Goal: Task Accomplishment & Management: Complete application form

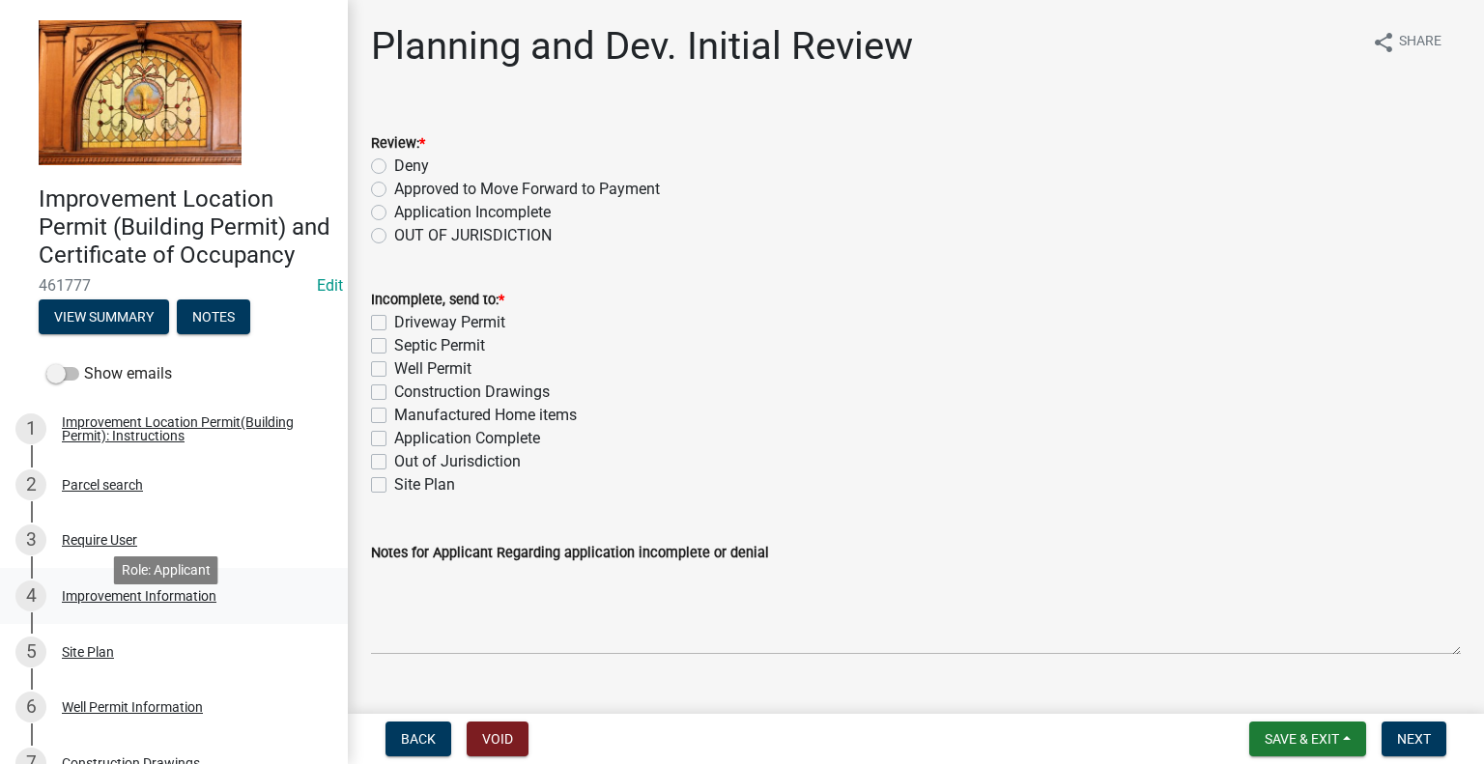
click at [47, 611] on div "4 Improvement Information" at bounding box center [165, 596] width 301 height 31
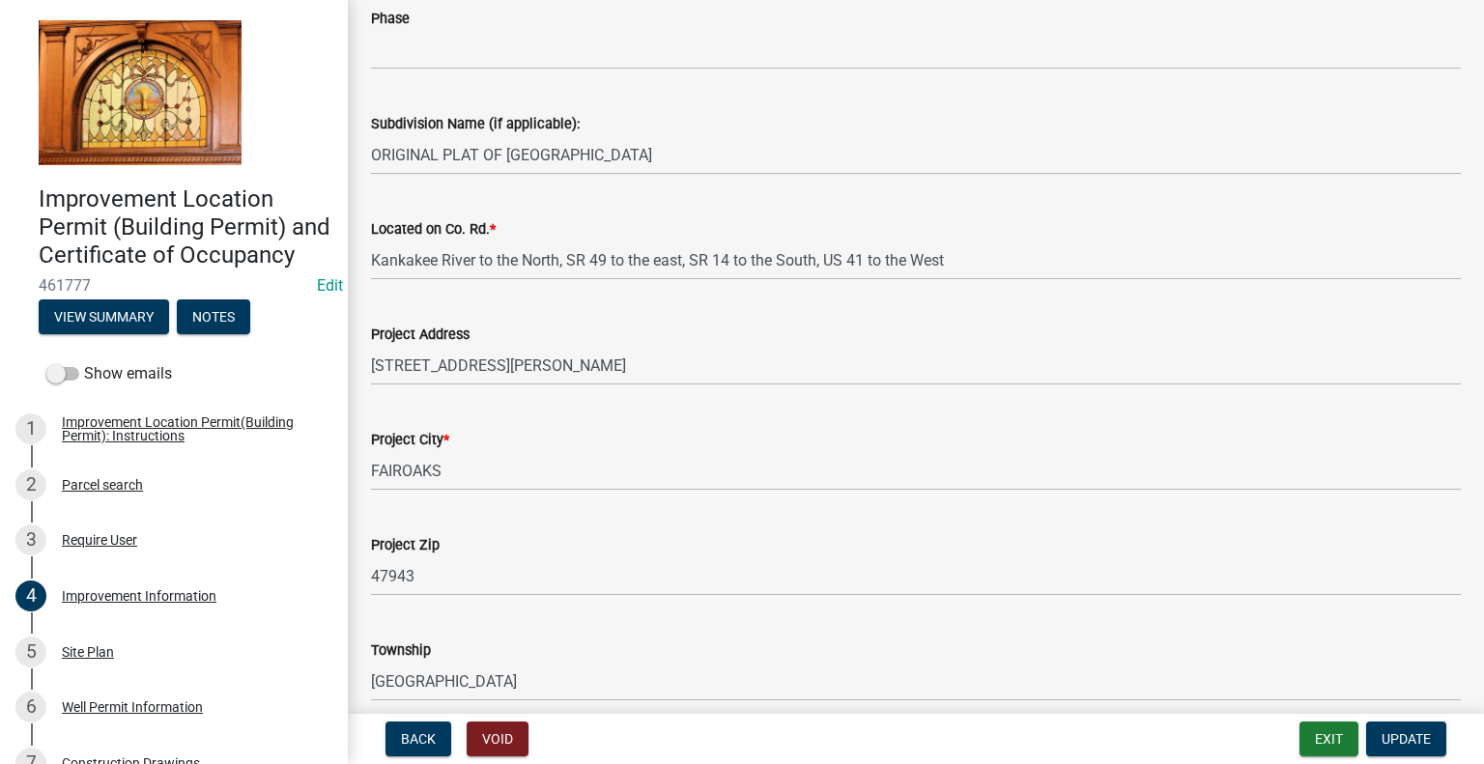
scroll to position [386, 0]
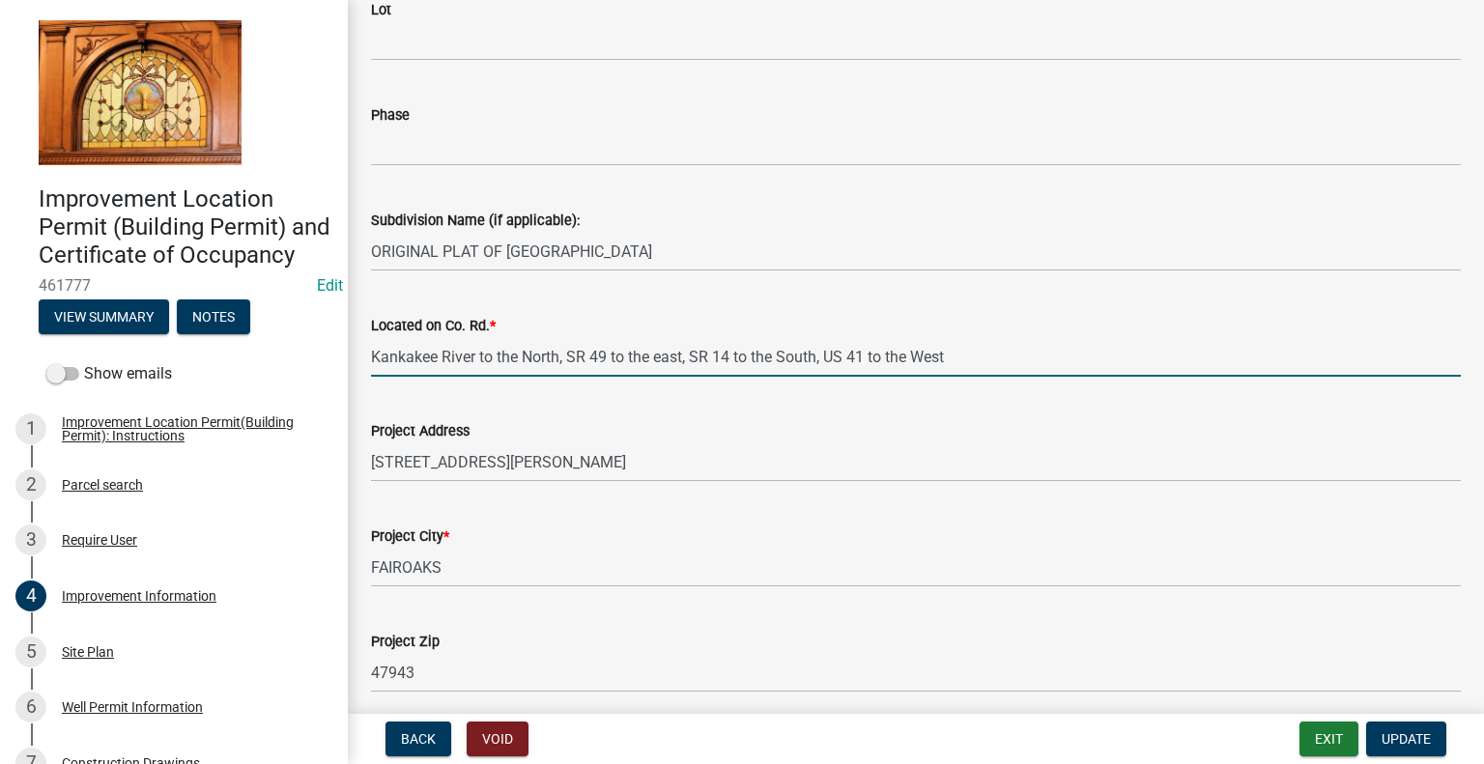
click at [1065, 358] on input "Kankakee River to the North, SR 49 to the east, SR 14 to the South, US 41 to th…" at bounding box center [916, 357] width 1090 height 40
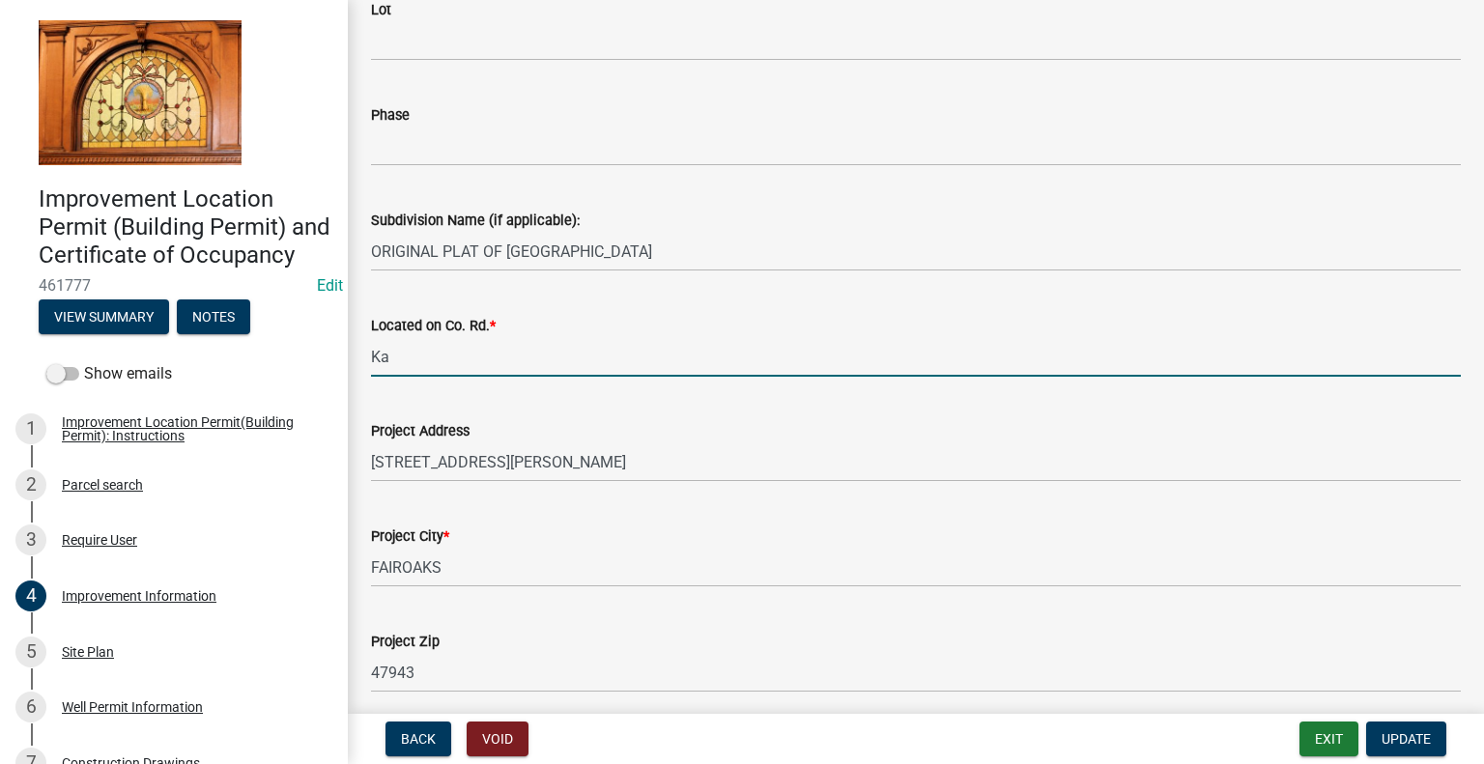
type input "K"
type input "[PERSON_NAME][GEOGRAPHIC_DATA]"
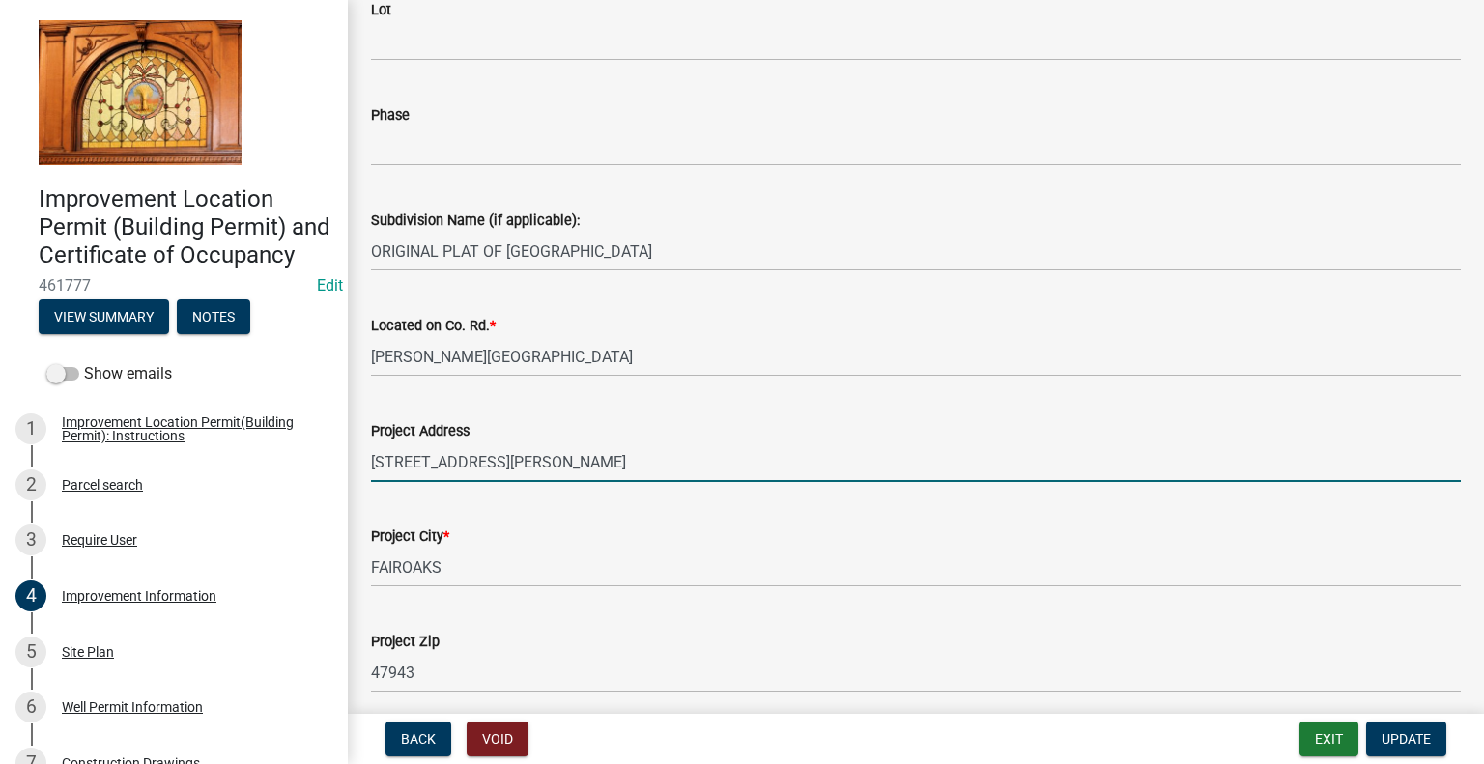
type input "[STREET_ADDRESS][PERSON_NAME]"
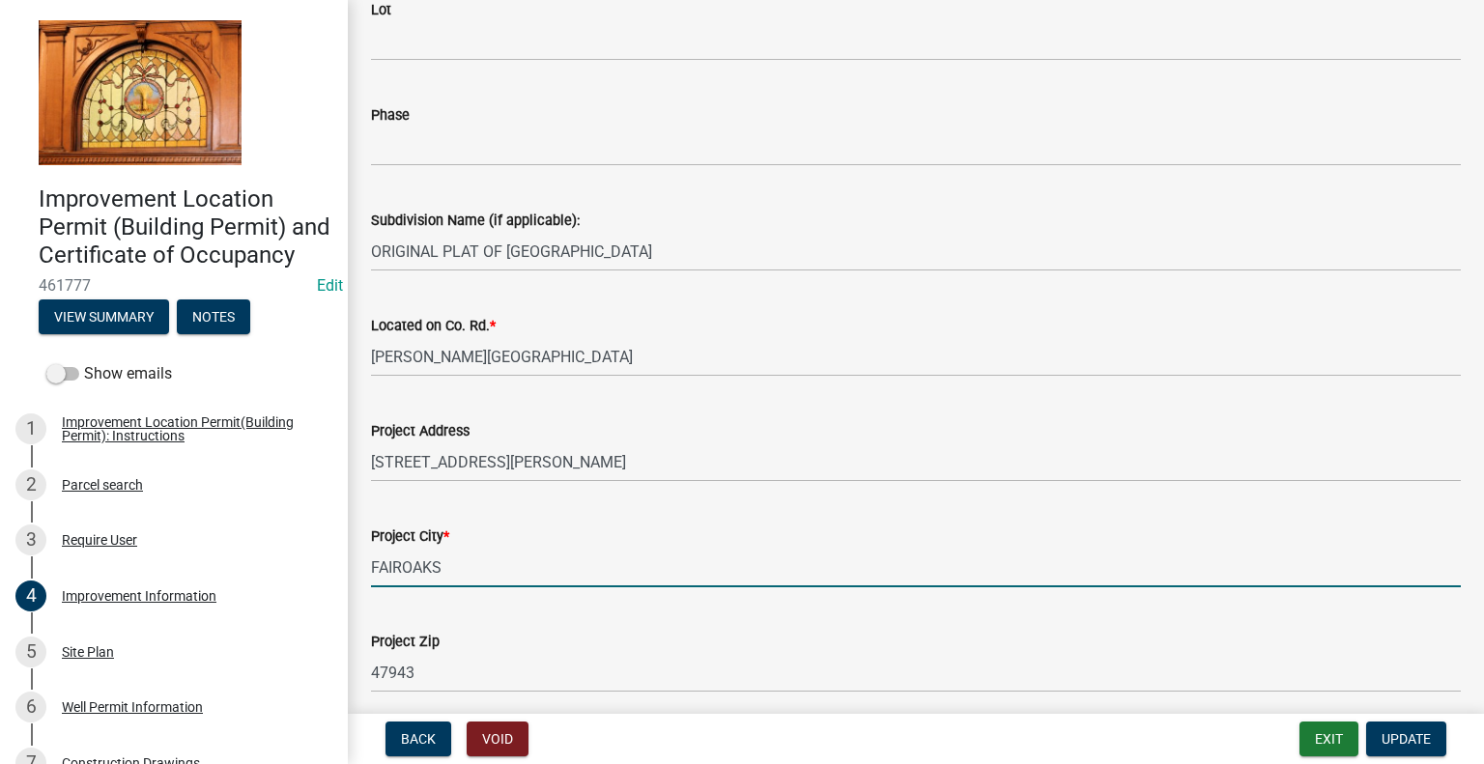
click at [402, 567] on input "FAIROAKS" at bounding box center [916, 568] width 1090 height 40
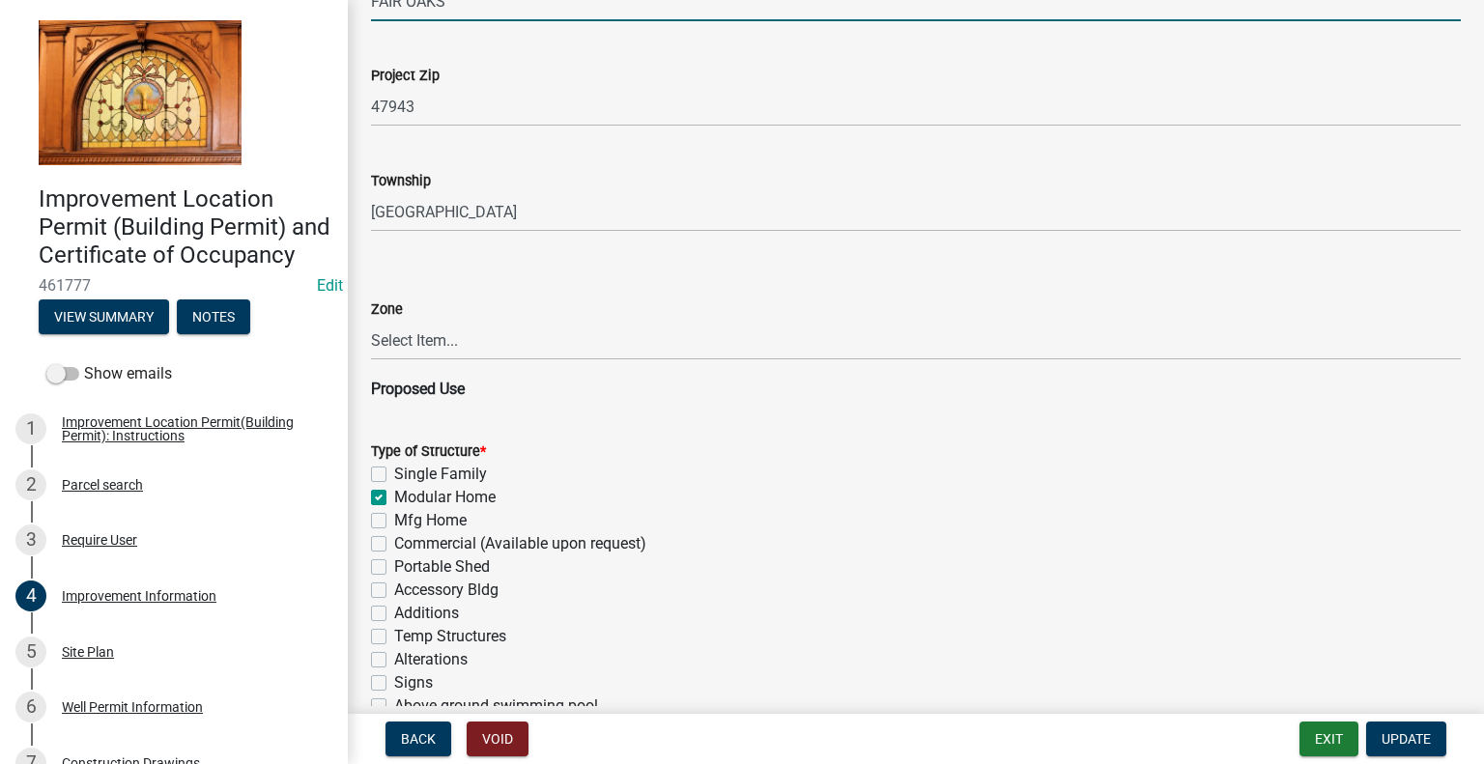
scroll to position [966, 0]
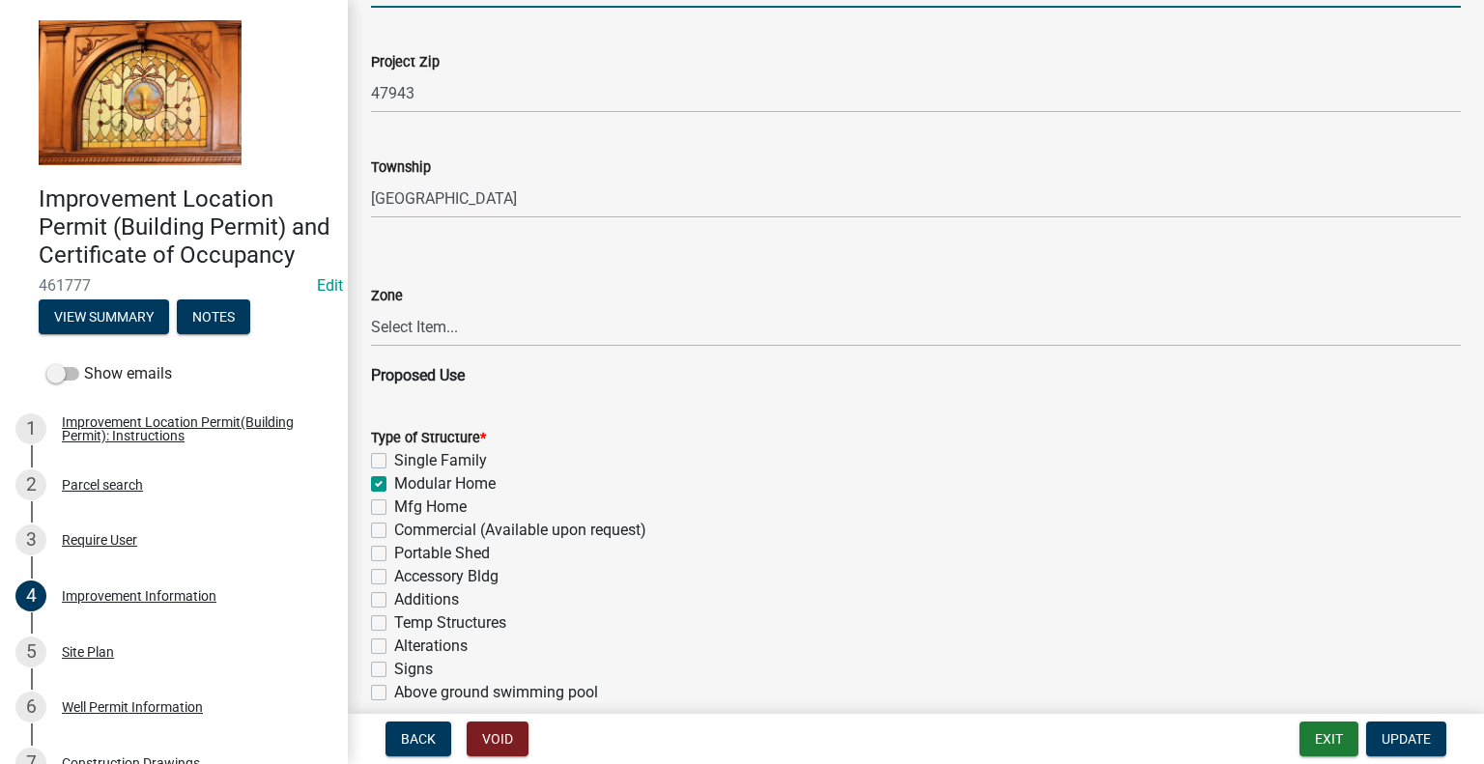
type input "FAIR OAKS"
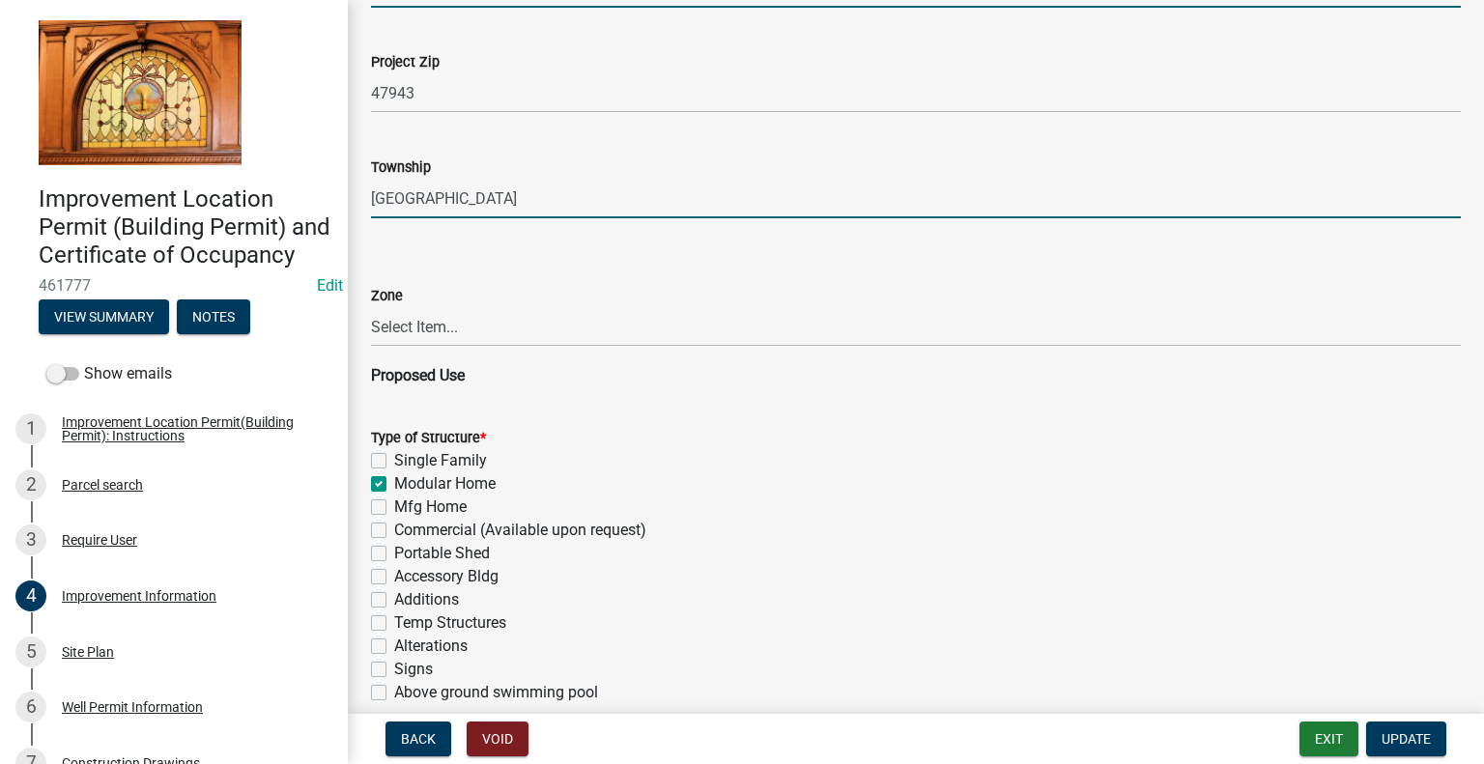
click at [484, 197] on input "[GEOGRAPHIC_DATA]" at bounding box center [916, 199] width 1090 height 40
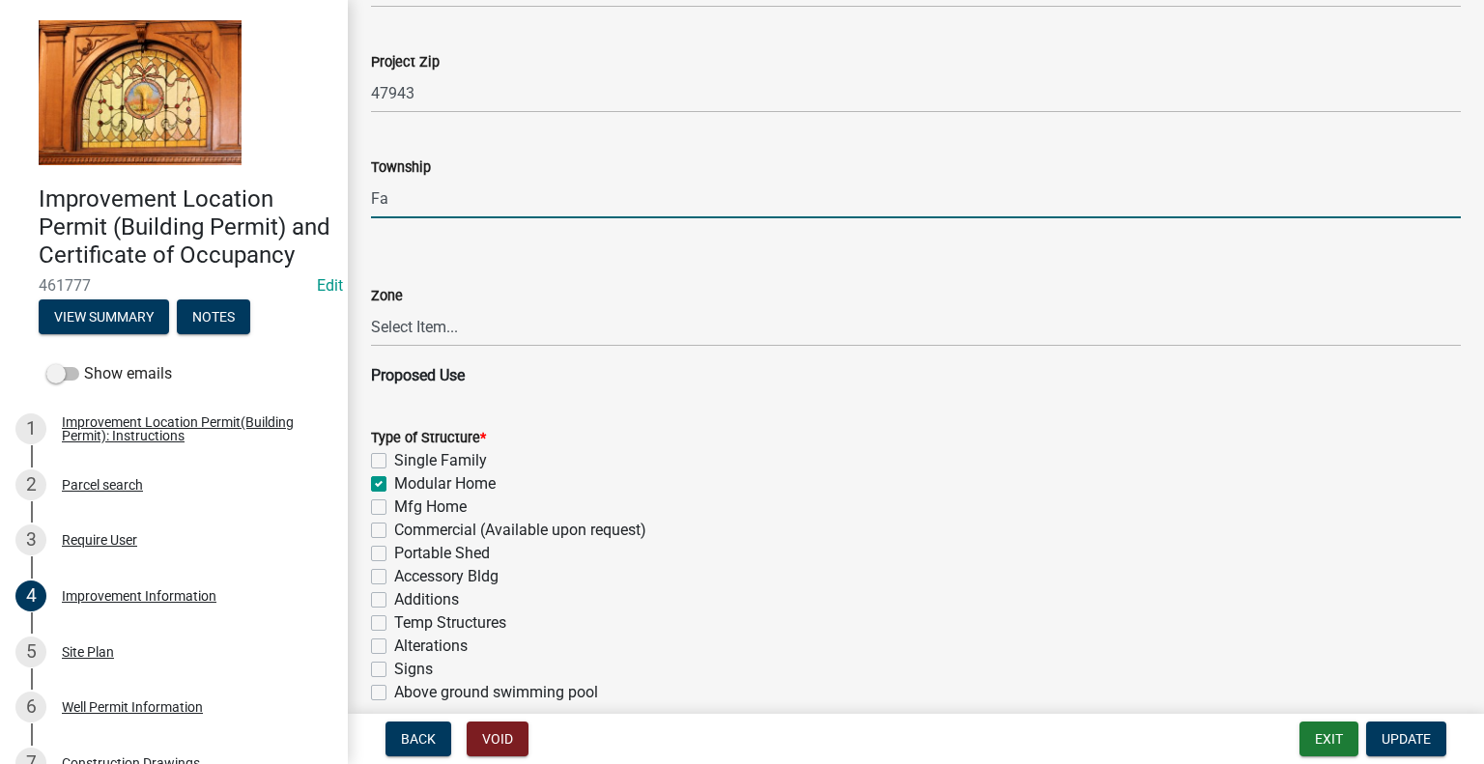
type input "F"
type input "UNION"
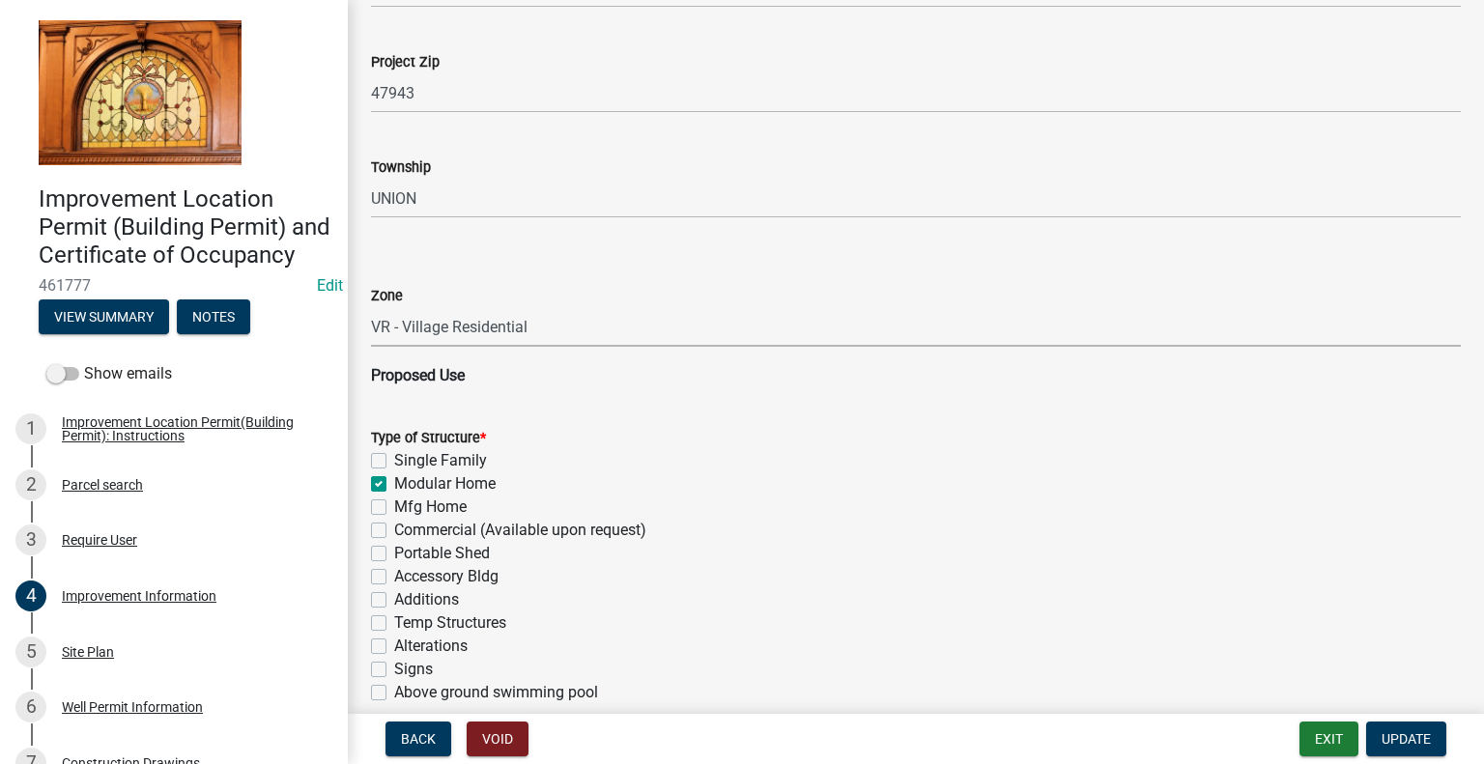
select select "38f99e42-4c59-451e-9618-d0a4702cbd99"
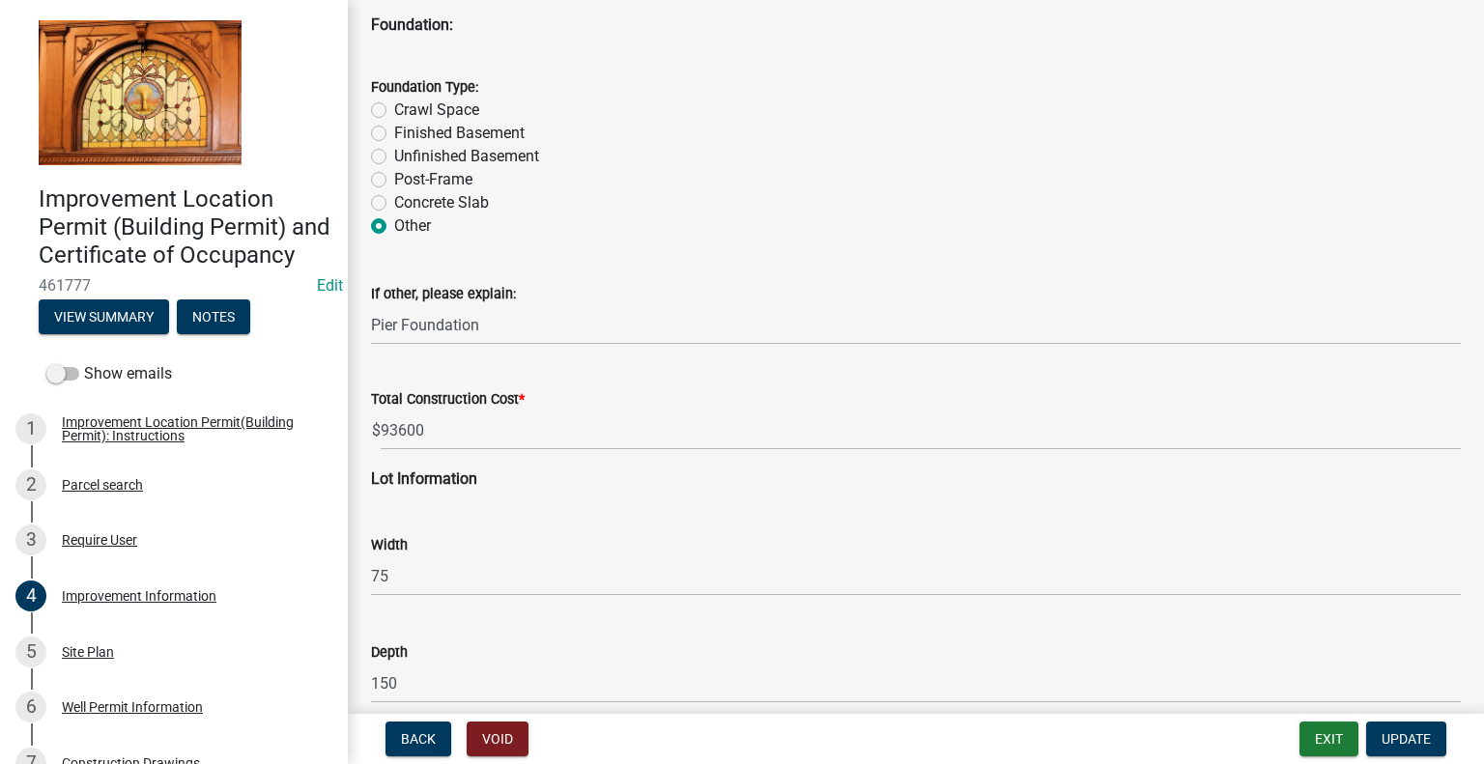
scroll to position [2125, 0]
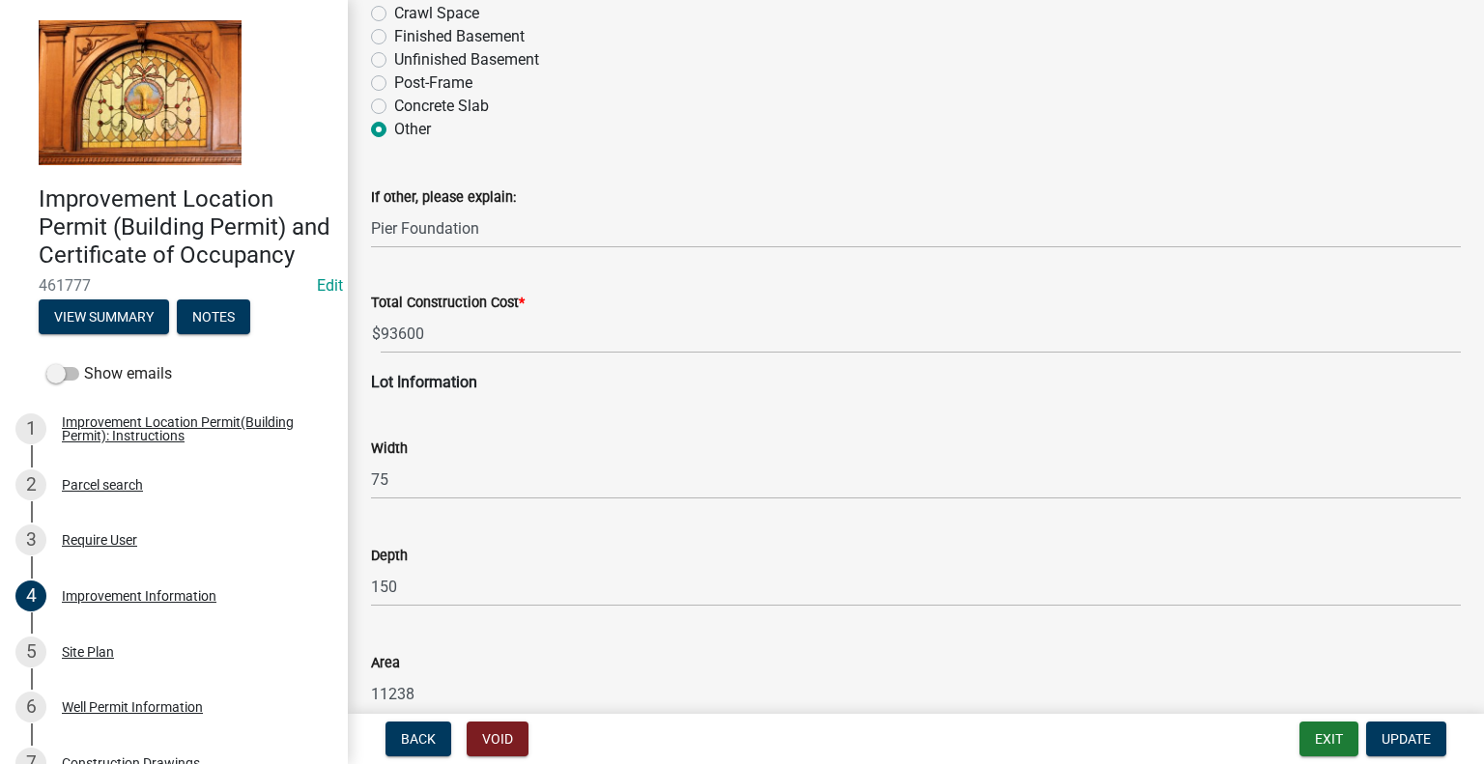
click at [566, 564] on div "Depth" at bounding box center [916, 555] width 1090 height 23
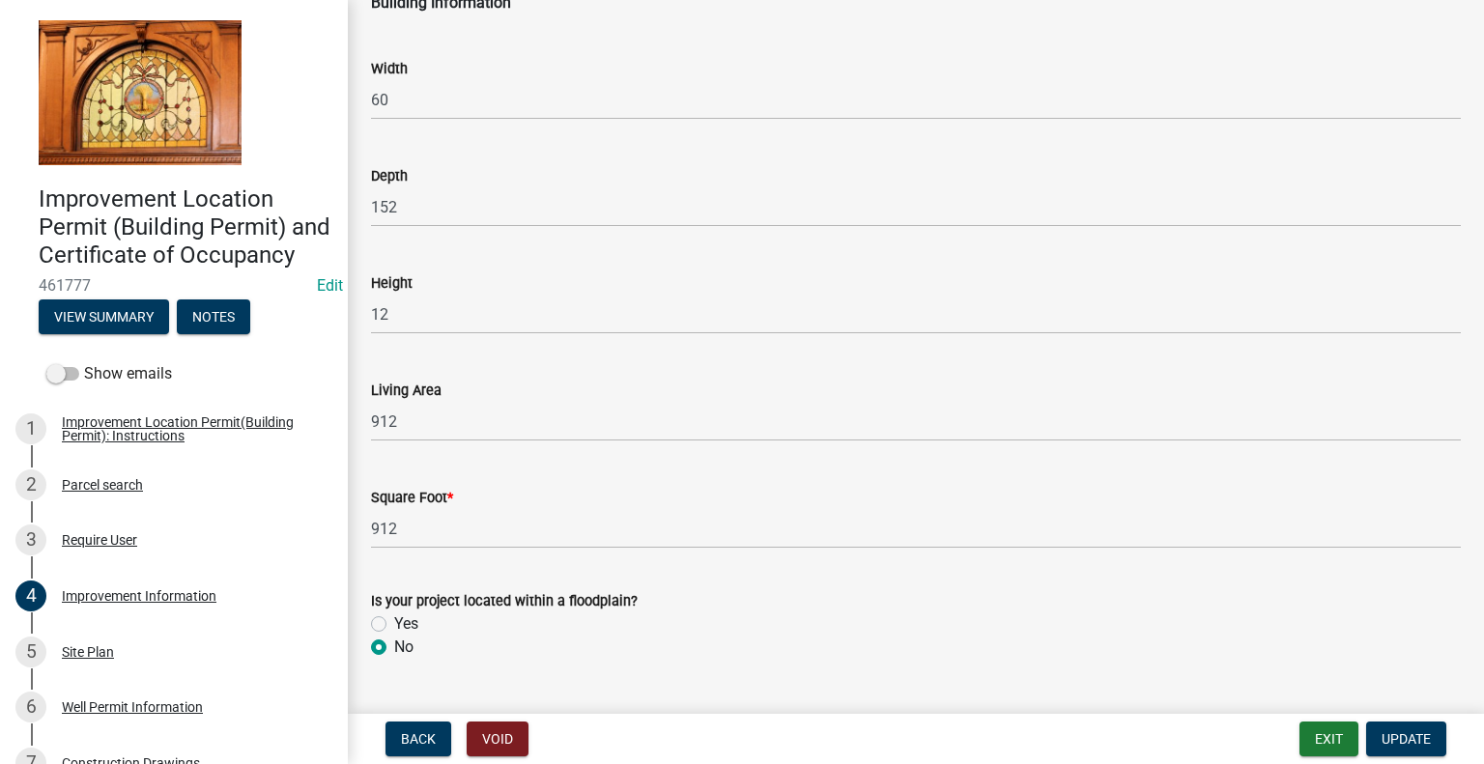
scroll to position [2910, 0]
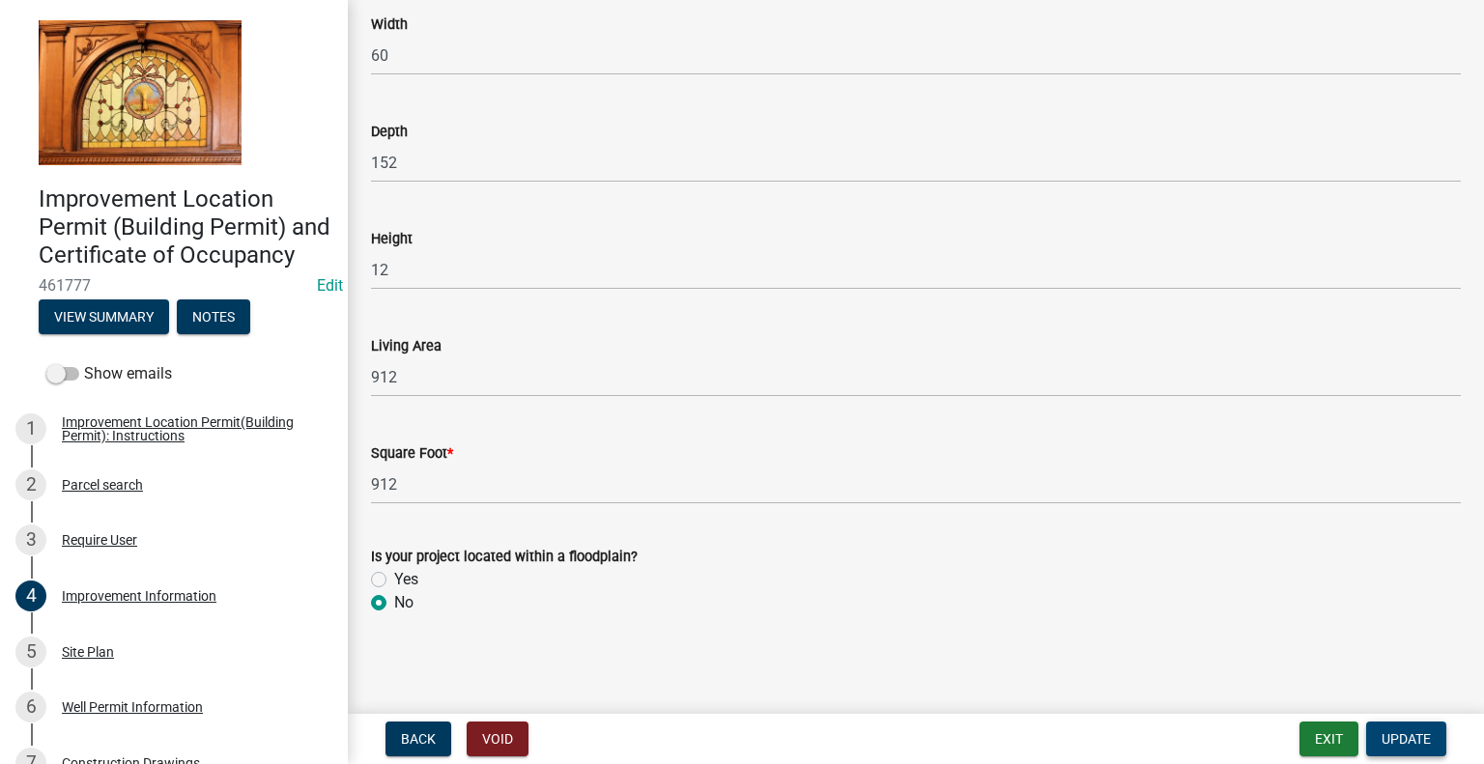
click at [1390, 731] on span "Update" at bounding box center [1405, 738] width 49 height 15
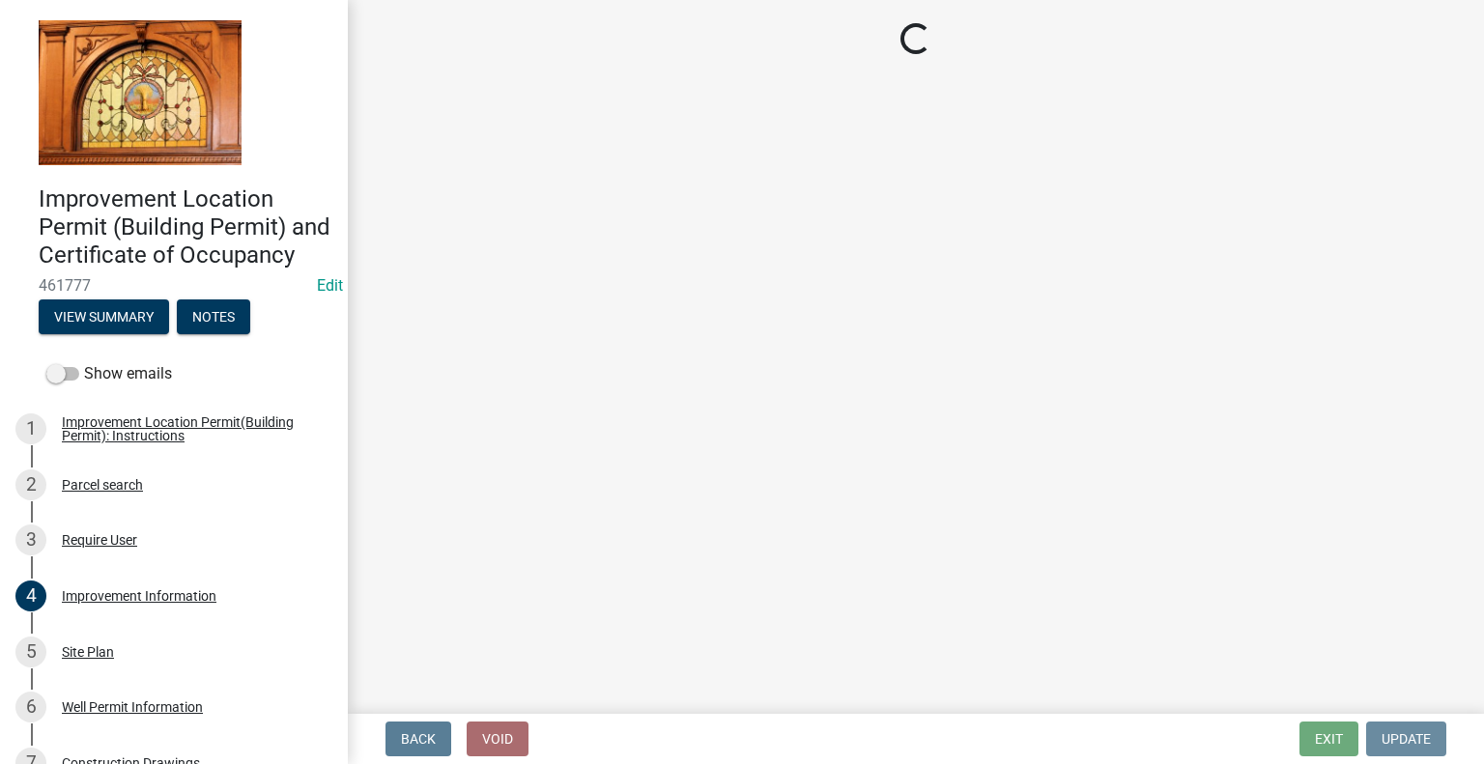
scroll to position [0, 0]
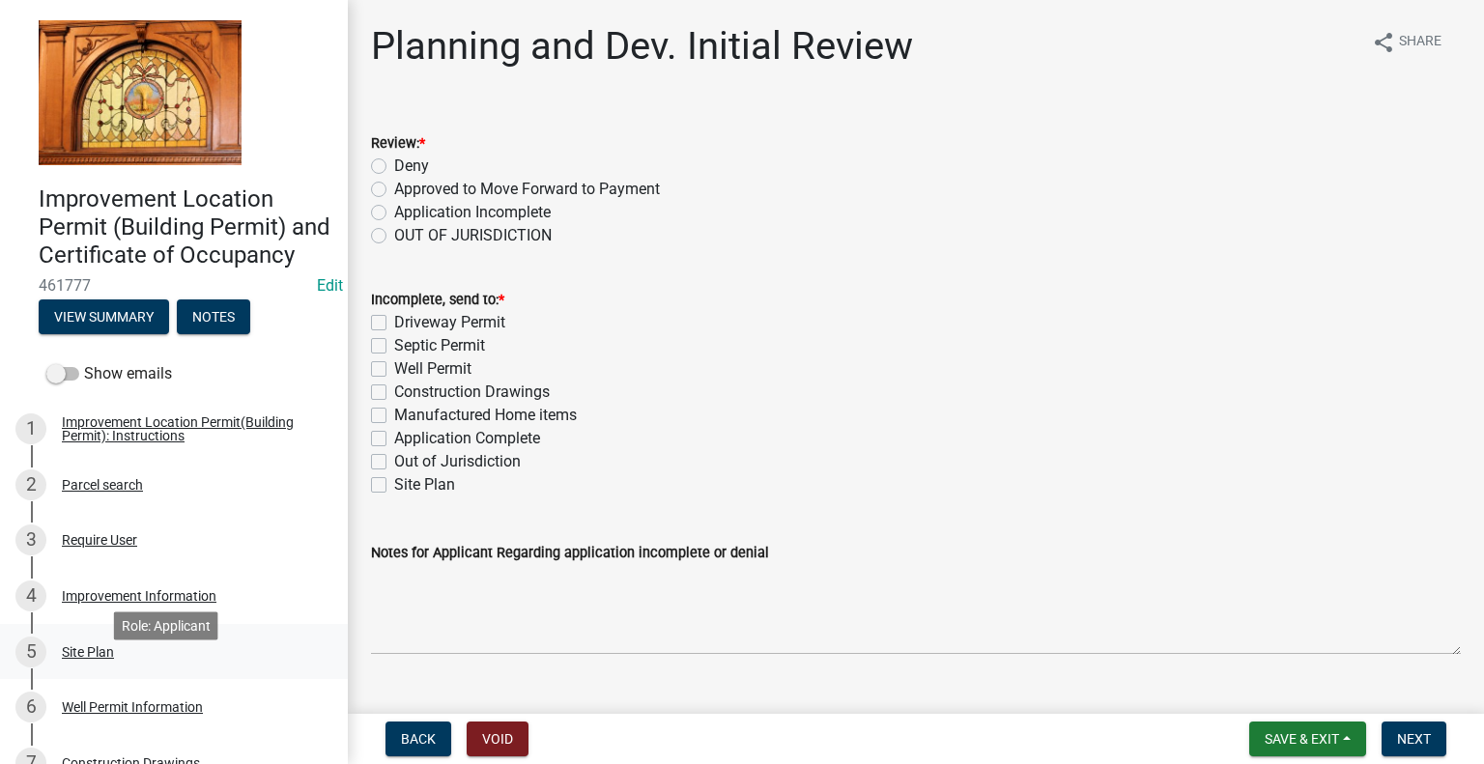
click at [211, 668] on div "5 Site Plan" at bounding box center [165, 652] width 301 height 31
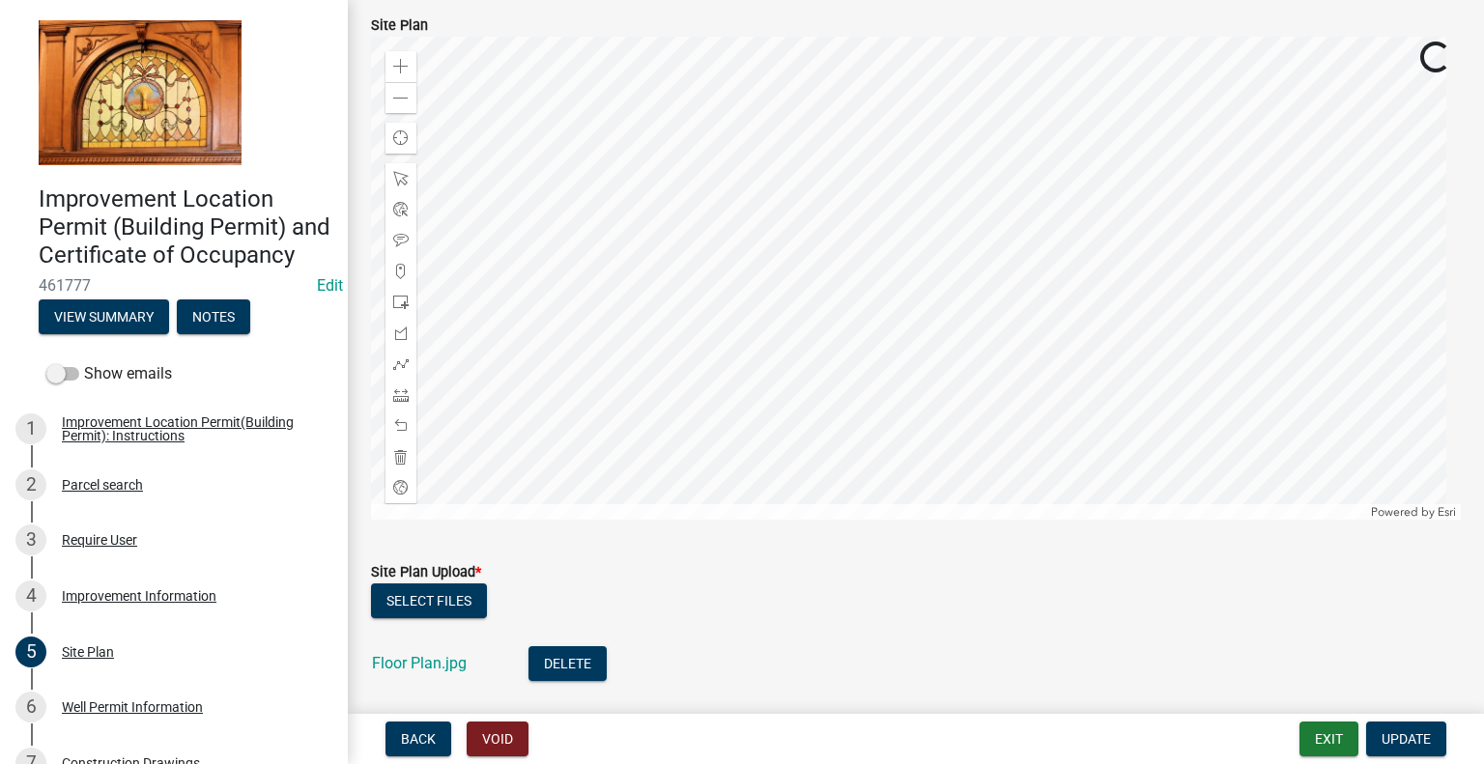
scroll to position [193, 0]
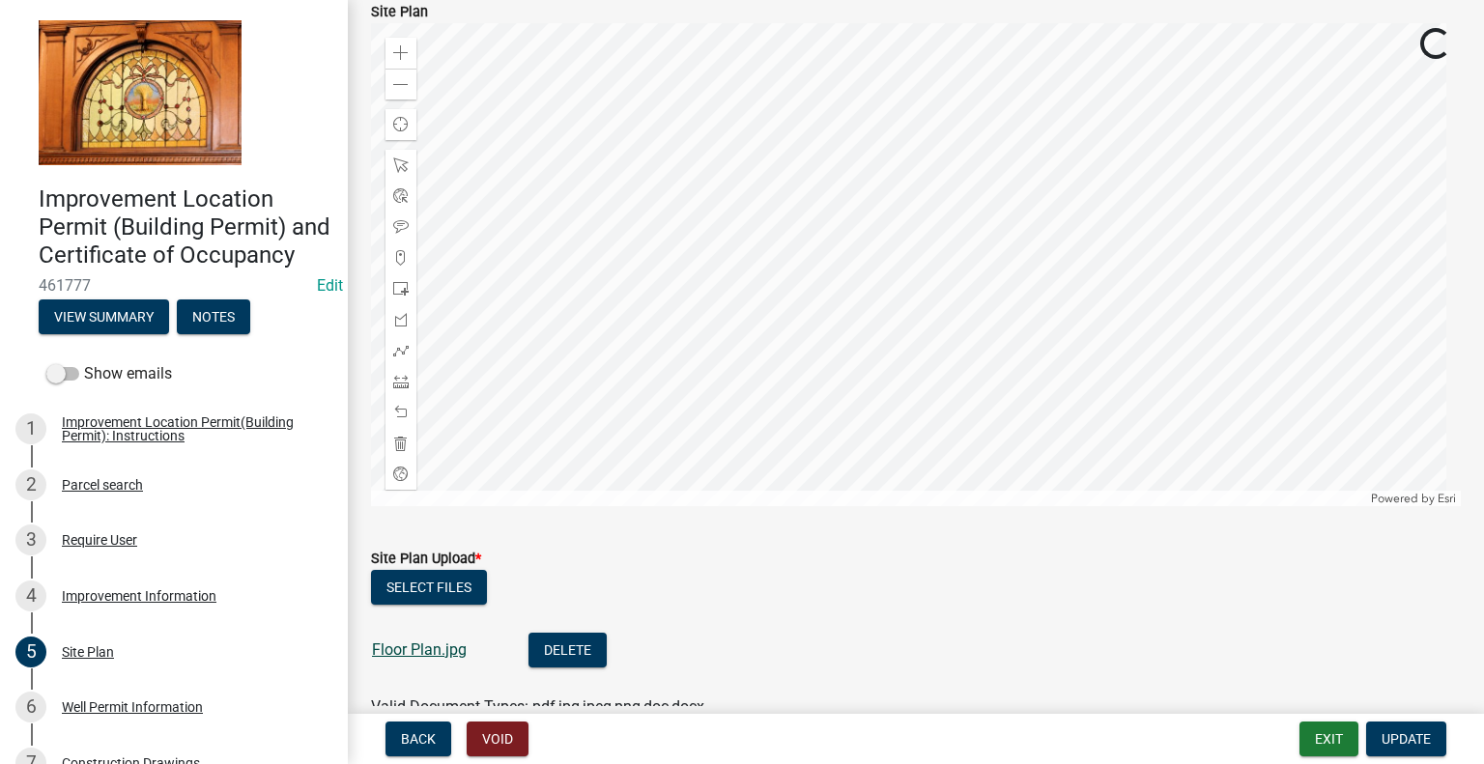
click at [446, 643] on link "Floor Plan.jpg" at bounding box center [419, 649] width 95 height 18
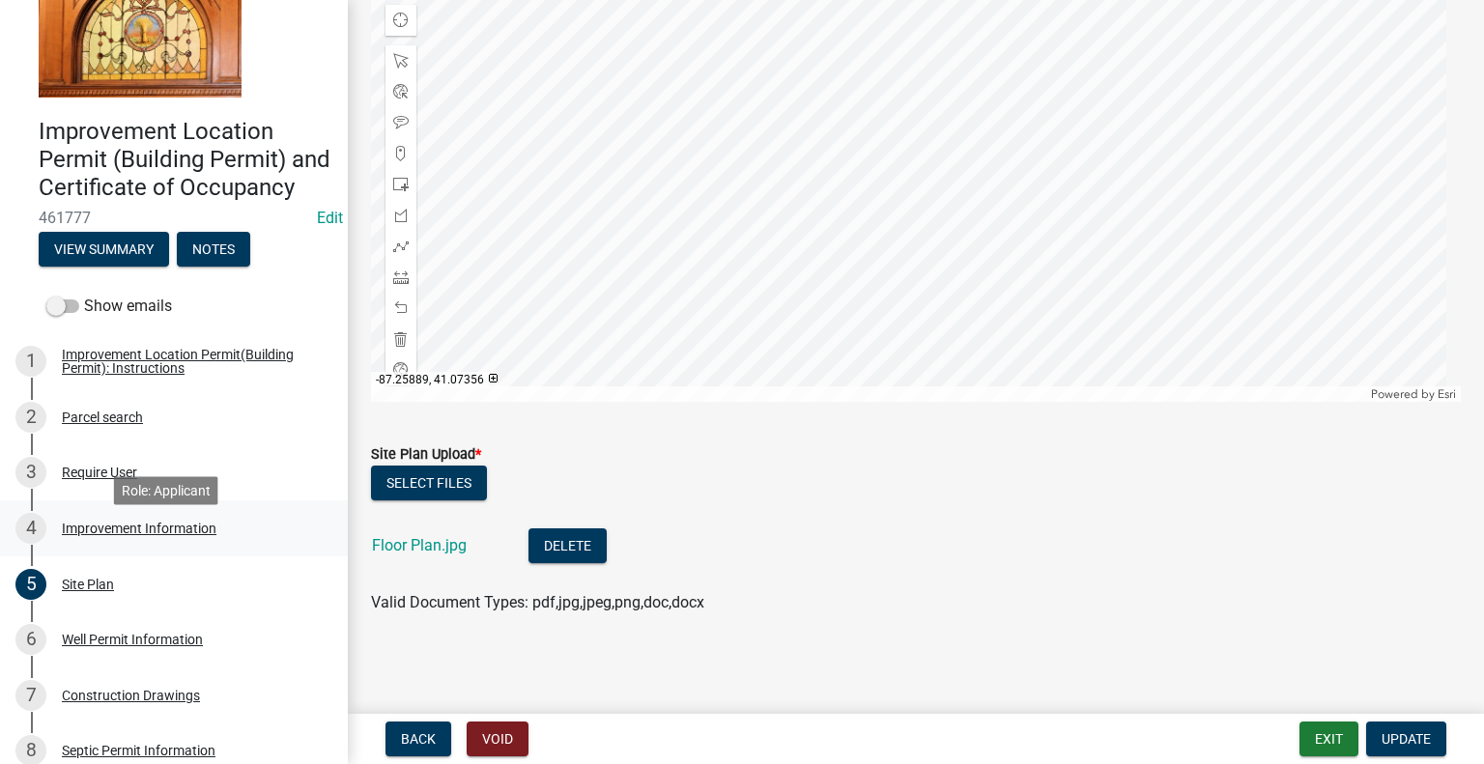
scroll to position [97, 0]
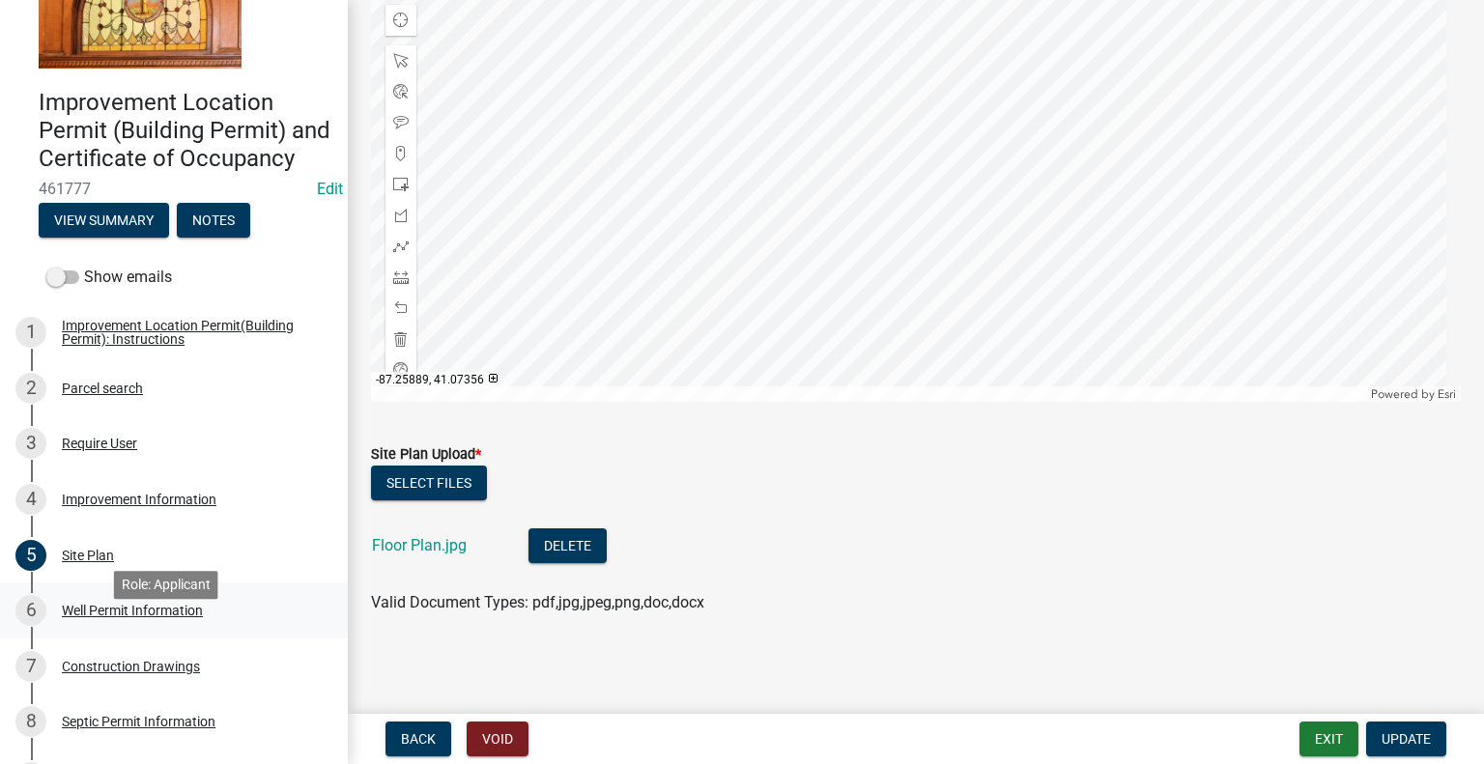
click at [170, 626] on div "6 Well Permit Information" at bounding box center [165, 610] width 301 height 31
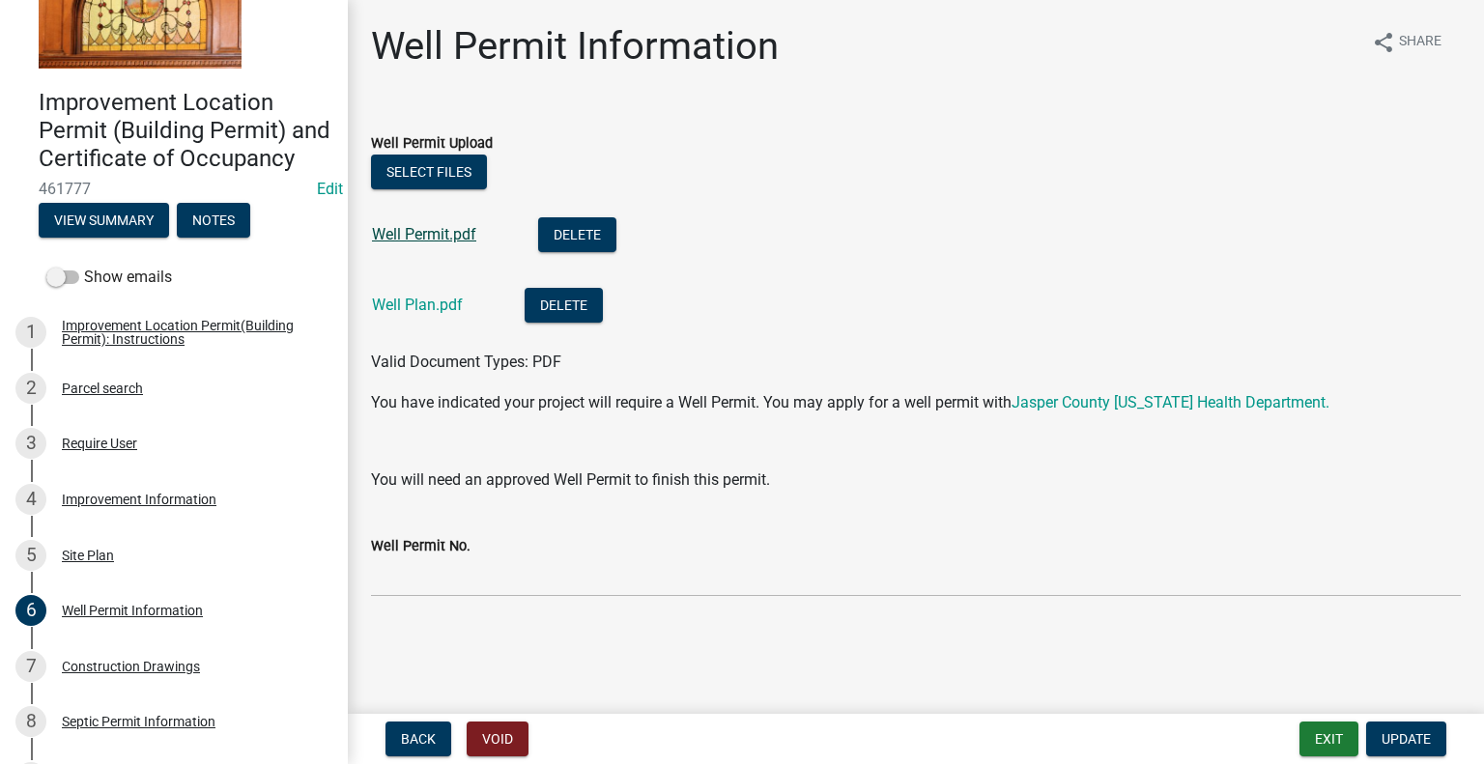
click at [448, 230] on link "Well Permit.pdf" at bounding box center [424, 234] width 104 height 18
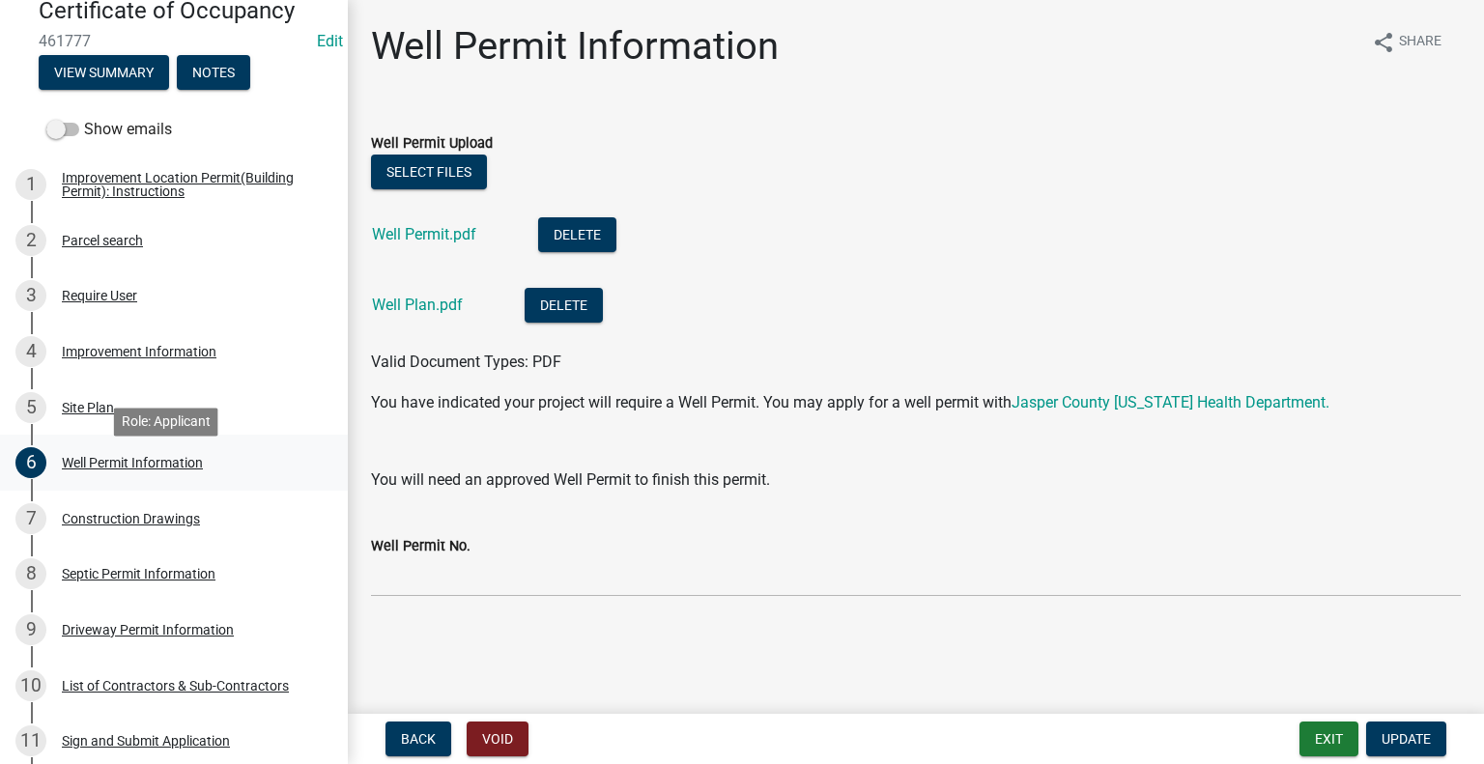
scroll to position [290, 0]
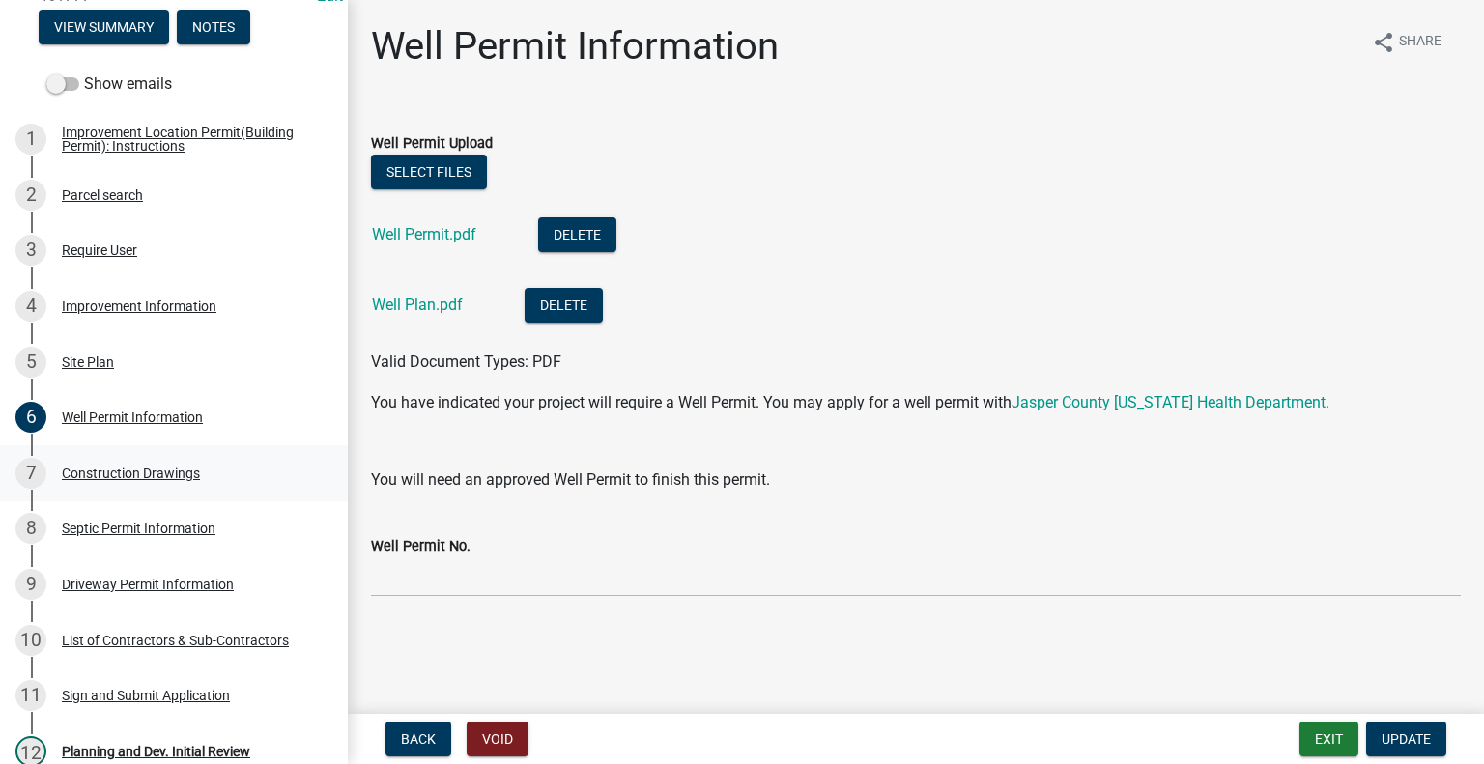
click at [176, 480] on div "Construction Drawings" at bounding box center [131, 474] width 138 height 14
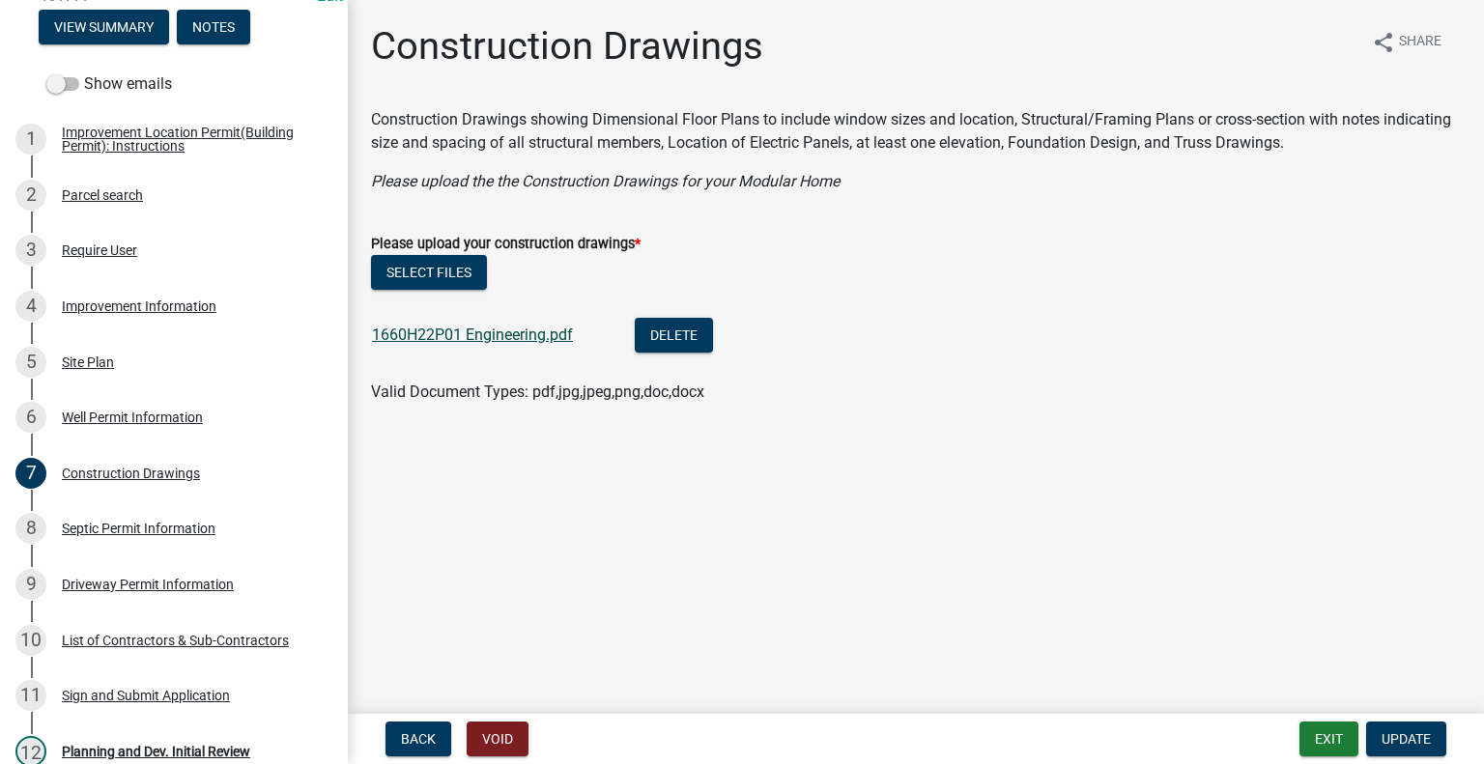
click at [450, 337] on link "1660H22P01 Engineering.pdf" at bounding box center [472, 335] width 201 height 18
click at [100, 535] on div "Septic Permit Information" at bounding box center [139, 529] width 154 height 14
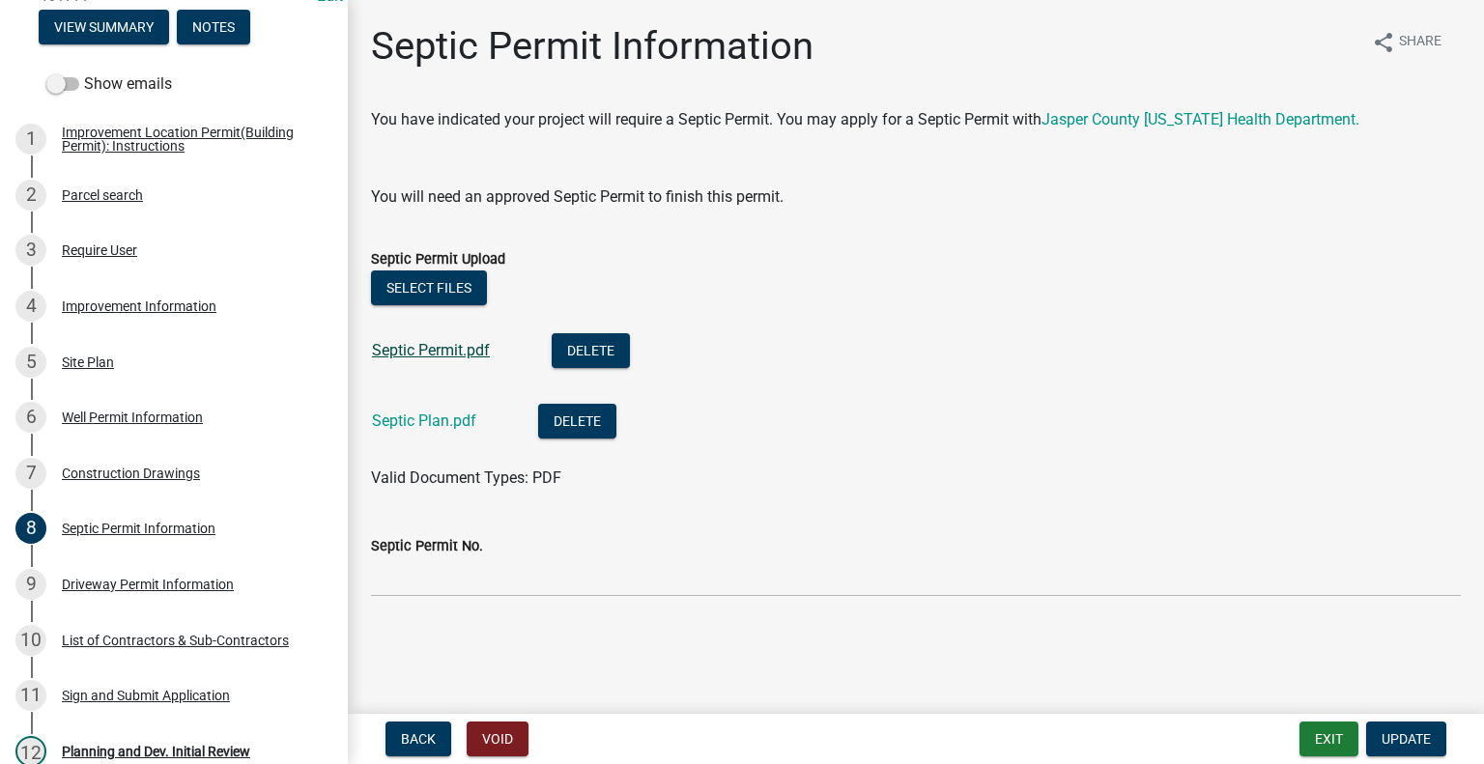
click at [415, 356] on link "Septic Permit.pdf" at bounding box center [431, 350] width 118 height 18
click at [433, 420] on link "Septic Plan.pdf" at bounding box center [424, 421] width 104 height 18
click at [469, 355] on link "Septic Permit.pdf" at bounding box center [431, 350] width 118 height 18
click at [209, 591] on div "Driveway Permit Information" at bounding box center [148, 585] width 172 height 14
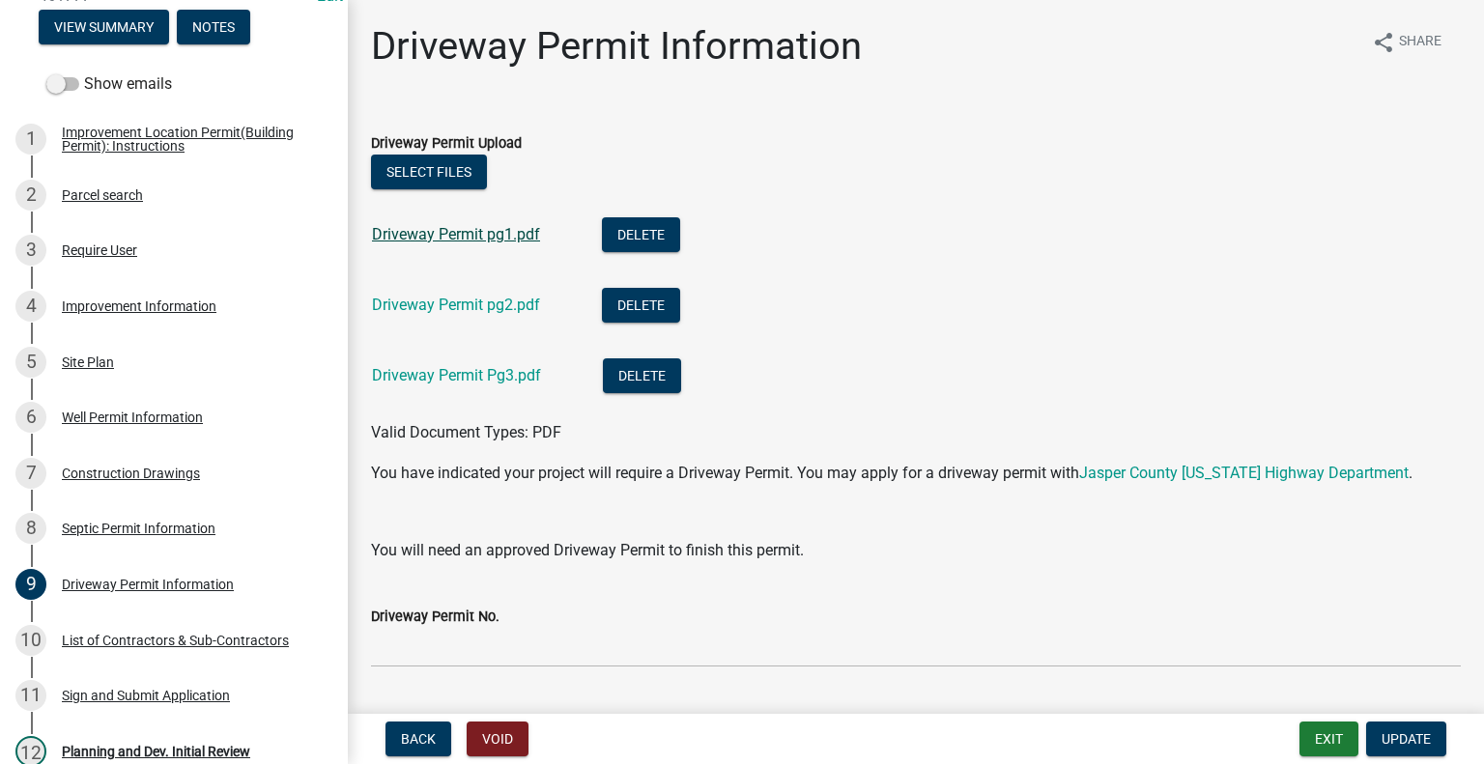
click at [537, 242] on link "Driveway Permit pg1.pdf" at bounding box center [456, 234] width 168 height 18
click at [112, 647] on div "List of Contractors & Sub-Contractors" at bounding box center [175, 641] width 227 height 14
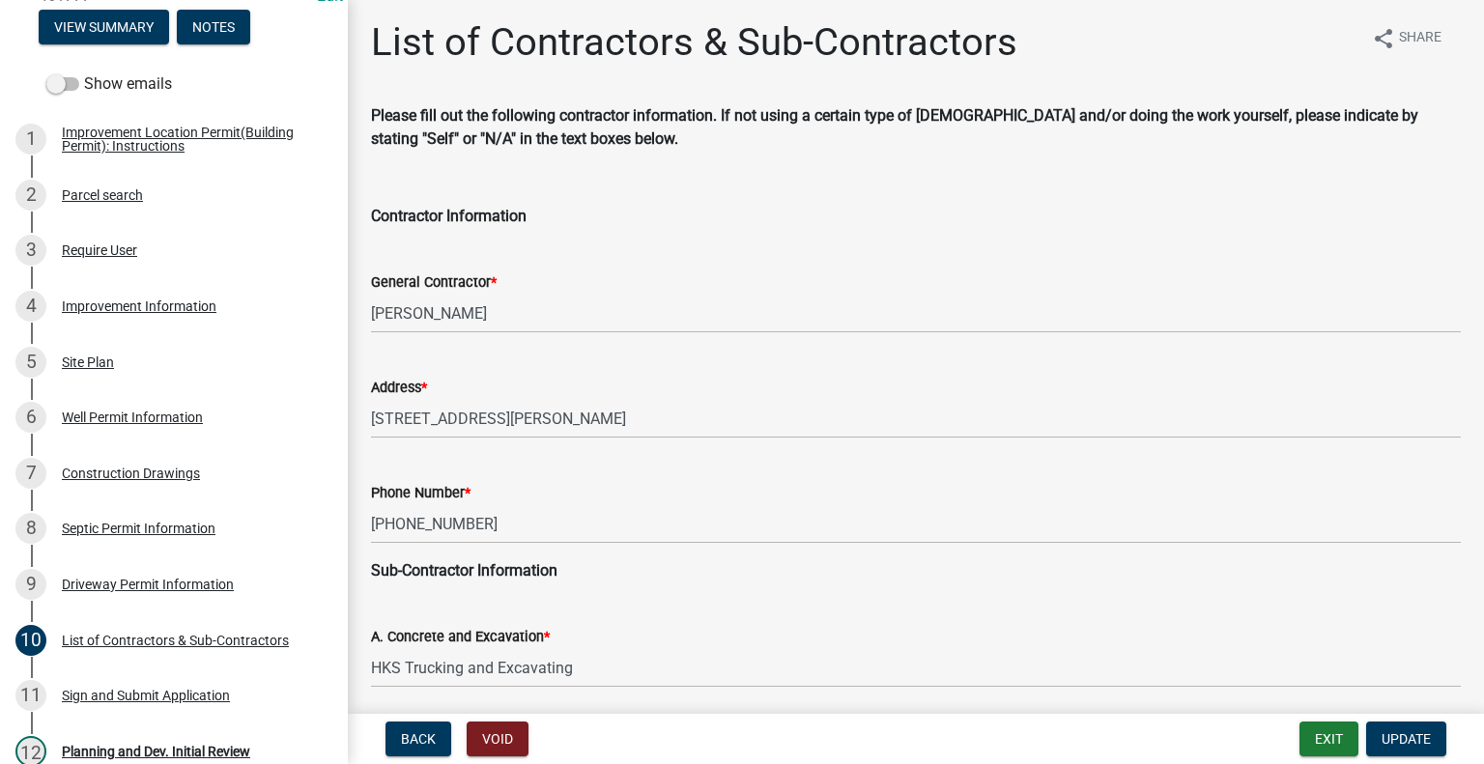
scroll to position [0, 0]
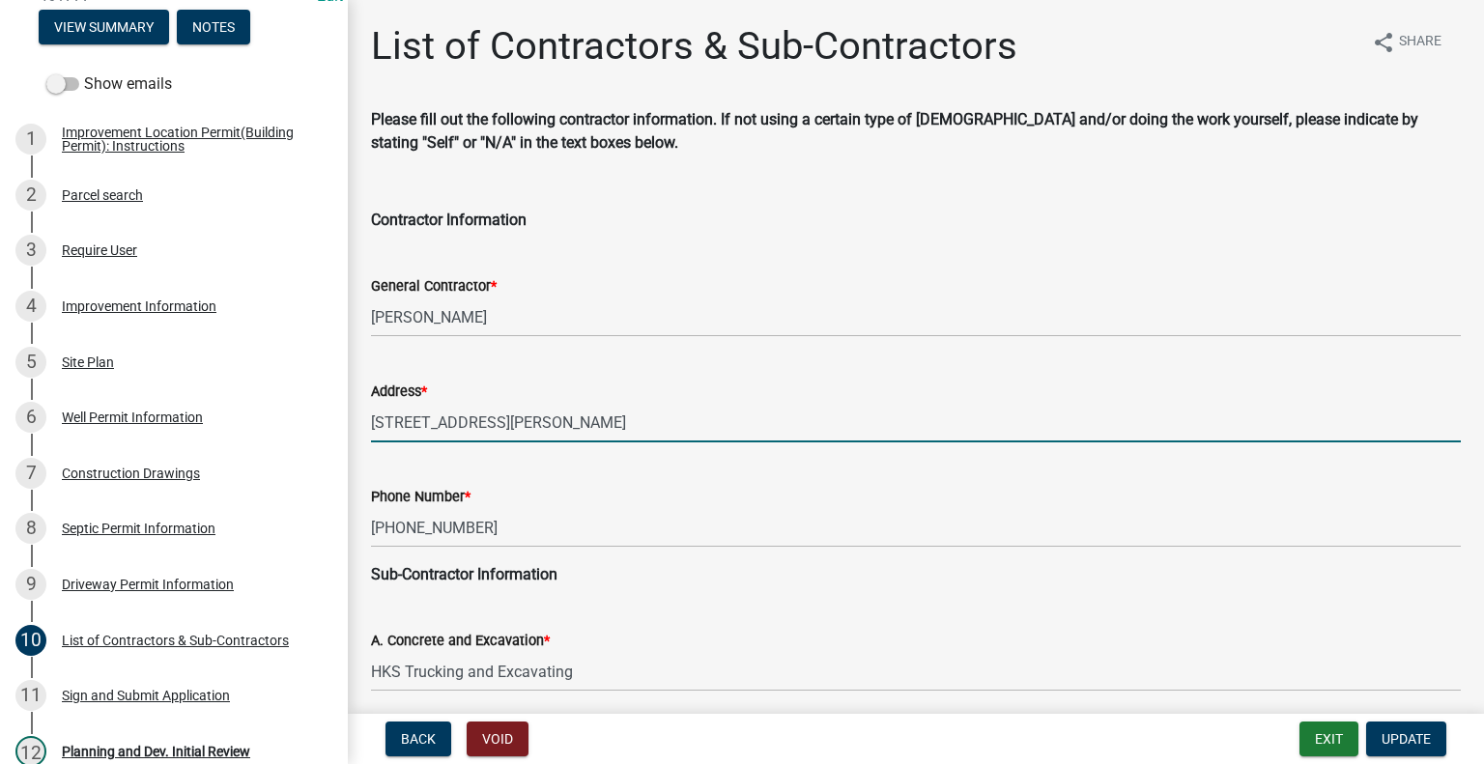
click at [918, 434] on input "[STREET_ADDRESS][PERSON_NAME]" at bounding box center [916, 423] width 1090 height 40
type input "[STREET_ADDRESS][PERSON_NAME]"
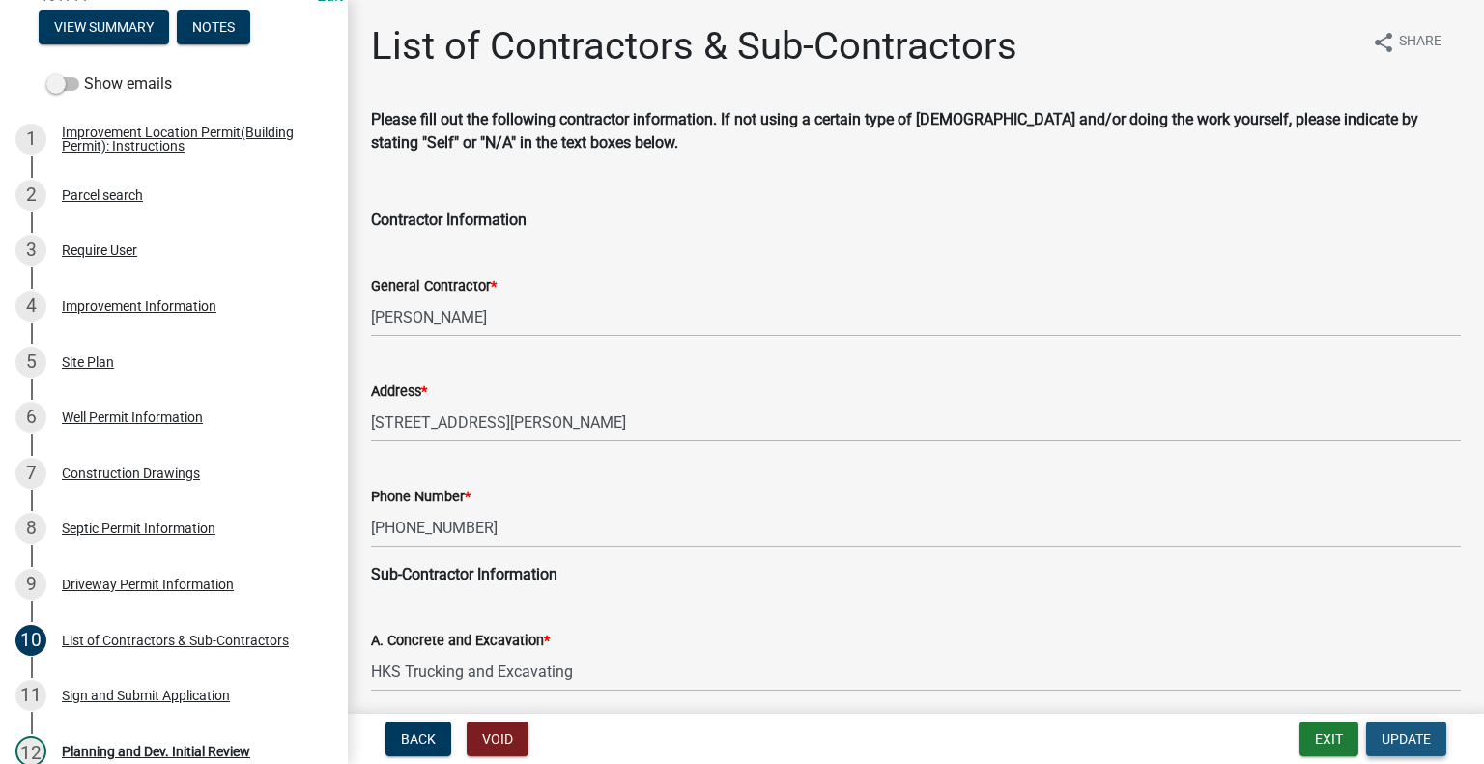
click at [1430, 738] on span "Update" at bounding box center [1405, 738] width 49 height 15
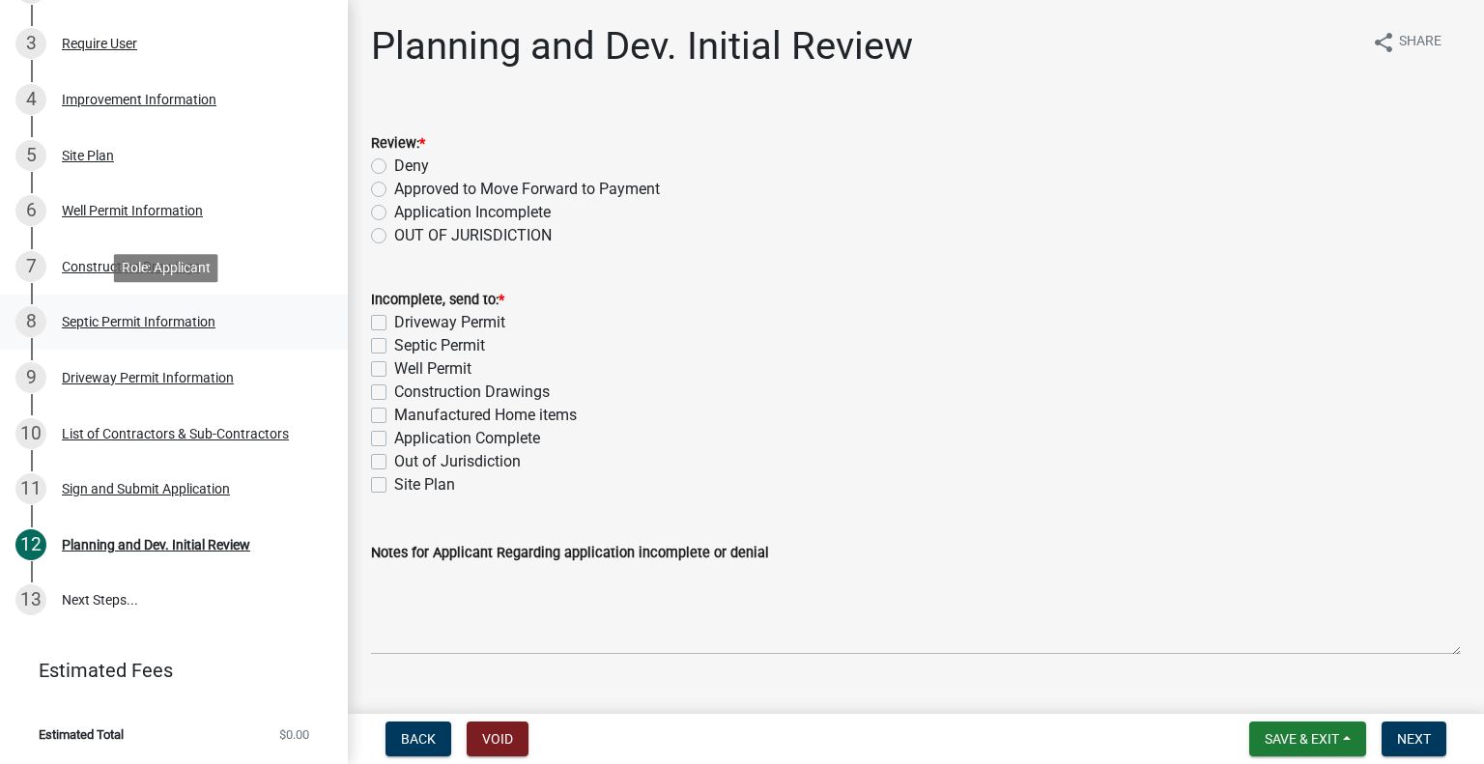
scroll to position [525, 0]
click at [175, 489] on div "Sign and Submit Application" at bounding box center [146, 489] width 168 height 14
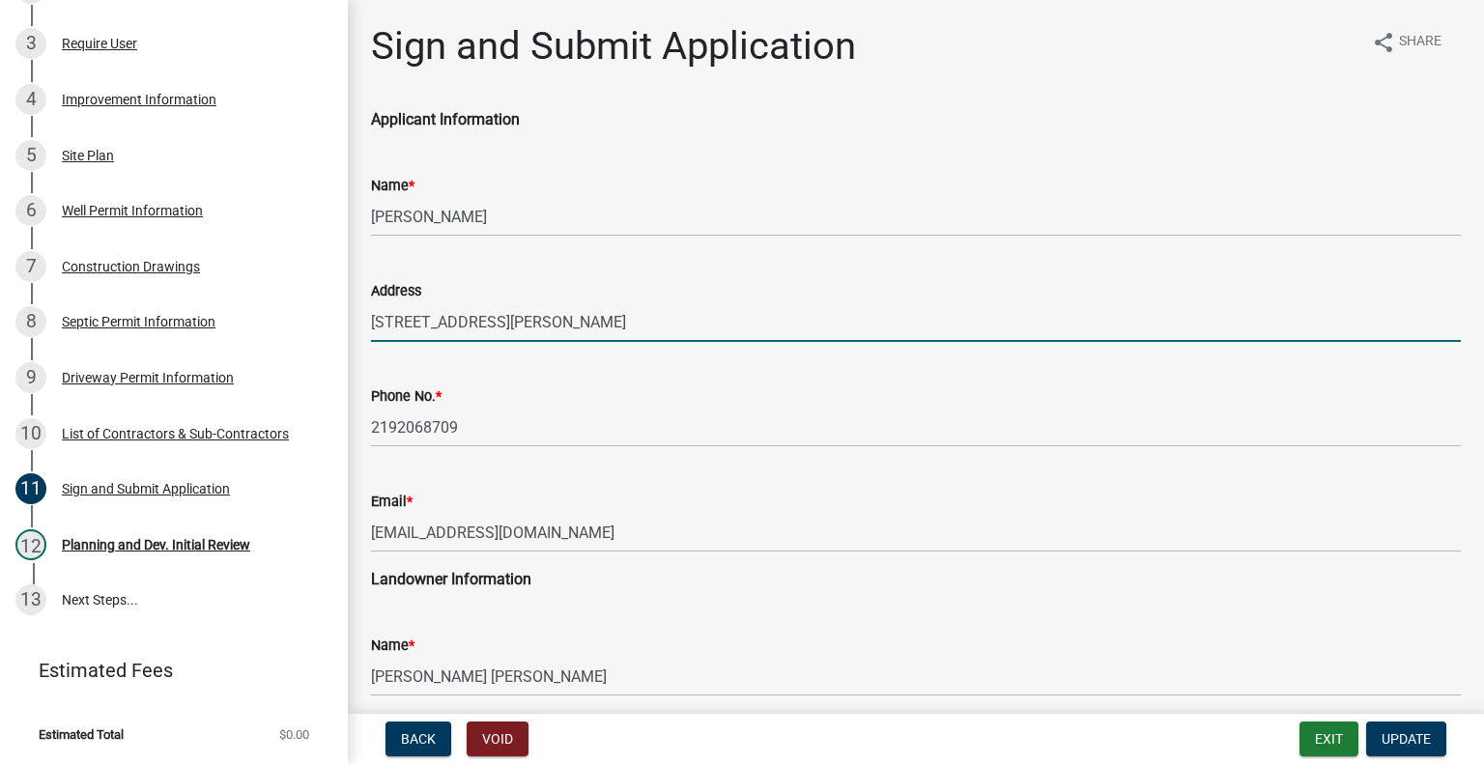
click at [800, 321] on input "[STREET_ADDRESS][PERSON_NAME]" at bounding box center [916, 322] width 1090 height 40
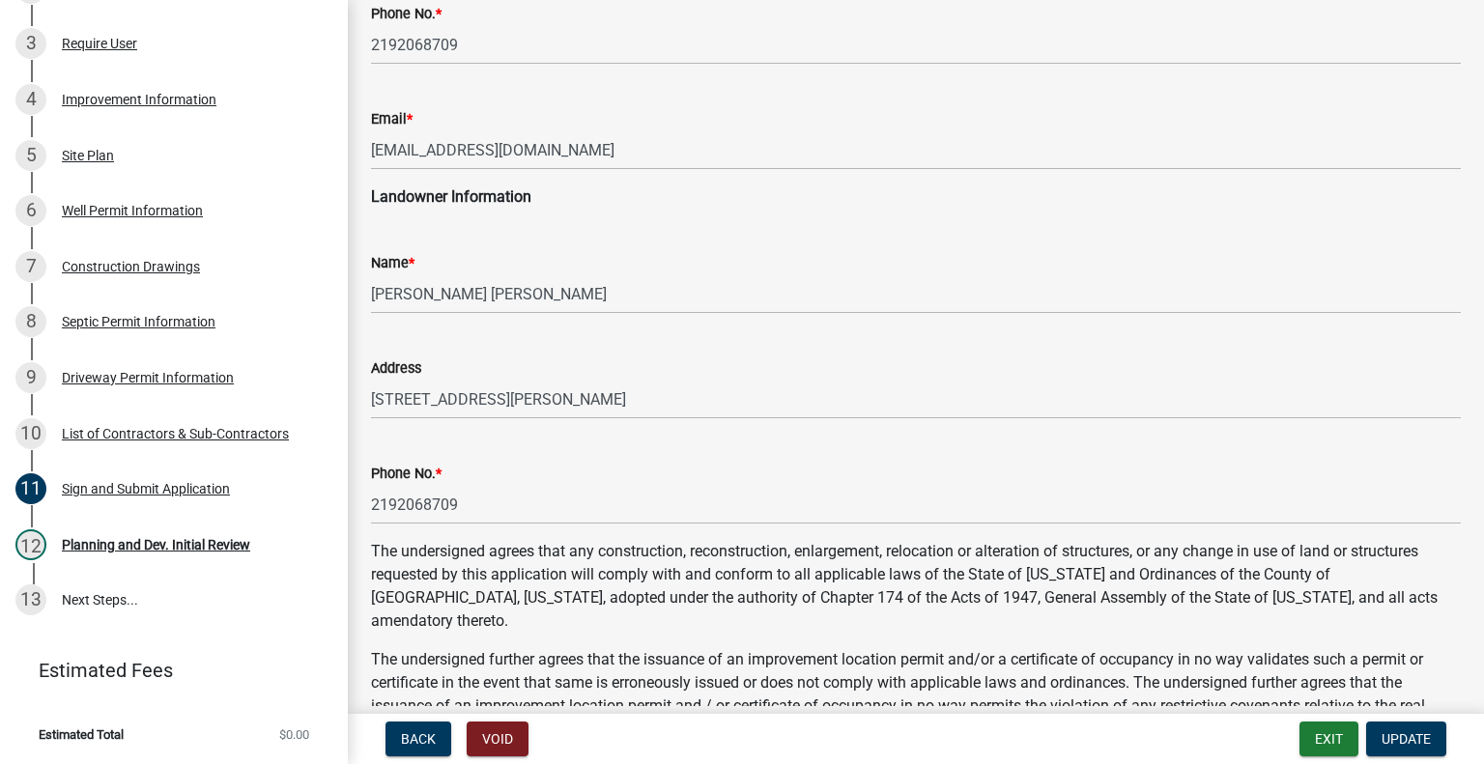
scroll to position [386, 0]
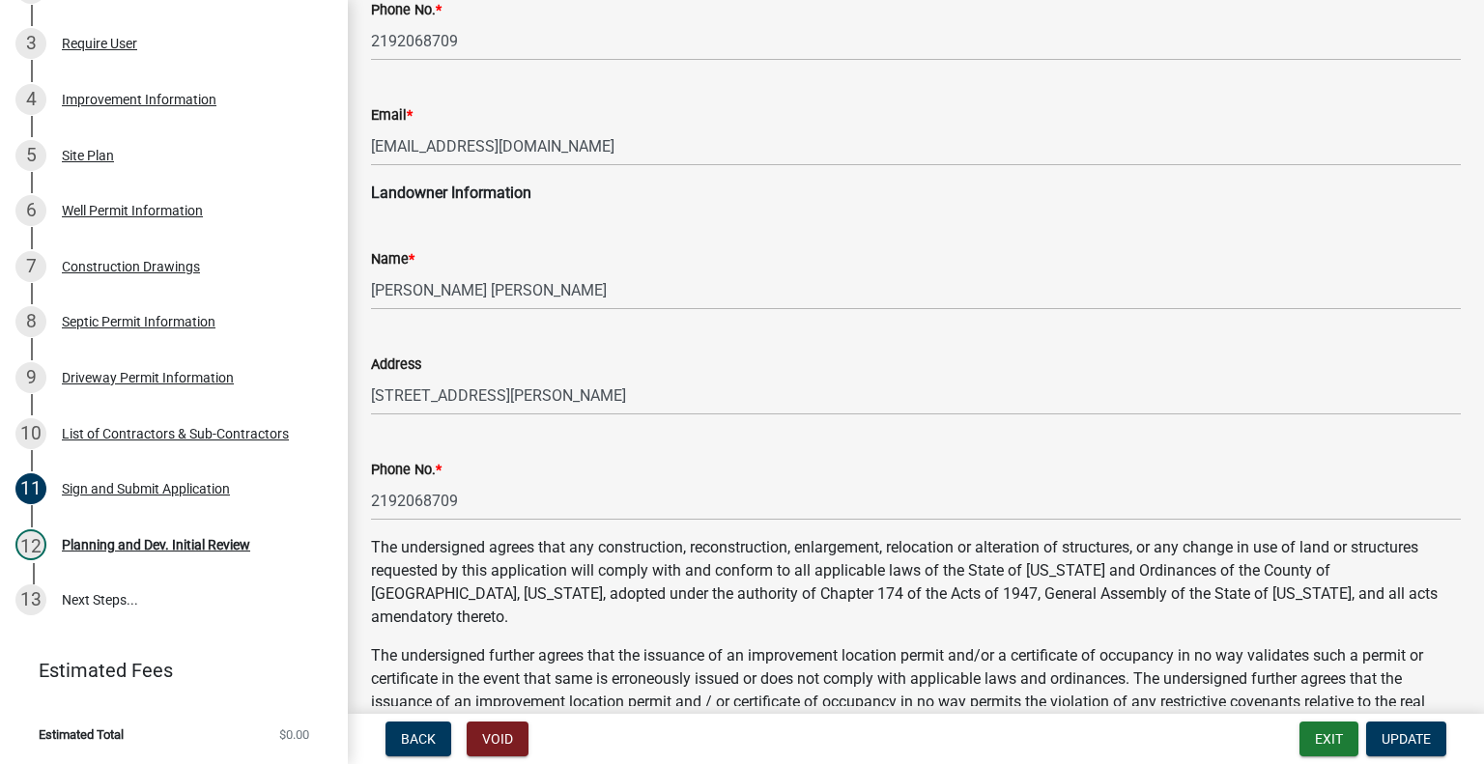
type input "[STREET_ADDRESS][PERSON_NAME]"
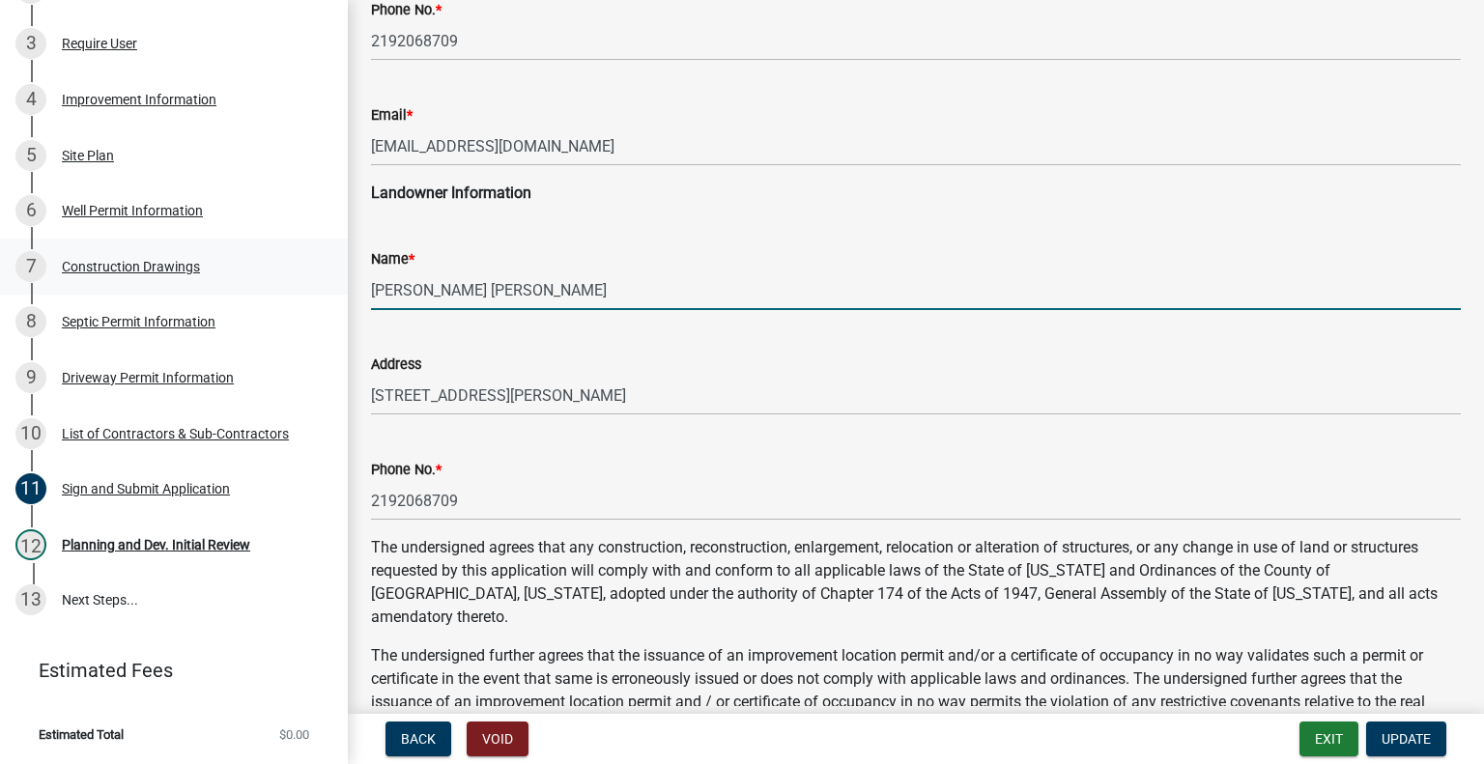
drag, startPoint x: 465, startPoint y: 288, endPoint x: 328, endPoint y: 277, distance: 136.6
click at [328, 277] on div "Improvement Location Permit (Building Permit) and Certificate of Occupancy 4617…" at bounding box center [742, 382] width 1484 height 764
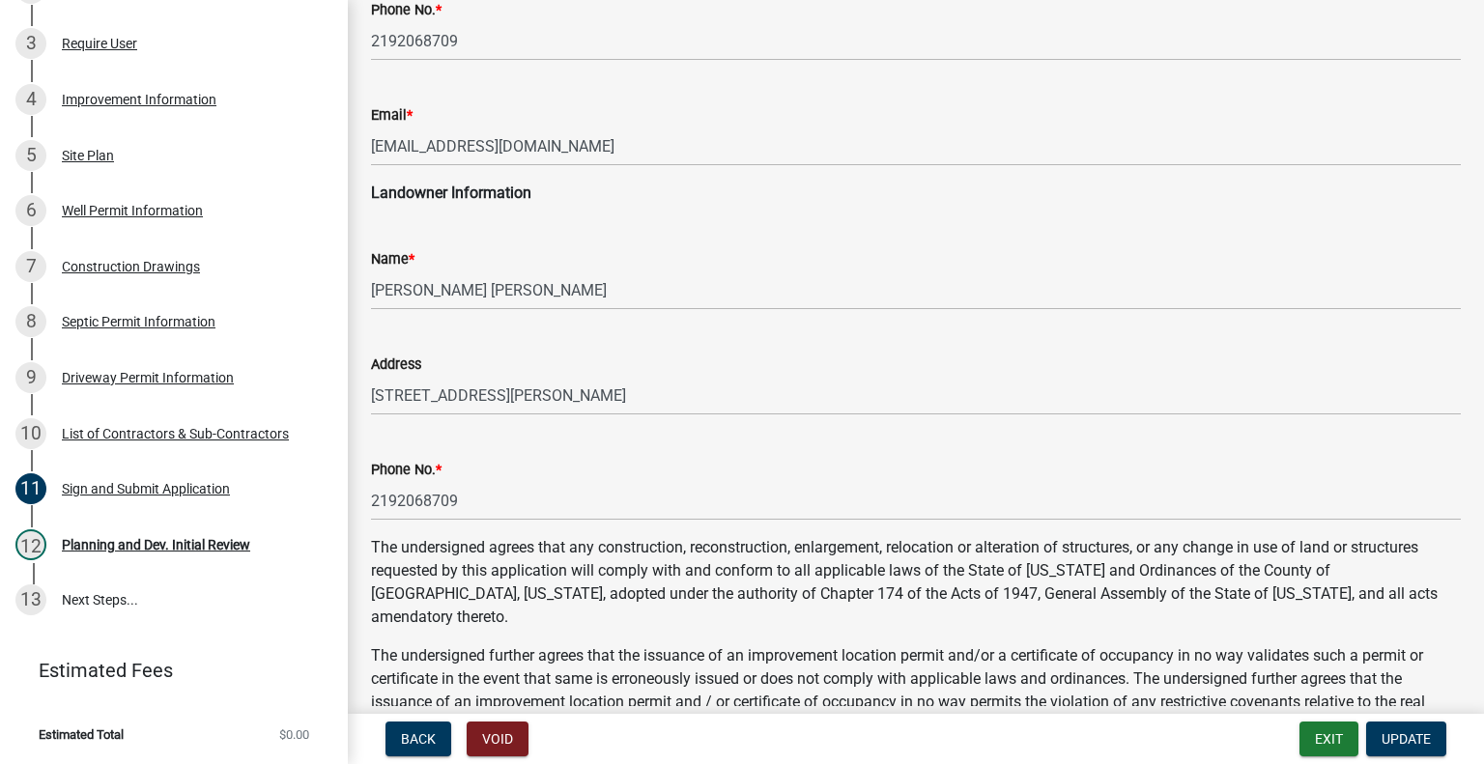
drag, startPoint x: 328, startPoint y: 277, endPoint x: 489, endPoint y: 194, distance: 180.6
click at [489, 194] on strong "Landowner Information" at bounding box center [451, 193] width 160 height 18
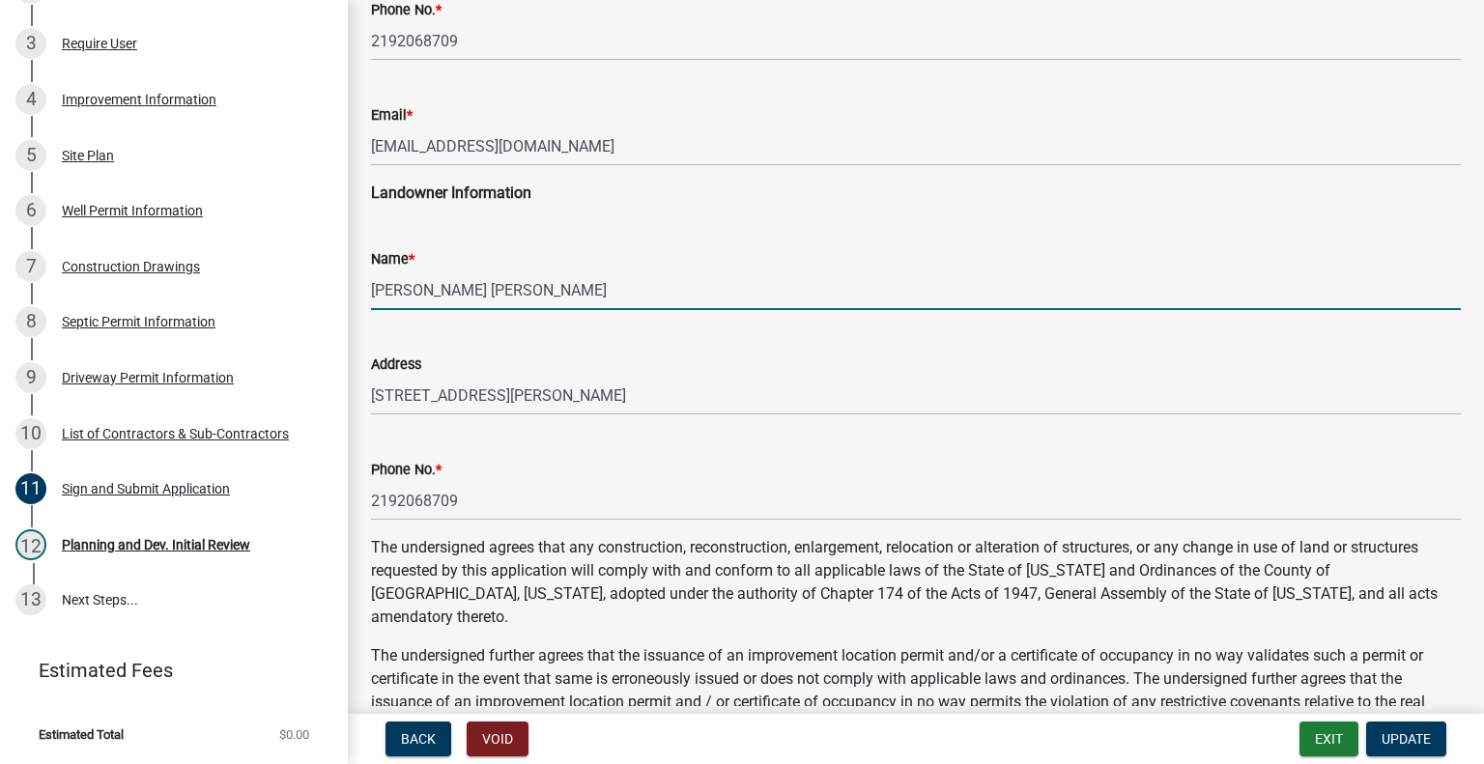
drag, startPoint x: 460, startPoint y: 293, endPoint x: 376, endPoint y: 288, distance: 84.2
click at [376, 288] on input "[PERSON_NAME] [PERSON_NAME]" at bounding box center [916, 290] width 1090 height 40
click at [546, 297] on input "[PERSON_NAME]" at bounding box center [916, 290] width 1090 height 40
paste input "[PERSON_NAME]"
type input "[PERSON_NAME] G [PERSON_NAME]"
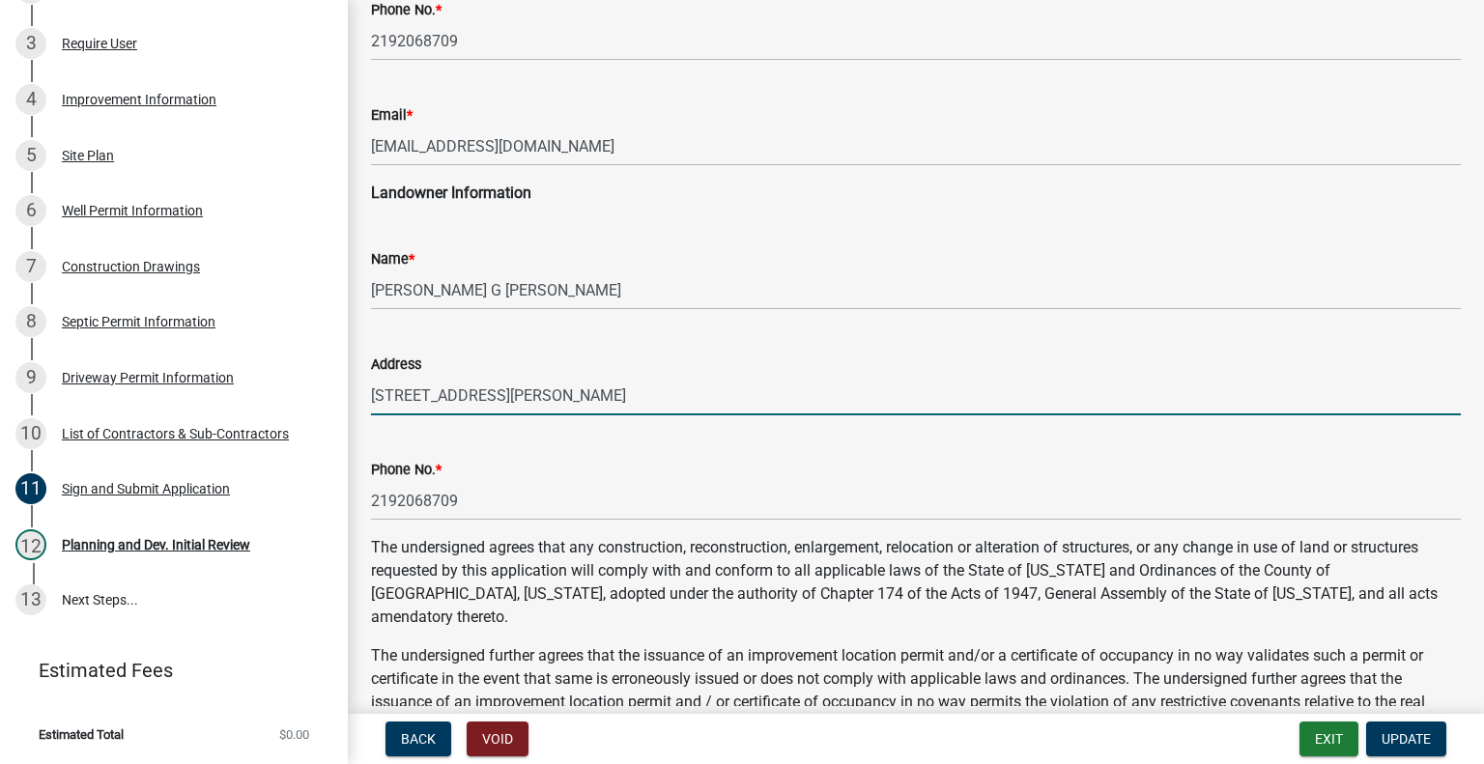
click at [616, 399] on input "[STREET_ADDRESS][PERSON_NAME]" at bounding box center [916, 396] width 1090 height 40
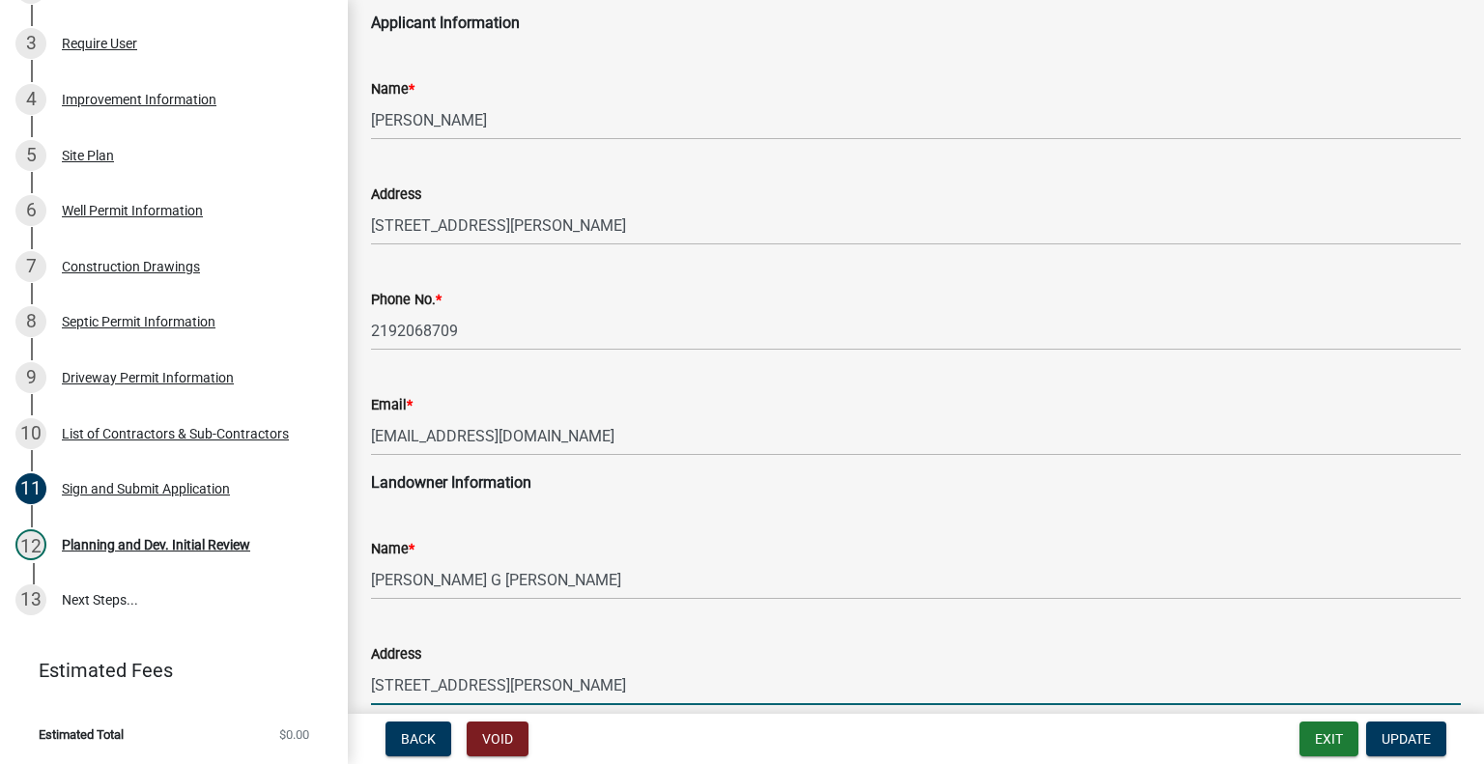
scroll to position [0, 0]
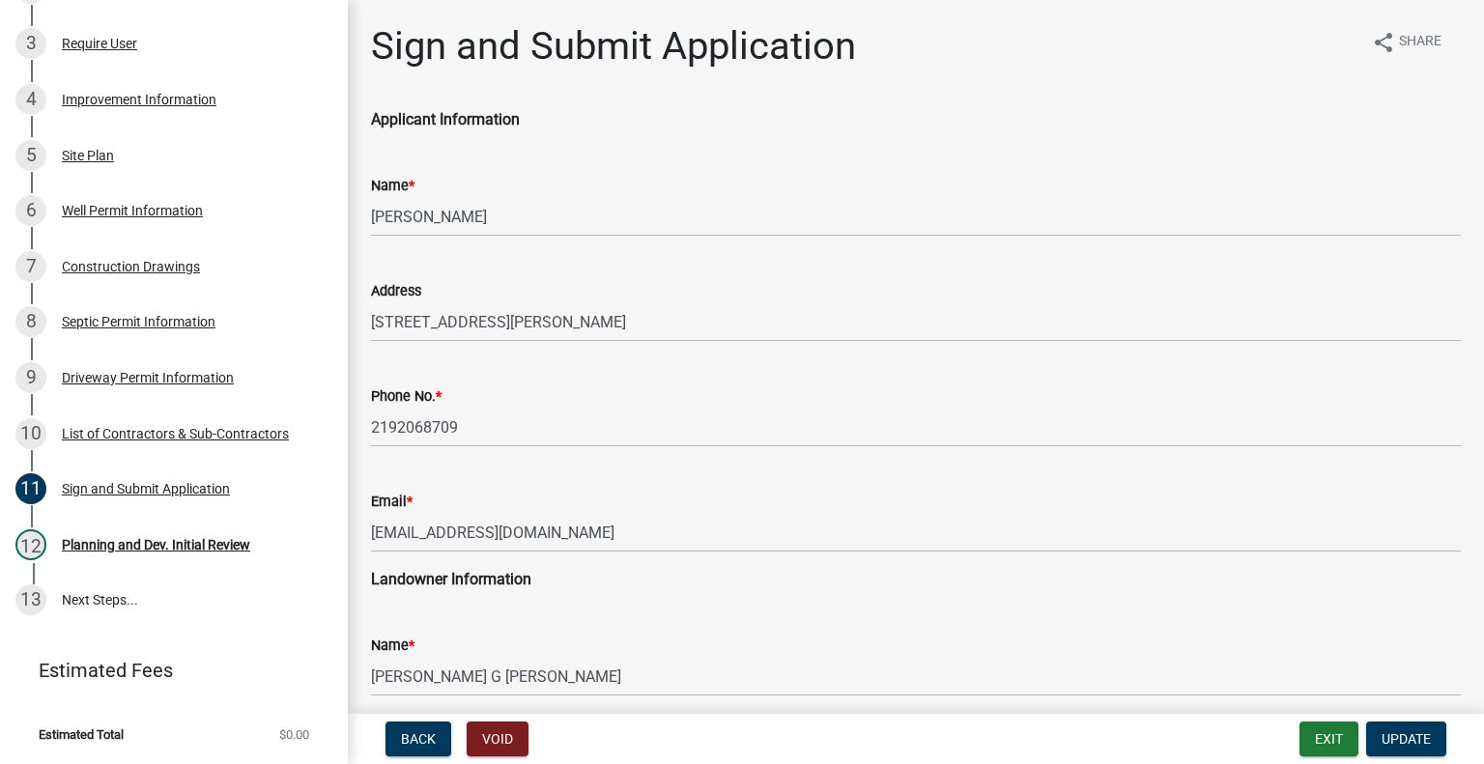
type input "[STREET_ADDRESS][PERSON_NAME]"
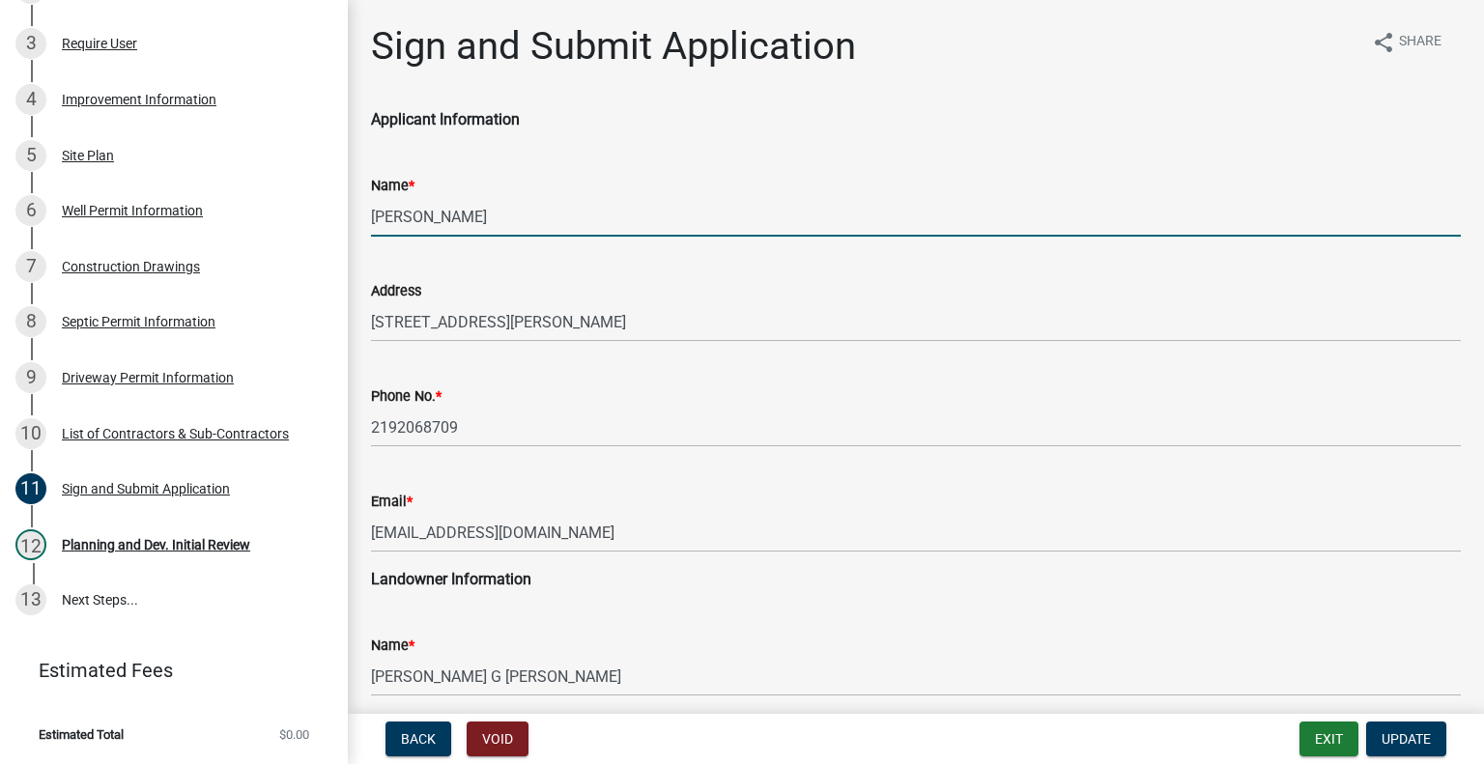
drag, startPoint x: 519, startPoint y: 206, endPoint x: 362, endPoint y: 223, distance: 157.5
click at [362, 223] on div "Name * [PERSON_NAME]" at bounding box center [915, 192] width 1119 height 90
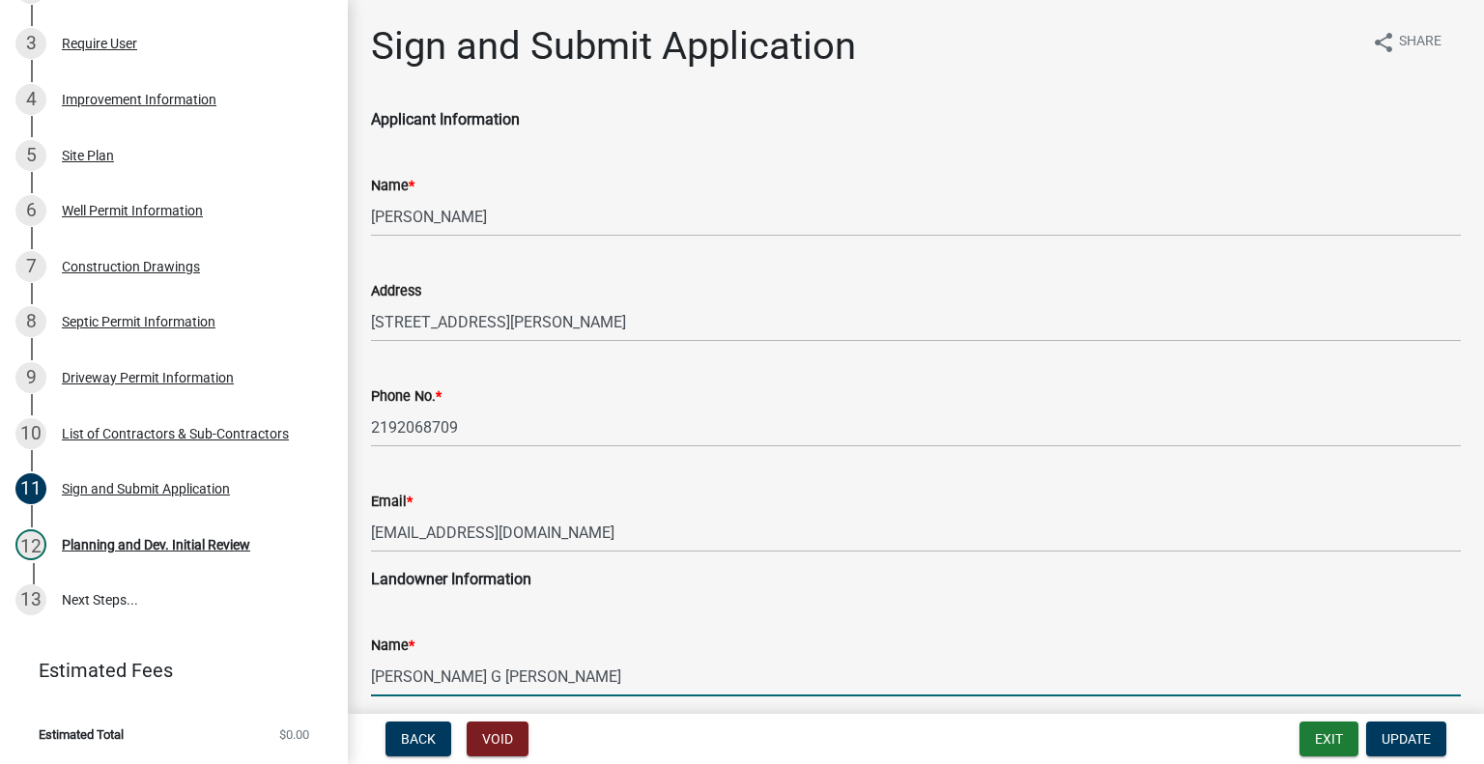
click at [518, 676] on input "[PERSON_NAME] G [PERSON_NAME]" at bounding box center [916, 677] width 1090 height 40
drag, startPoint x: 518, startPoint y: 676, endPoint x: 375, endPoint y: 685, distance: 143.2
click at [375, 685] on input "[PERSON_NAME] G [PERSON_NAME]" at bounding box center [916, 677] width 1090 height 40
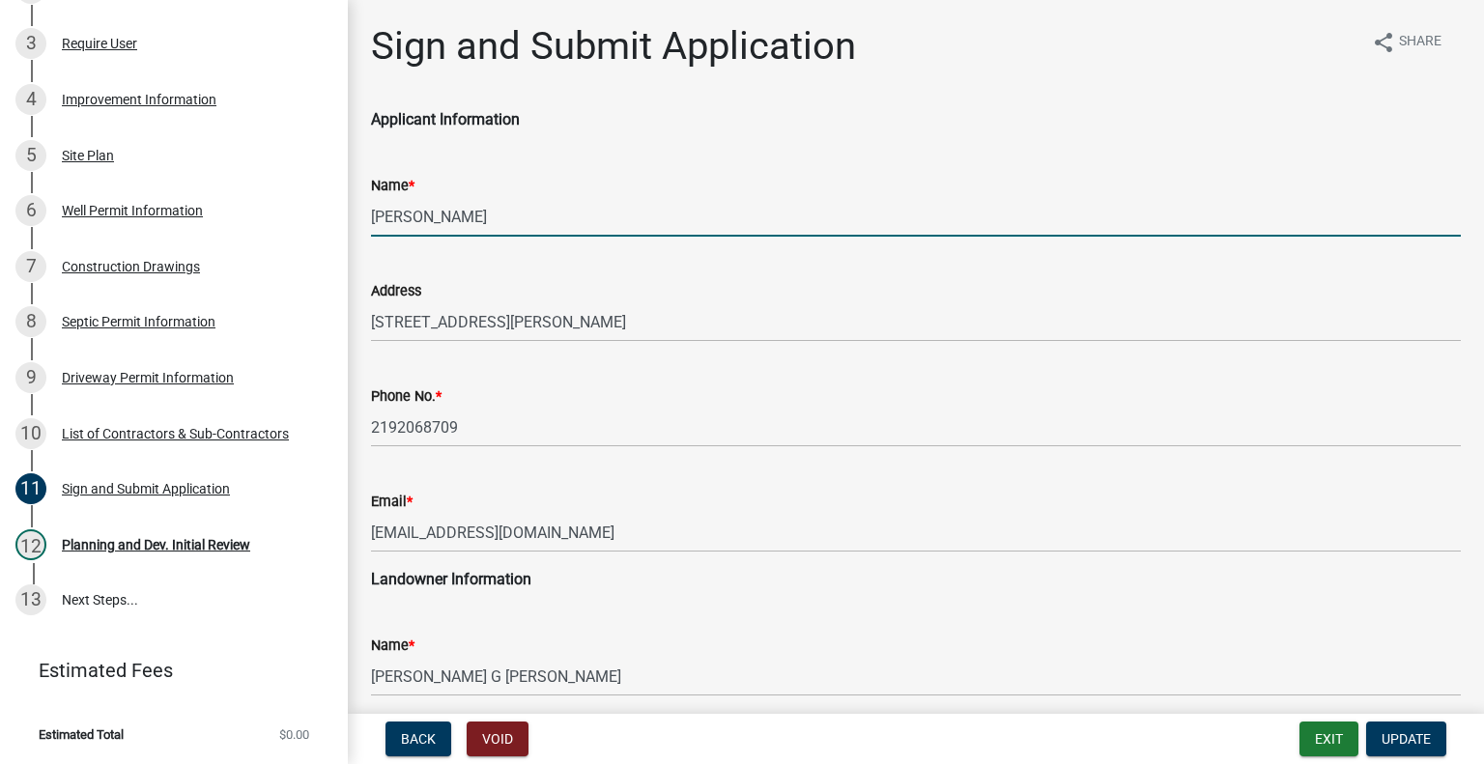
click at [500, 215] on input "[PERSON_NAME]" at bounding box center [916, 217] width 1090 height 40
drag, startPoint x: 500, startPoint y: 215, endPoint x: 549, endPoint y: 221, distance: 48.6
paste input "[PERSON_NAME]"
click at [483, 209] on input "[PERSON_NAME] ClementeEDGAR G [PERSON_NAME]" at bounding box center [916, 217] width 1090 height 40
click at [477, 213] on input "[PERSON_NAME] ClementeEDGAR G [PERSON_NAME]" at bounding box center [916, 217] width 1090 height 40
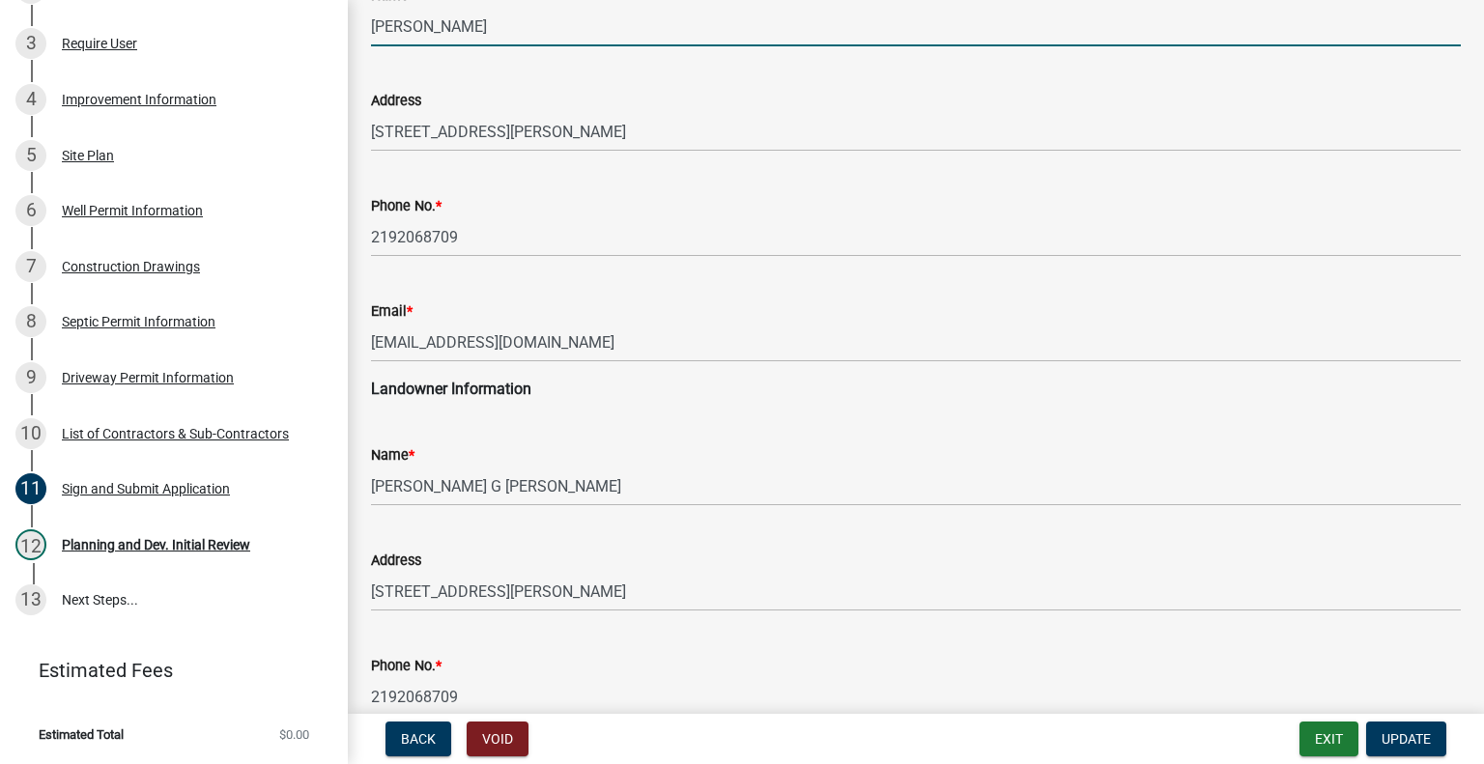
scroll to position [193, 0]
type input "[PERSON_NAME]"
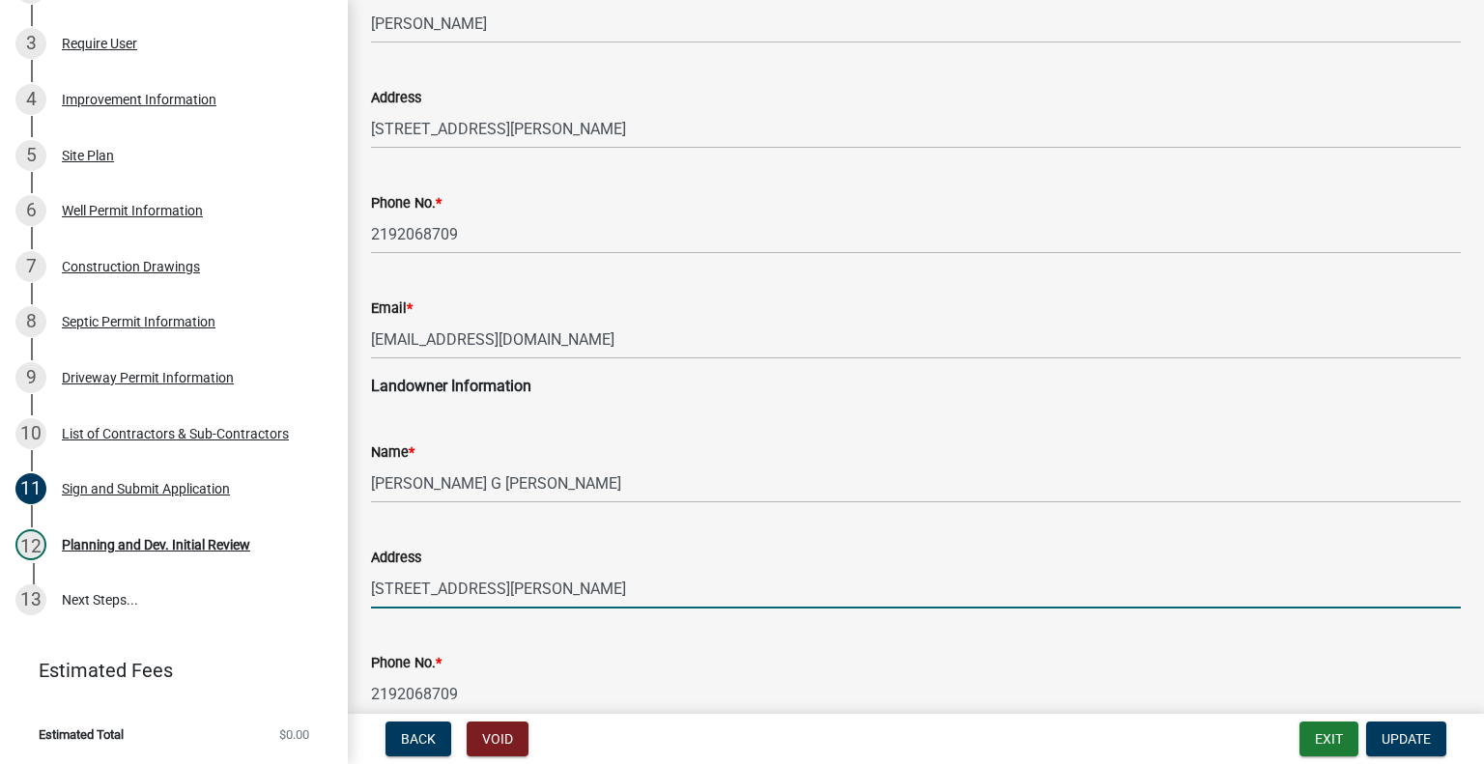
drag, startPoint x: 612, startPoint y: 586, endPoint x: 359, endPoint y: 563, distance: 254.2
click at [359, 563] on div "Address [STREET_ADDRESS][PERSON_NAME]" at bounding box center [915, 564] width 1119 height 90
drag, startPoint x: 359, startPoint y: 563, endPoint x: 617, endPoint y: 587, distance: 259.1
click at [617, 587] on input "[STREET_ADDRESS][PERSON_NAME]" at bounding box center [916, 589] width 1090 height 40
drag, startPoint x: 617, startPoint y: 587, endPoint x: 368, endPoint y: 586, distance: 249.2
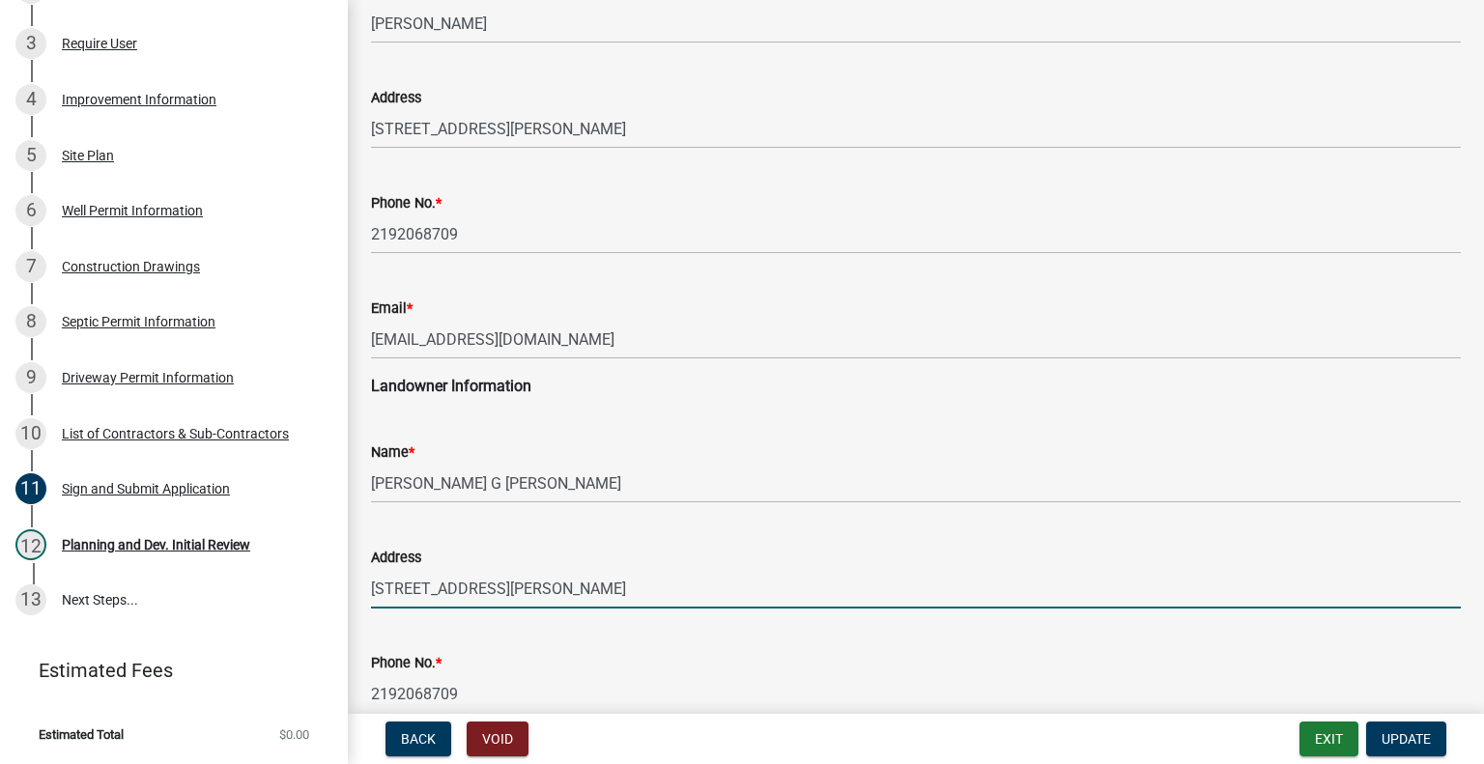
click at [368, 586] on div "Address [STREET_ADDRESS][PERSON_NAME]" at bounding box center [915, 564] width 1119 height 90
drag, startPoint x: 368, startPoint y: 586, endPoint x: 707, endPoint y: 585, distance: 339.1
click at [707, 585] on input "[STREET_ADDRESS][PERSON_NAME]" at bounding box center [916, 589] width 1090 height 40
drag, startPoint x: 666, startPoint y: 572, endPoint x: 359, endPoint y: 573, distance: 306.2
click at [359, 573] on div "Address [STREET_ADDRESS][PERSON_NAME]" at bounding box center [915, 564] width 1119 height 90
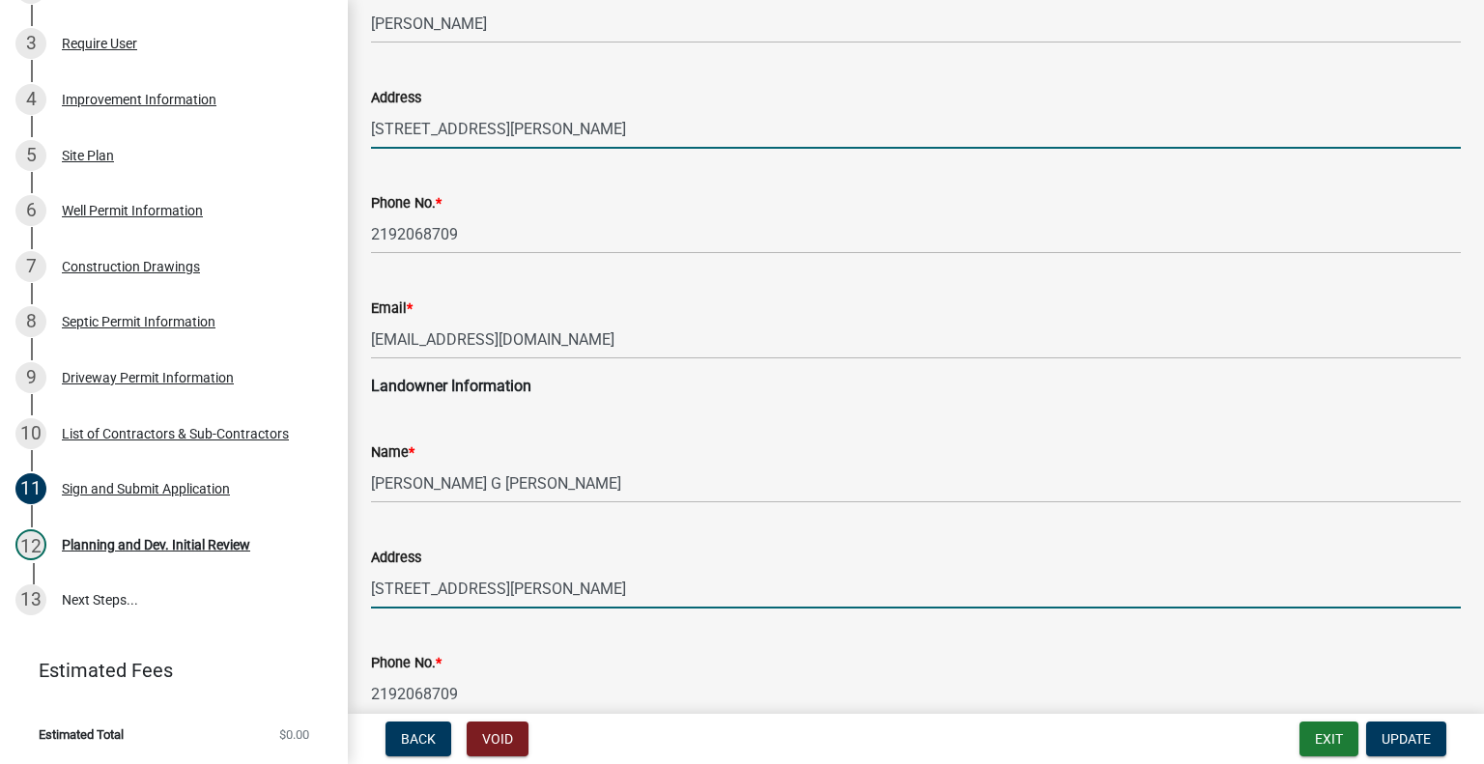
click at [613, 134] on input "[STREET_ADDRESS][PERSON_NAME]" at bounding box center [916, 129] width 1090 height 40
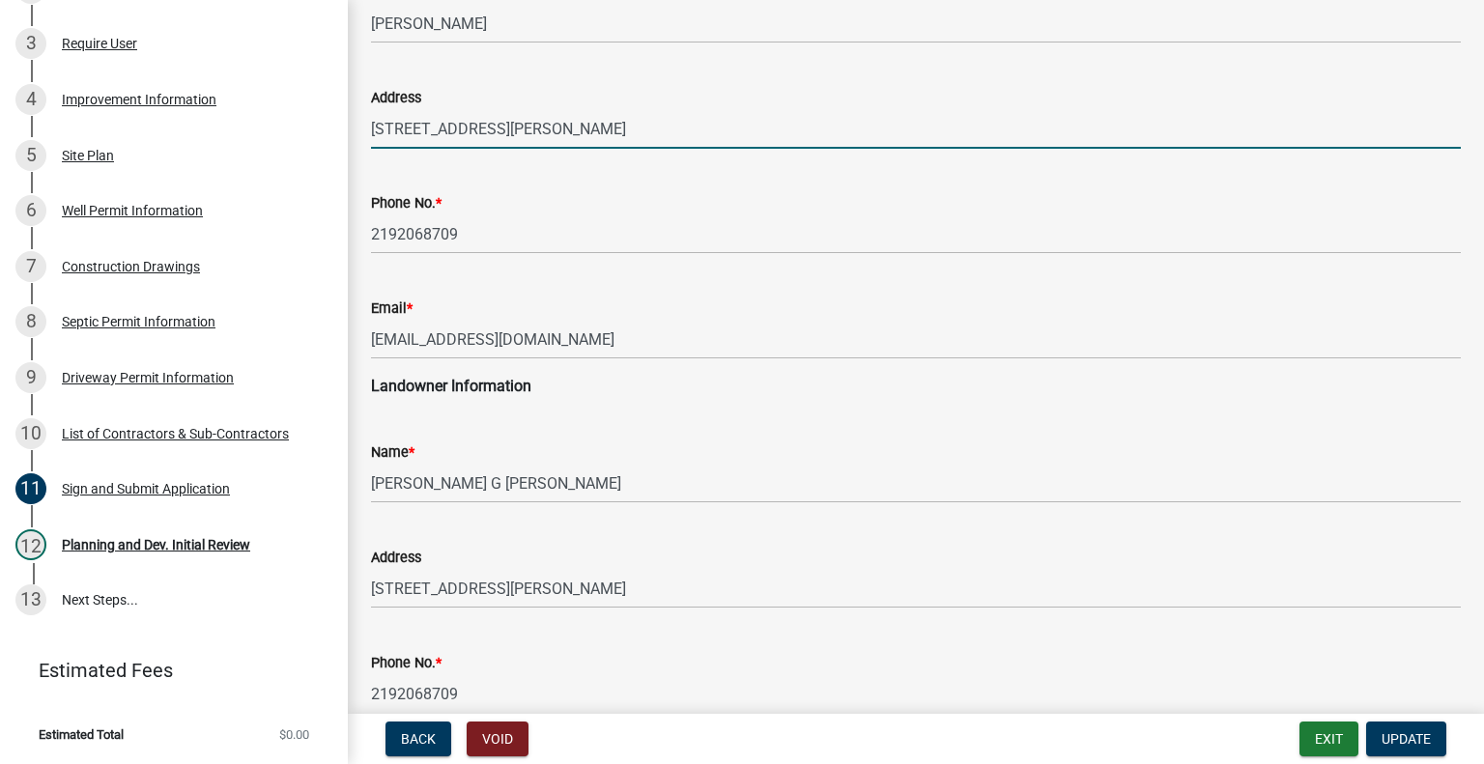
drag, startPoint x: 613, startPoint y: 134, endPoint x: 655, endPoint y: 185, distance: 65.2
drag, startPoint x: 655, startPoint y: 185, endPoint x: 584, endPoint y: 127, distance: 91.3
paste input "[STREET_ADDRESS][PERSON_NAME]"
click at [564, 132] on input "[STREET_ADDRESS][PERSON_NAME][PERSON_NAME]" at bounding box center [916, 129] width 1090 height 40
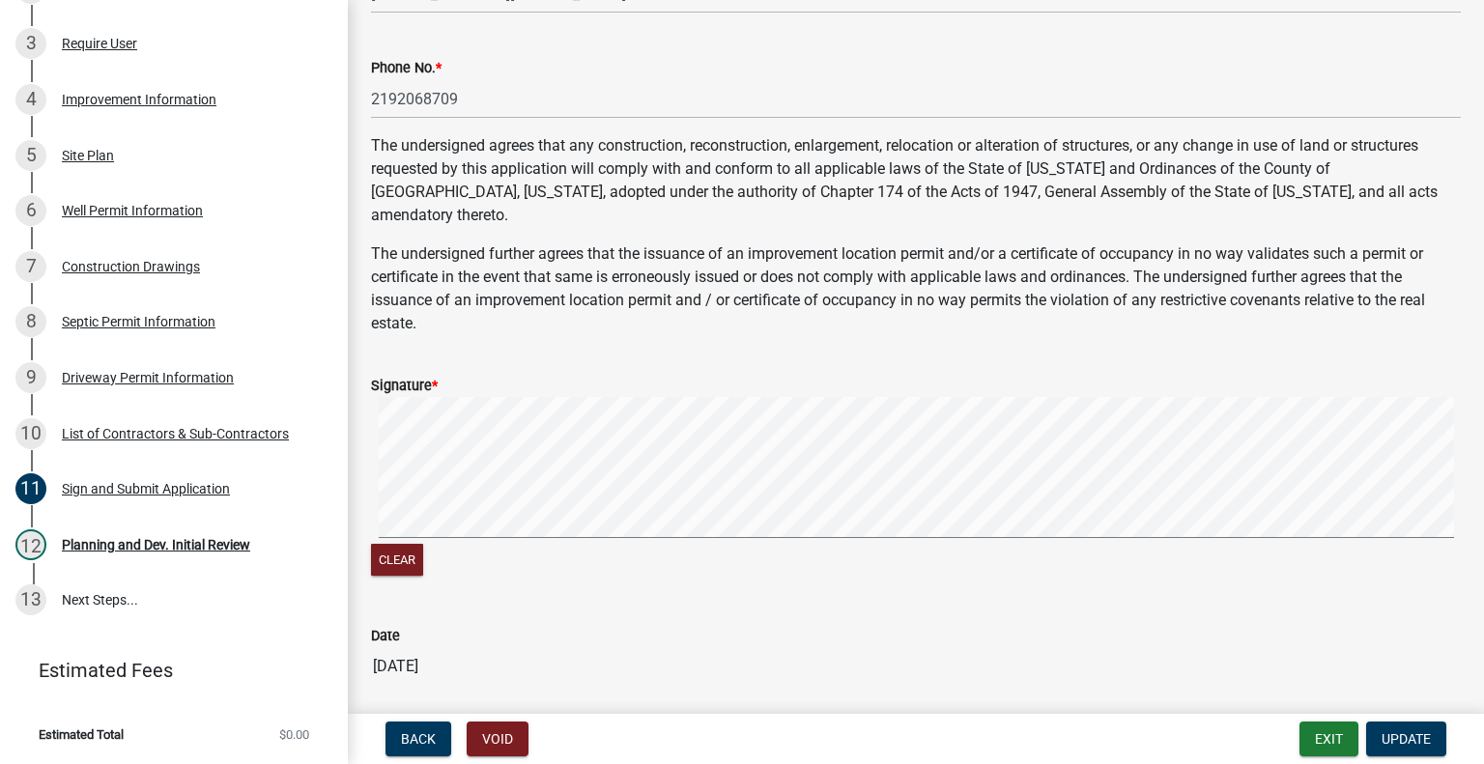
scroll to position [835, 0]
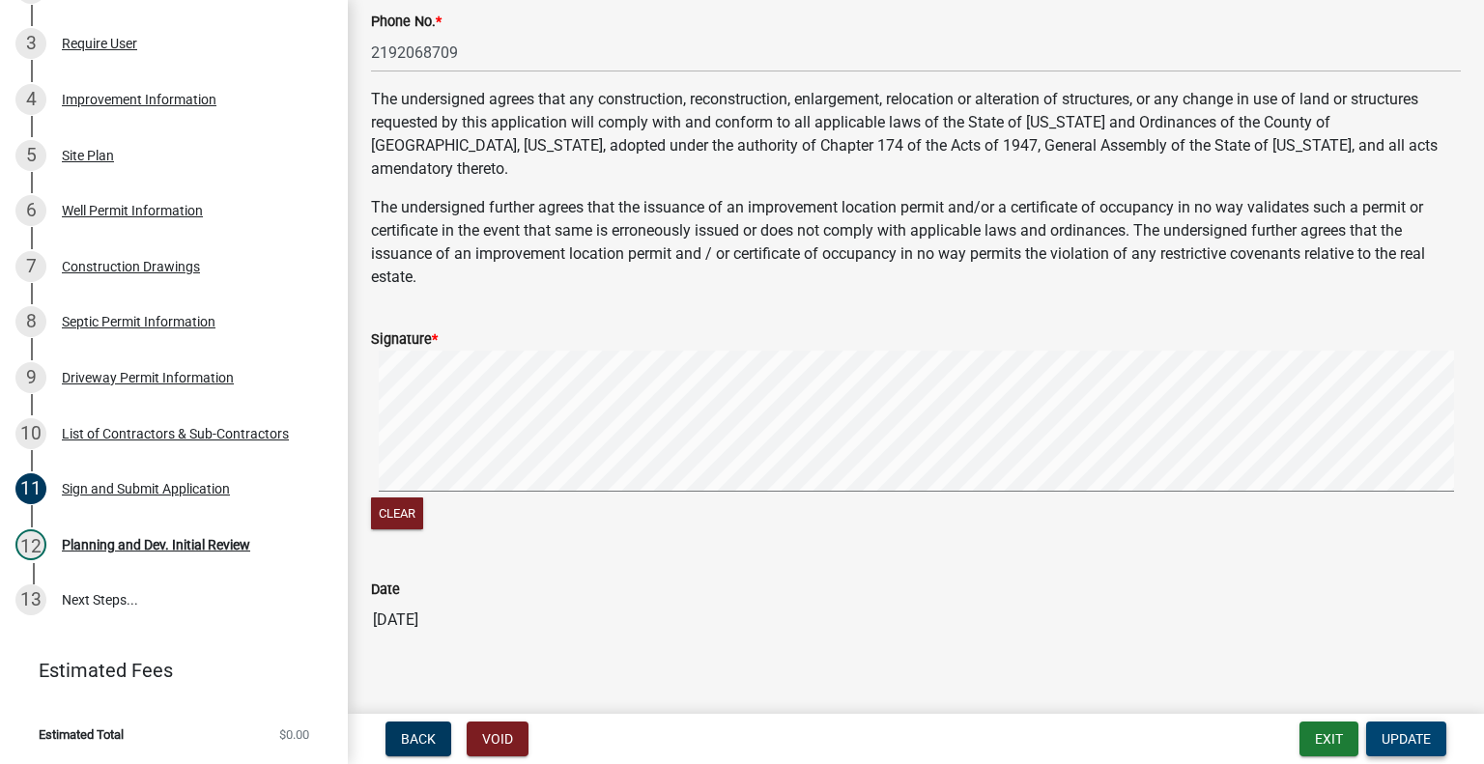
type input "[STREET_ADDRESS][PERSON_NAME]"
click at [1401, 741] on span "Update" at bounding box center [1405, 738] width 49 height 15
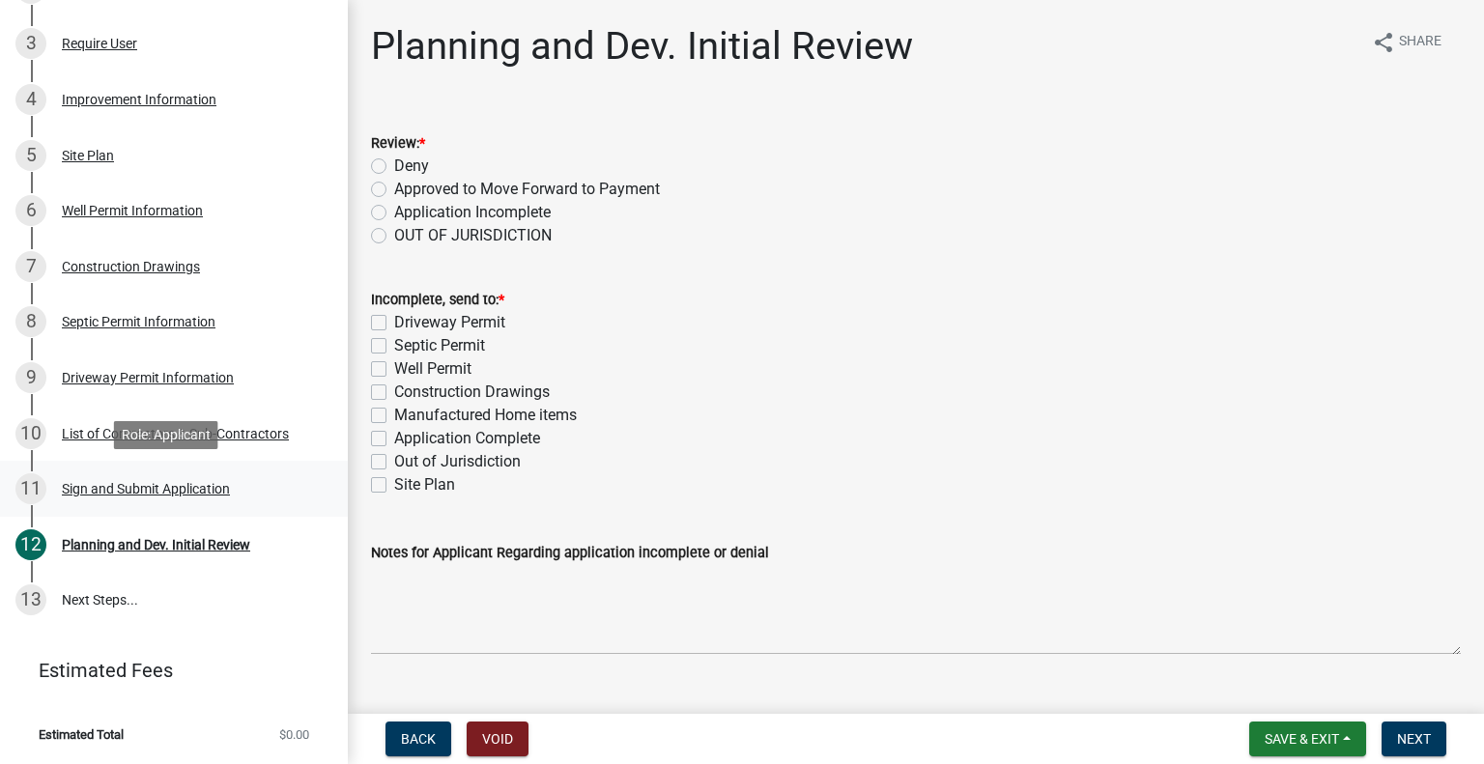
click at [262, 497] on div "11 Sign and Submit Application" at bounding box center [165, 488] width 301 height 31
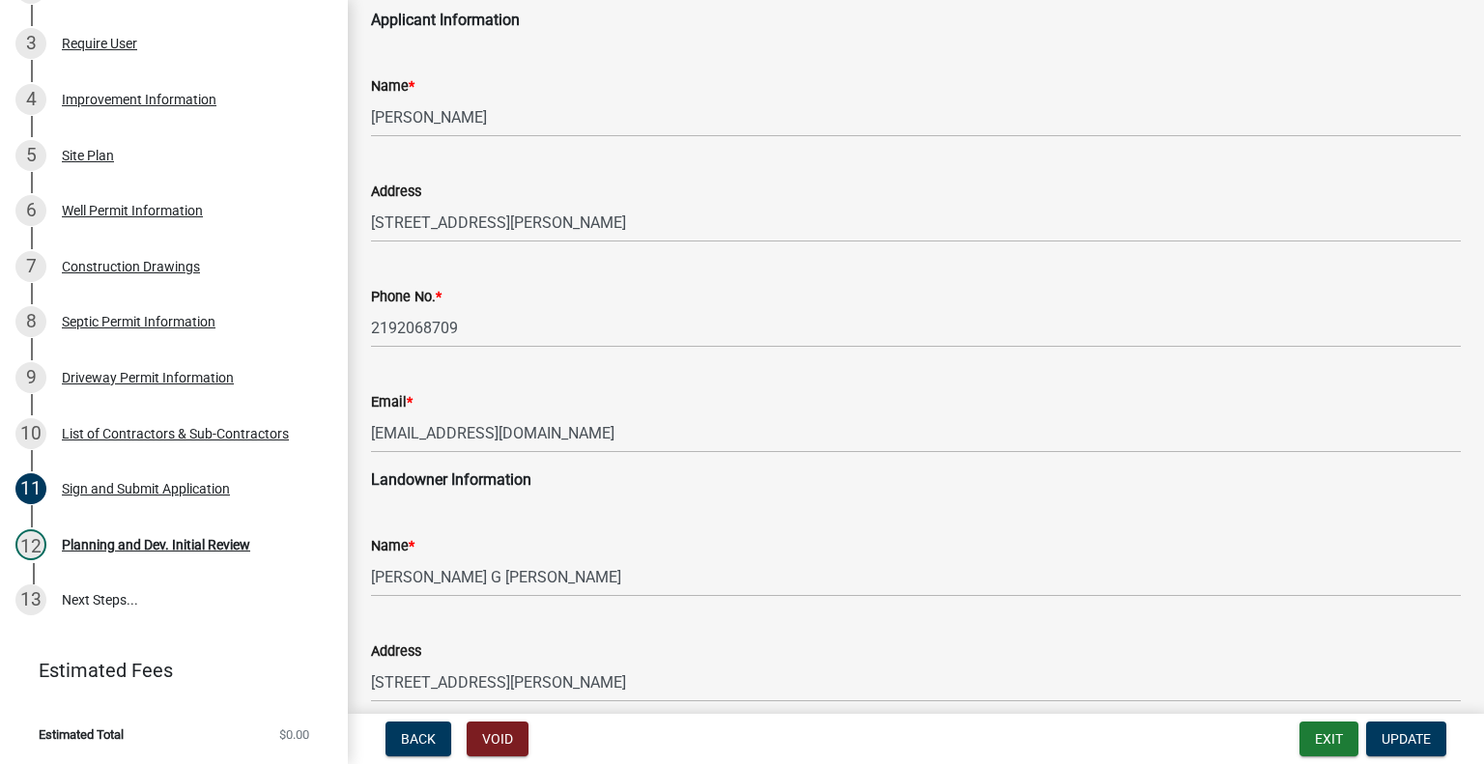
scroll to position [97, 0]
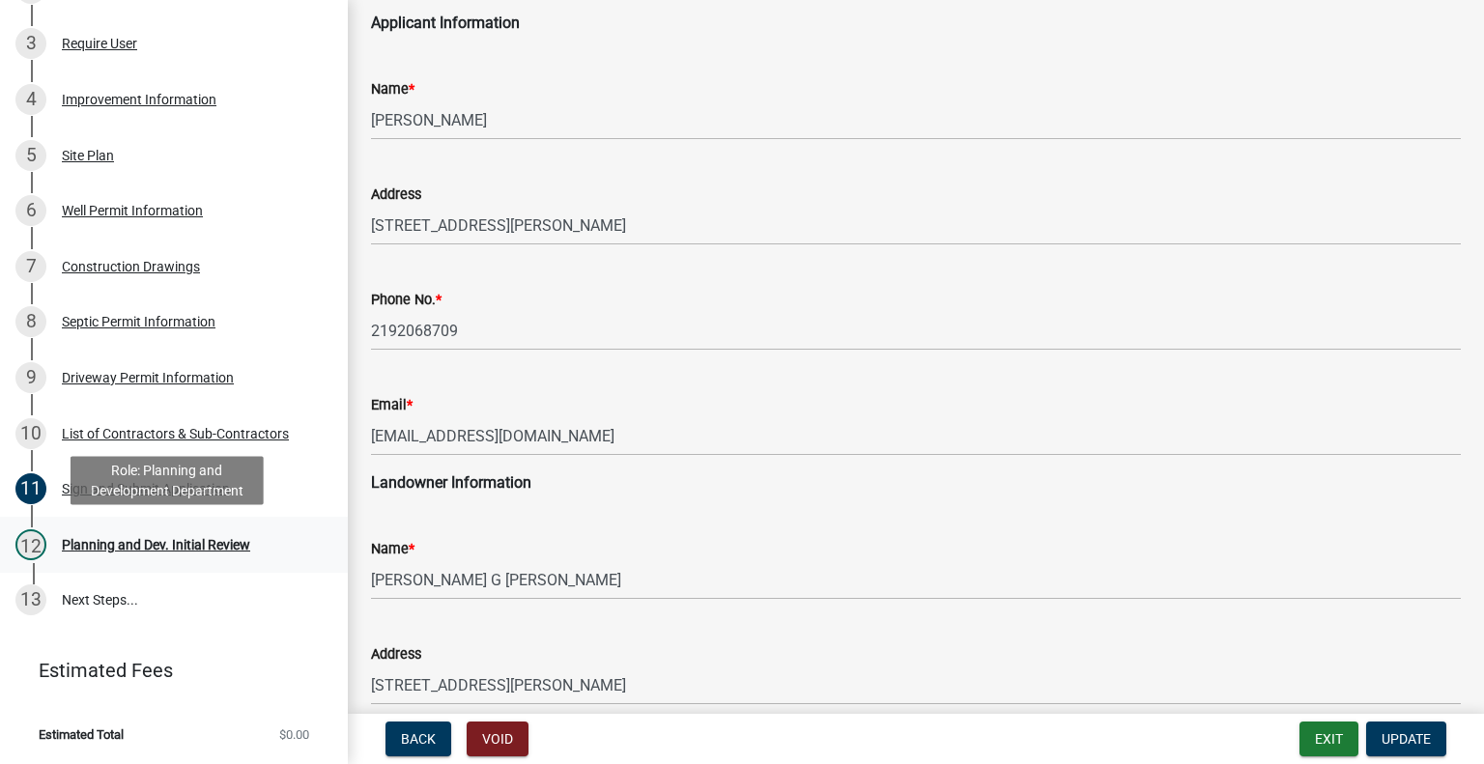
click at [170, 538] on div "Planning and Dev. Initial Review" at bounding box center [156, 545] width 188 height 14
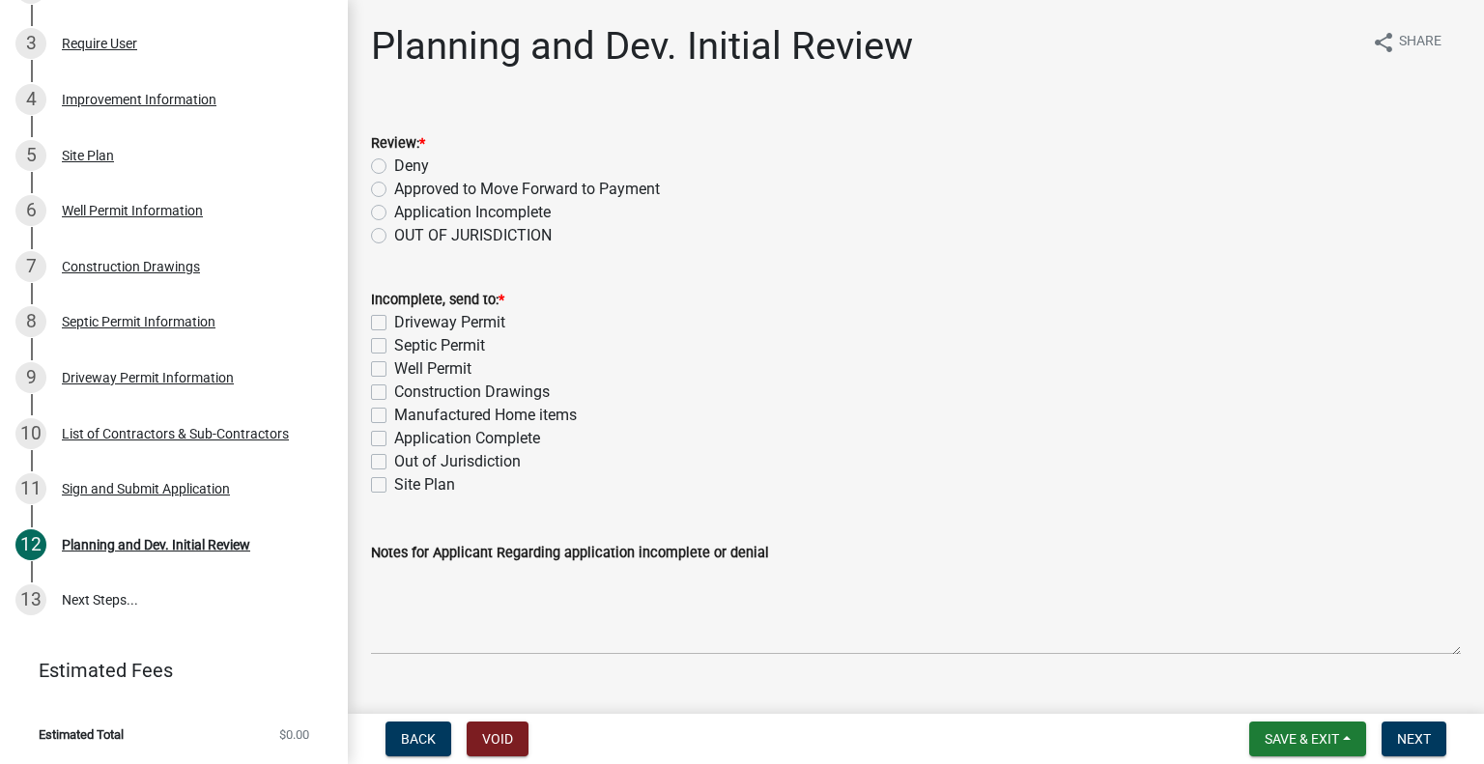
click at [394, 181] on label "Approved to Move Forward to Payment" at bounding box center [527, 189] width 266 height 23
click at [394, 181] on input "Approved to Move Forward to Payment" at bounding box center [400, 184] width 13 height 13
radio input "true"
click at [394, 442] on label "Application Complete" at bounding box center [467, 438] width 146 height 23
click at [394, 440] on input "Application Complete" at bounding box center [400, 433] width 13 height 13
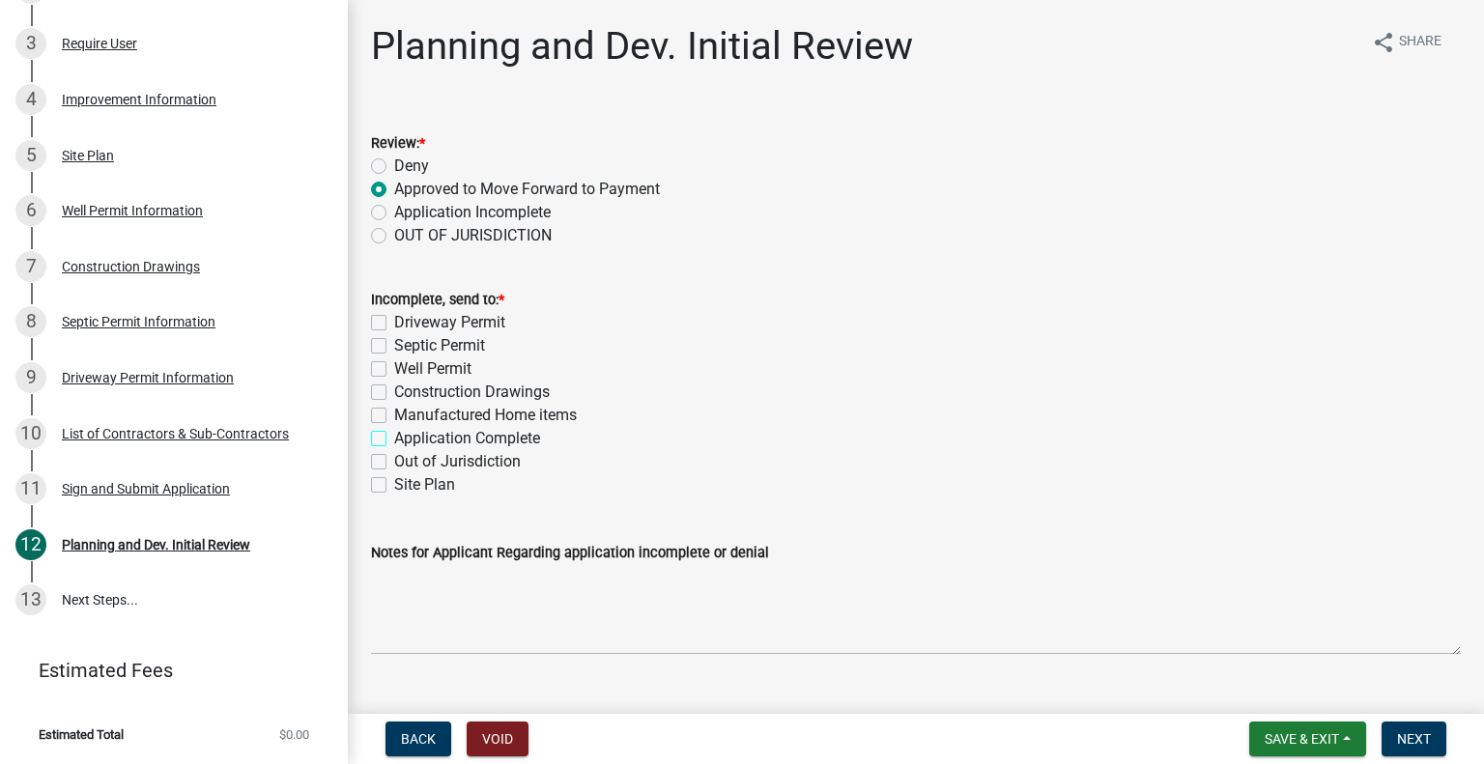
checkbox input "true"
checkbox input "false"
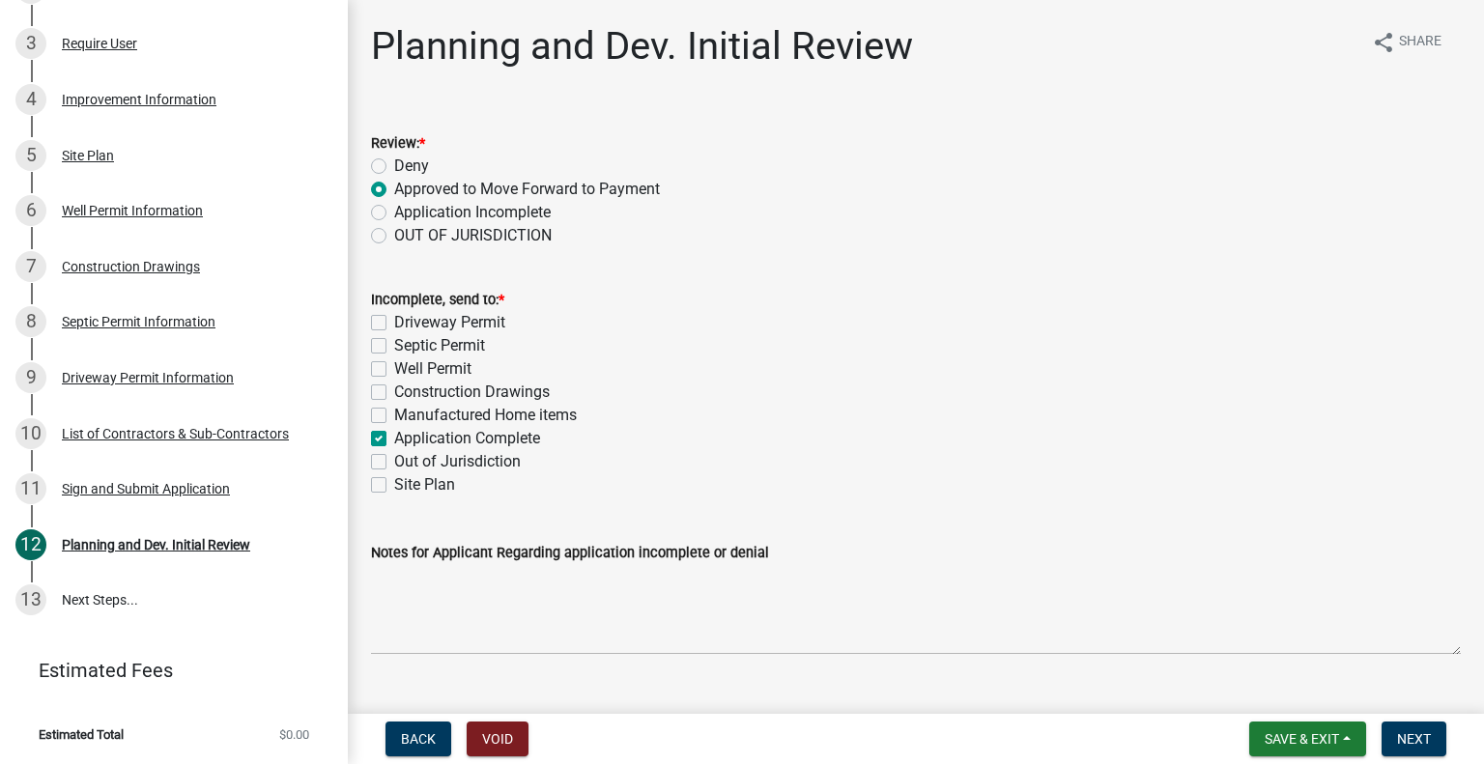
checkbox input "false"
checkbox input "true"
checkbox input "false"
click at [1408, 741] on span "Next" at bounding box center [1414, 738] width 34 height 15
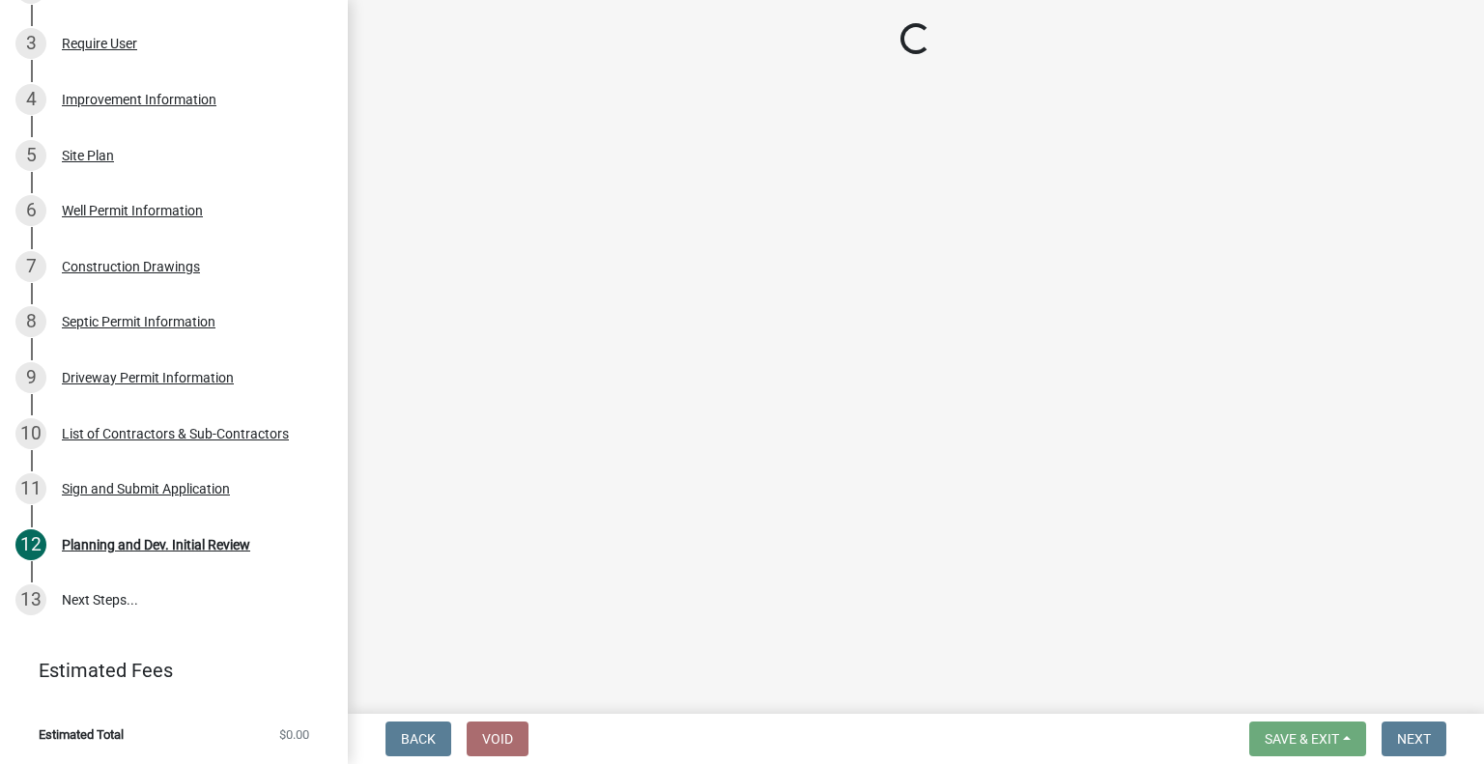
scroll to position [580, 0]
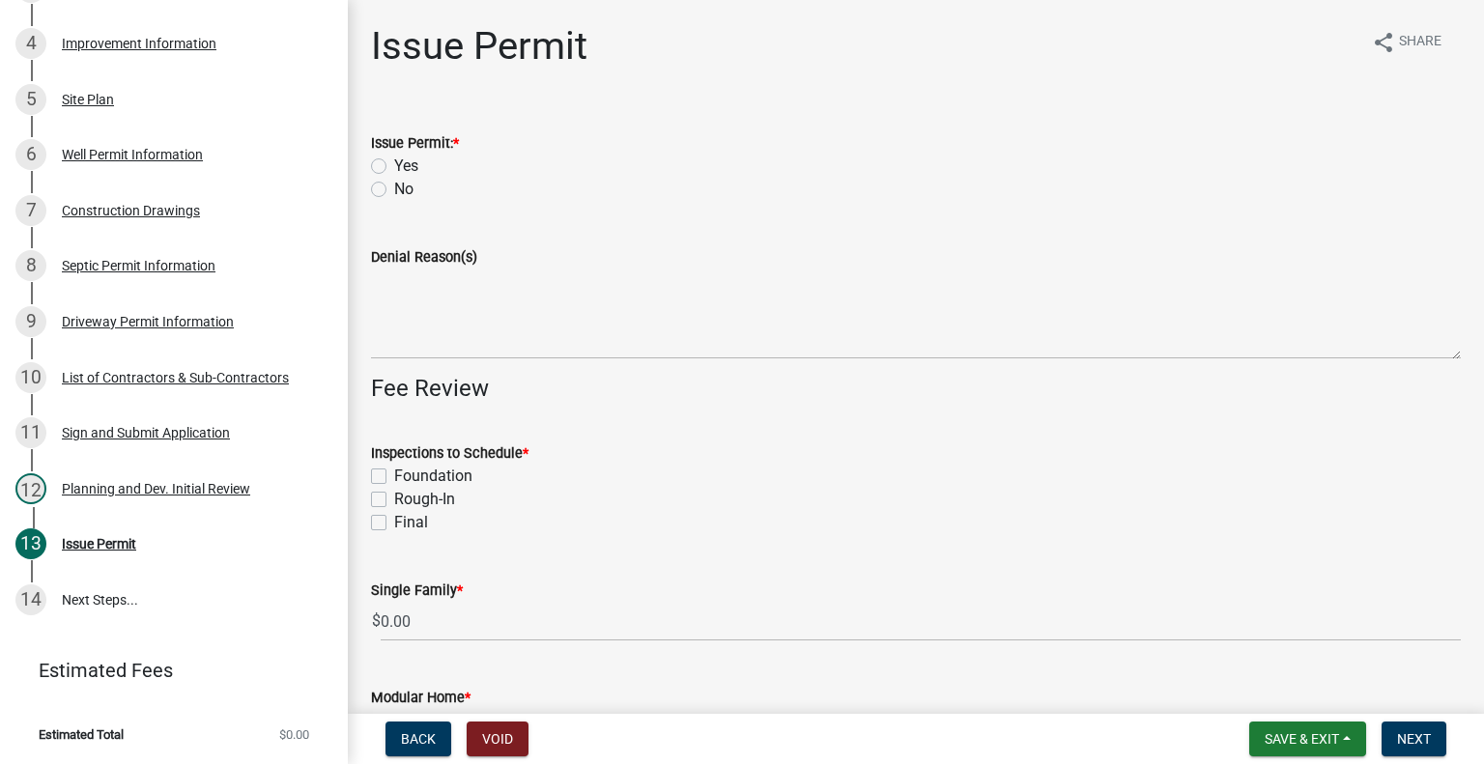
click at [394, 165] on label "Yes" at bounding box center [406, 166] width 24 height 23
click at [394, 165] on input "Yes" at bounding box center [400, 161] width 13 height 13
radio input "true"
click at [394, 474] on label "Foundation" at bounding box center [433, 476] width 78 height 23
click at [394, 474] on input "Foundation" at bounding box center [400, 471] width 13 height 13
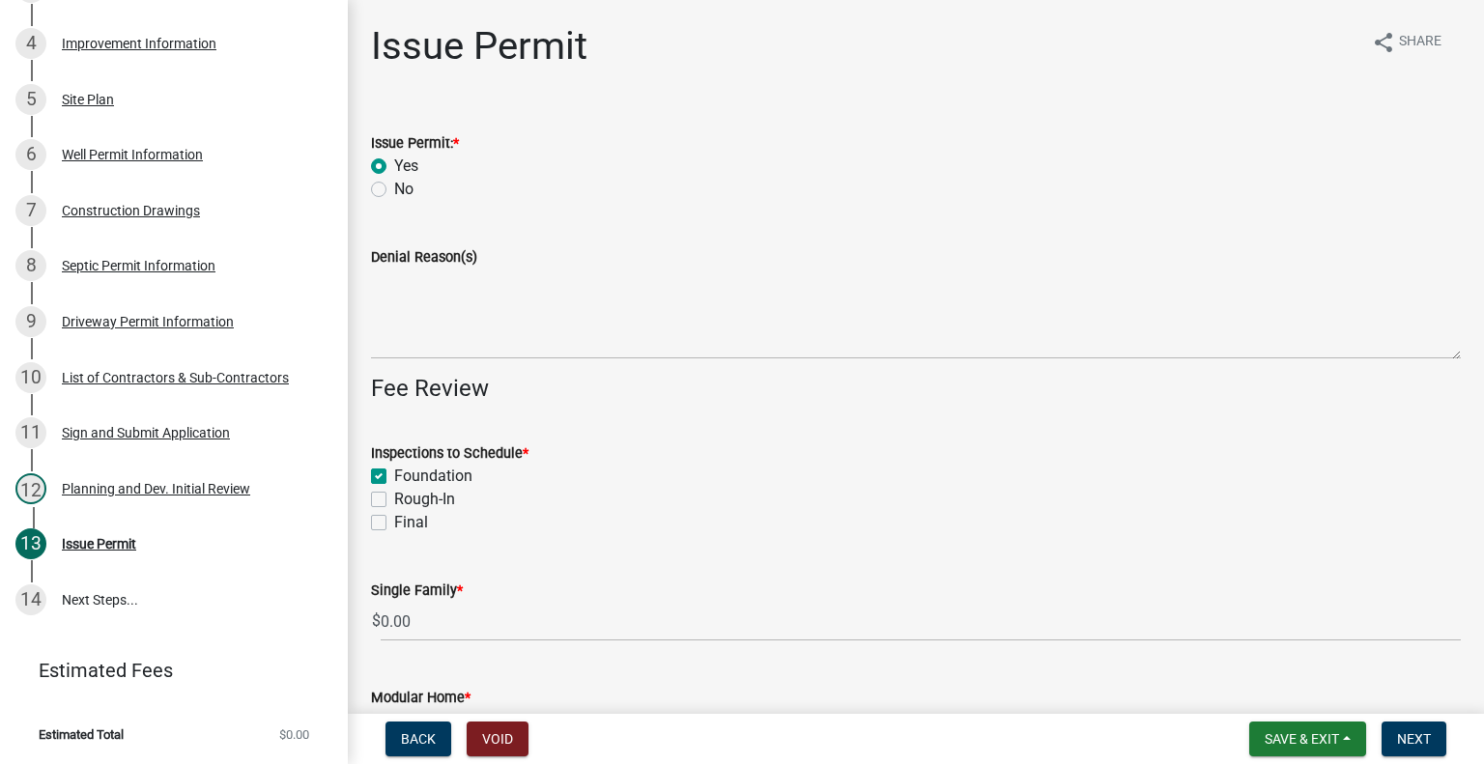
checkbox input "true"
checkbox input "false"
click at [394, 521] on label "Final" at bounding box center [411, 522] width 34 height 23
click at [394, 521] on input "Final" at bounding box center [400, 517] width 13 height 13
checkbox input "true"
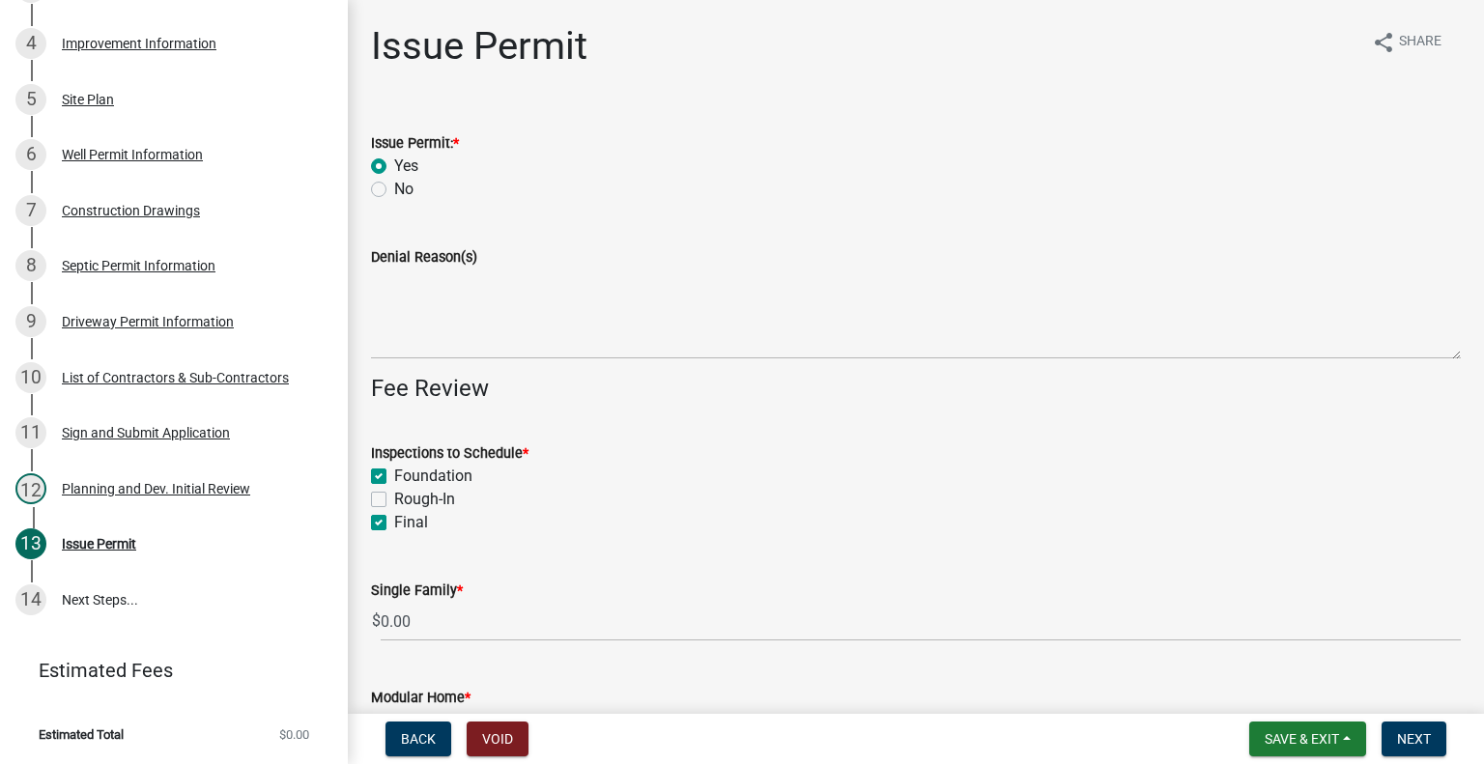
checkbox input "true"
checkbox input "false"
checkbox input "true"
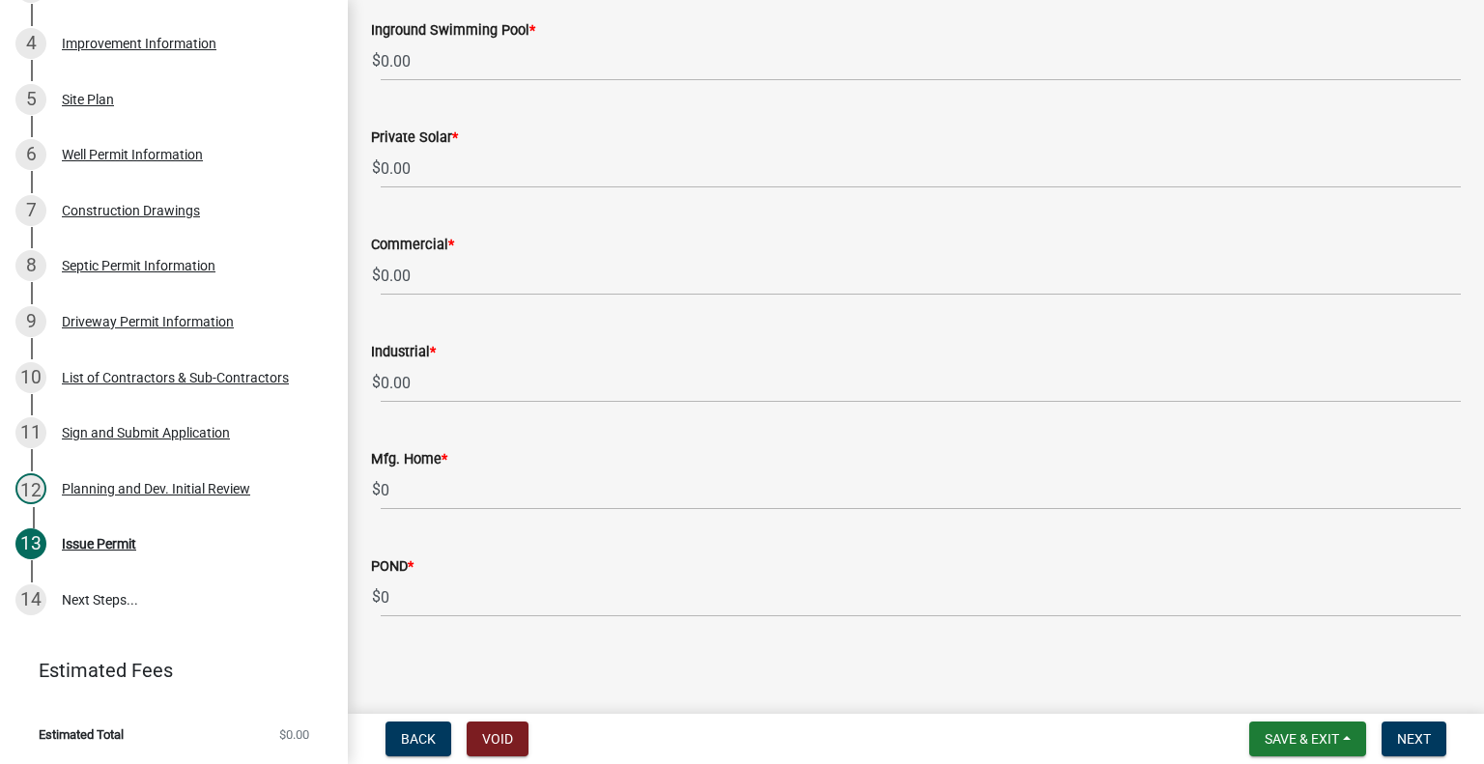
scroll to position [1635, 0]
click at [192, 43] on div "Improvement Information" at bounding box center [139, 44] width 155 height 14
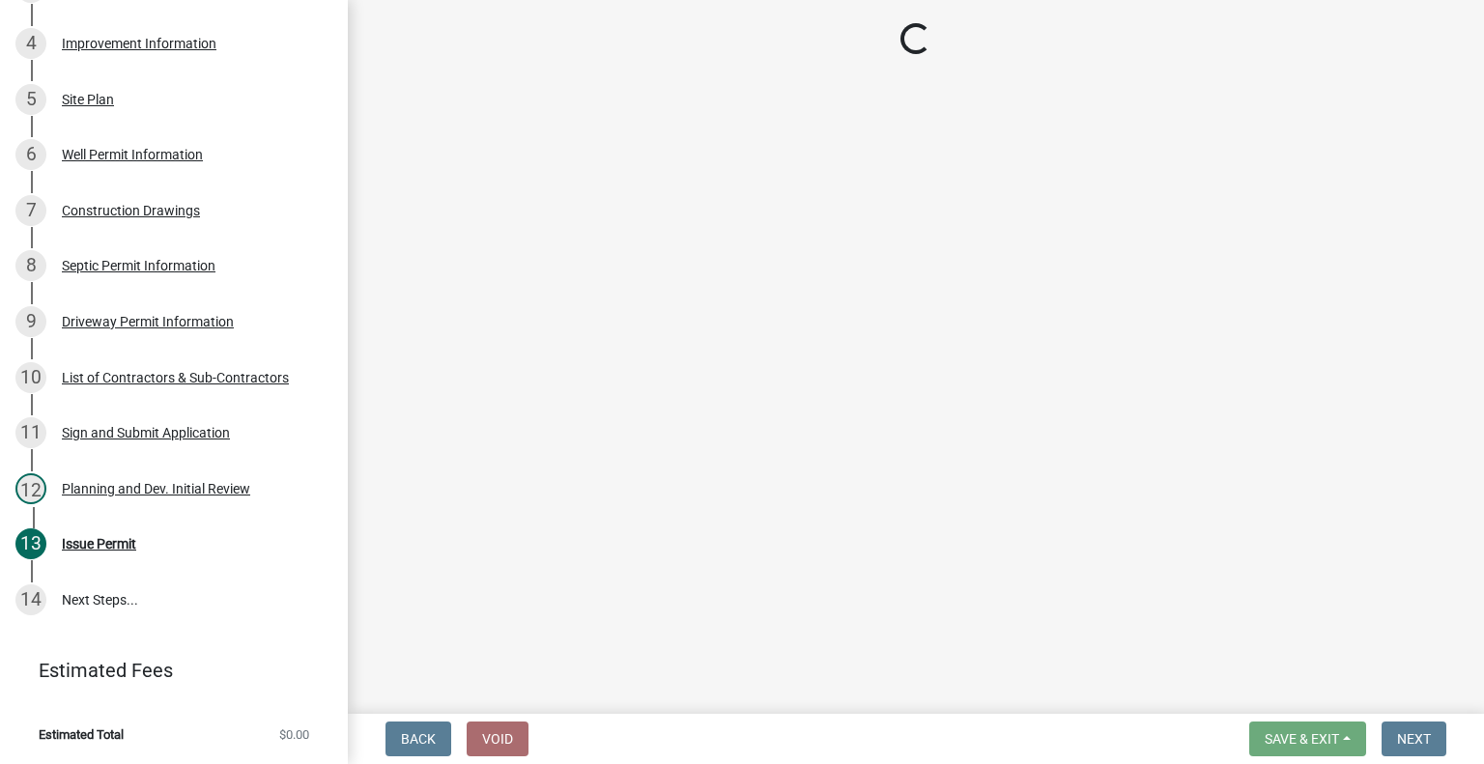
select select "38f99e42-4c59-451e-9618-d0a4702cbd99"
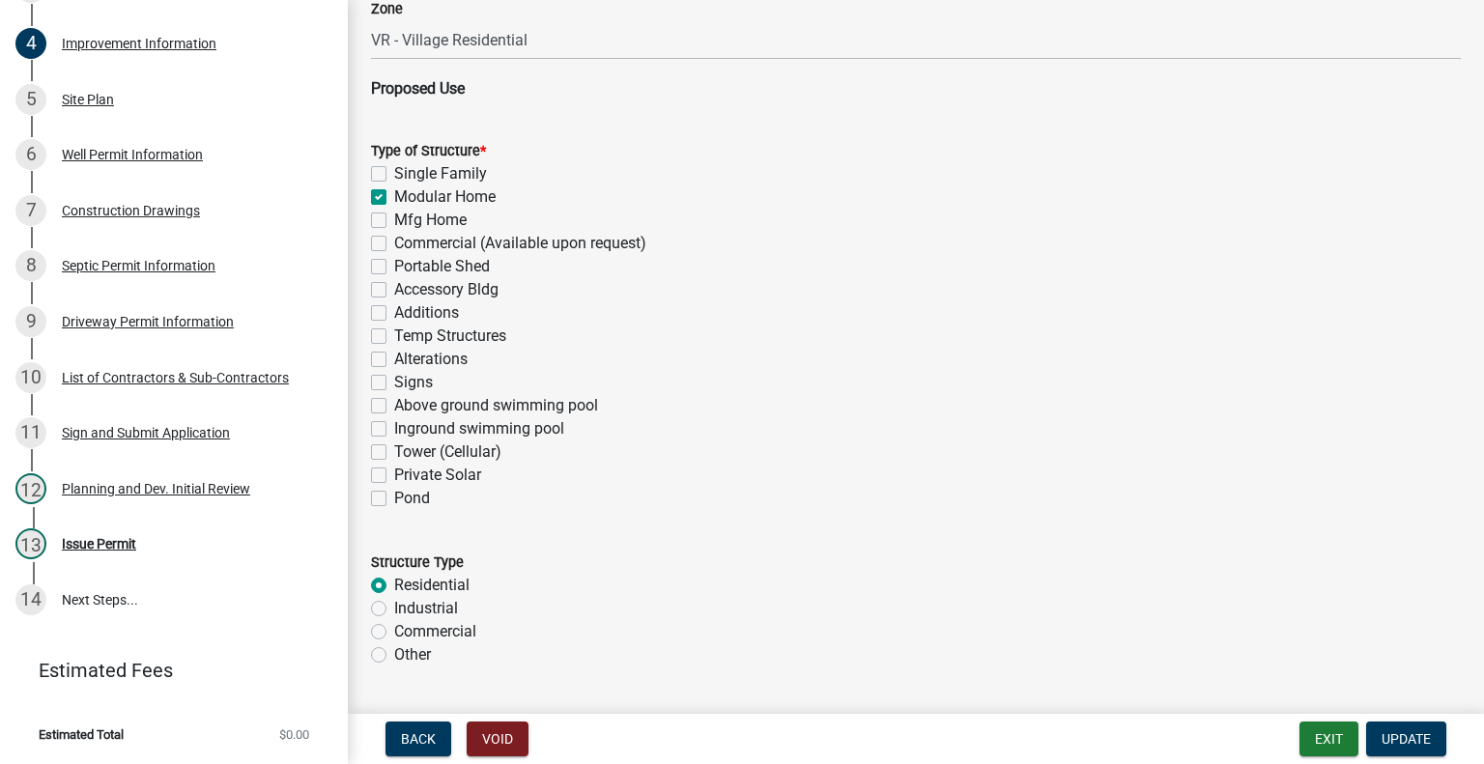
scroll to position [1256, 0]
click at [394, 213] on label "Mfg Home" at bounding box center [430, 217] width 72 height 23
click at [394, 213] on input "Mfg Home" at bounding box center [400, 212] width 13 height 13
checkbox input "true"
checkbox input "false"
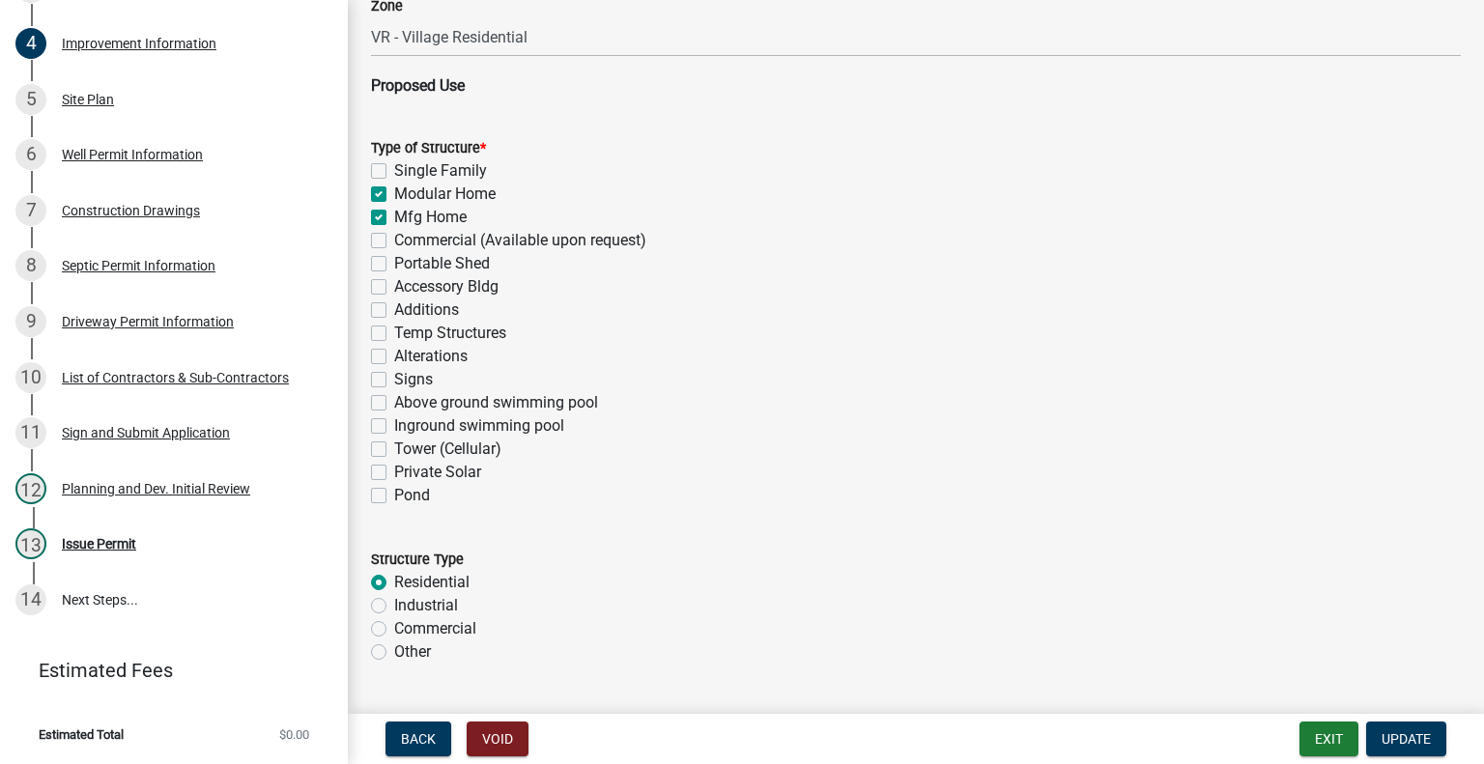
checkbox input "true"
checkbox input "false"
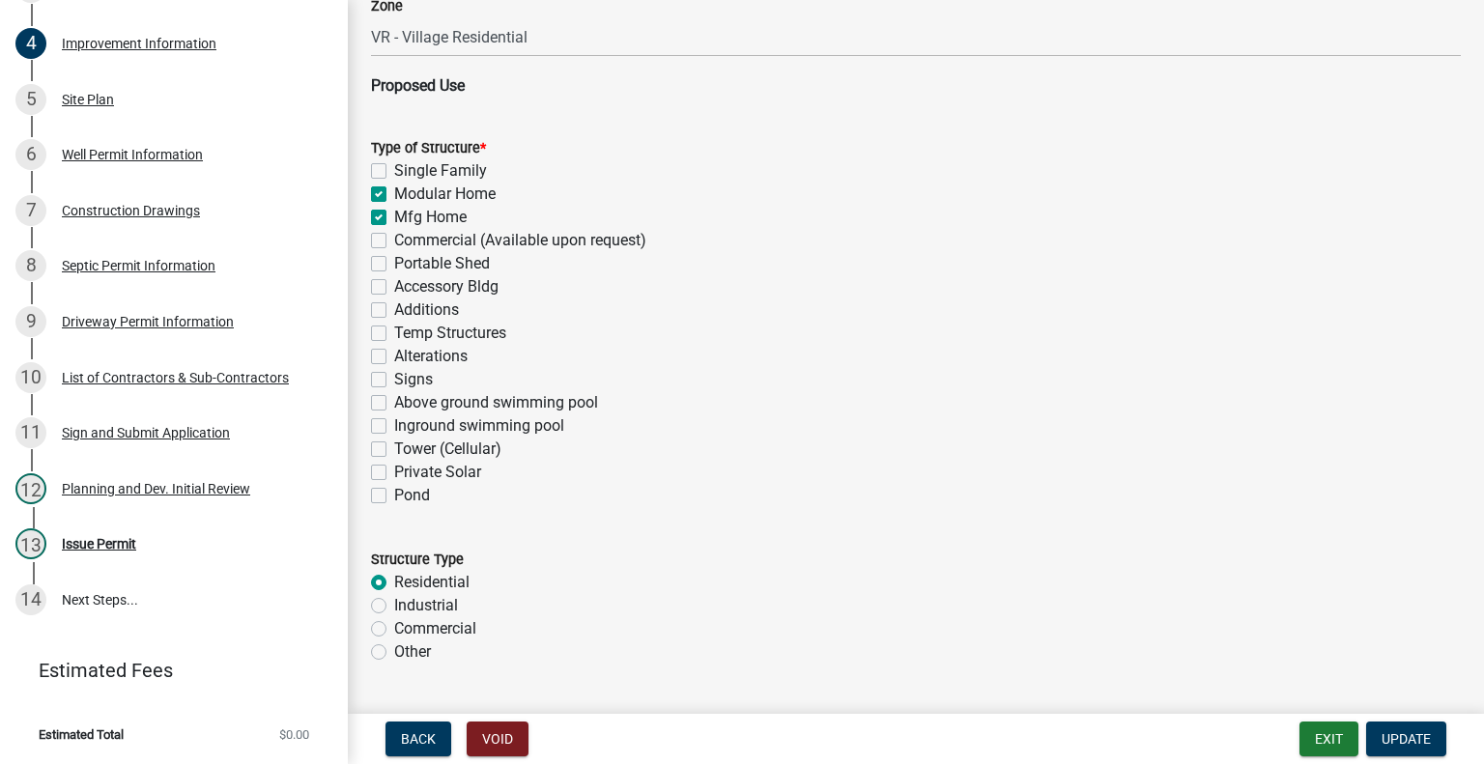
checkbox input "false"
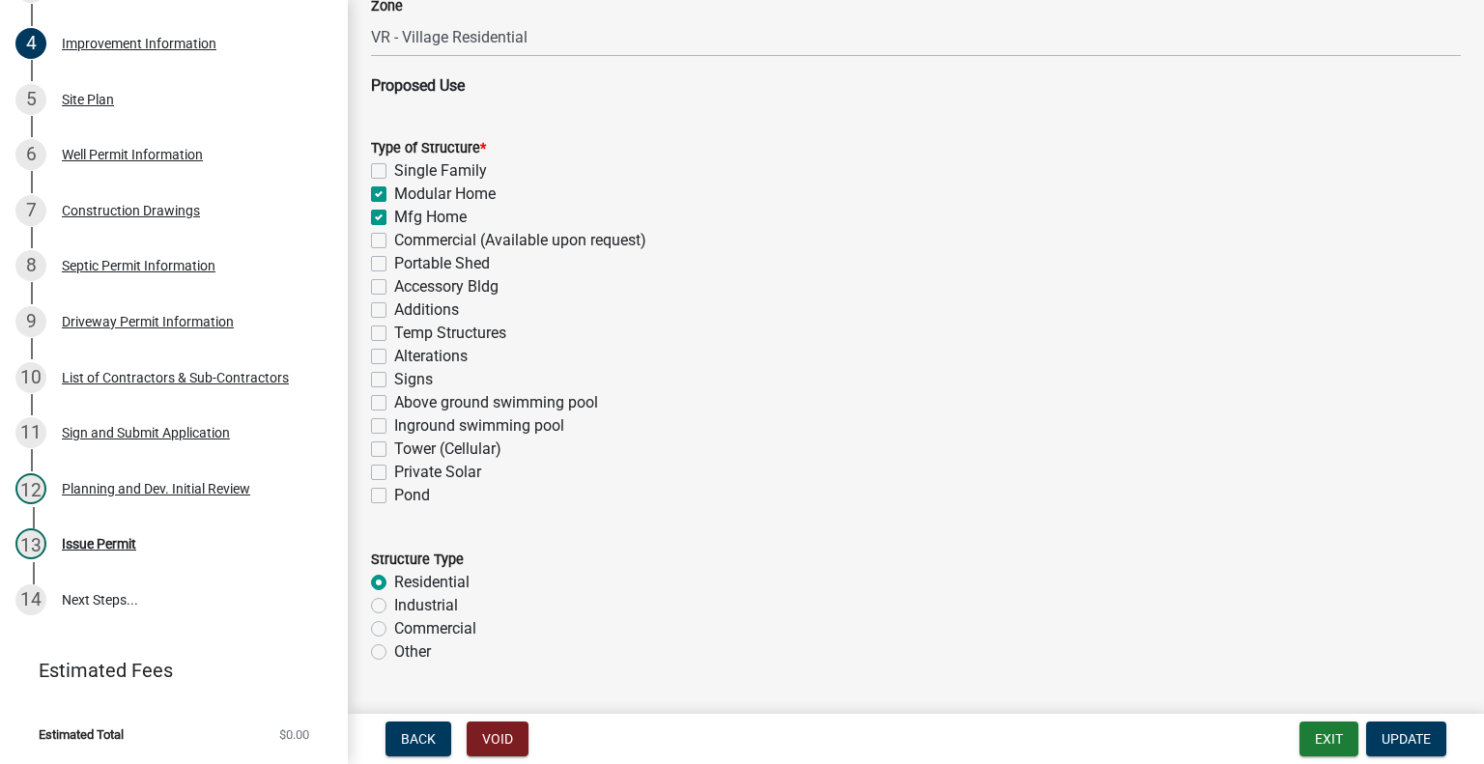
checkbox input "false"
click at [394, 196] on label "Modular Home" at bounding box center [444, 194] width 101 height 23
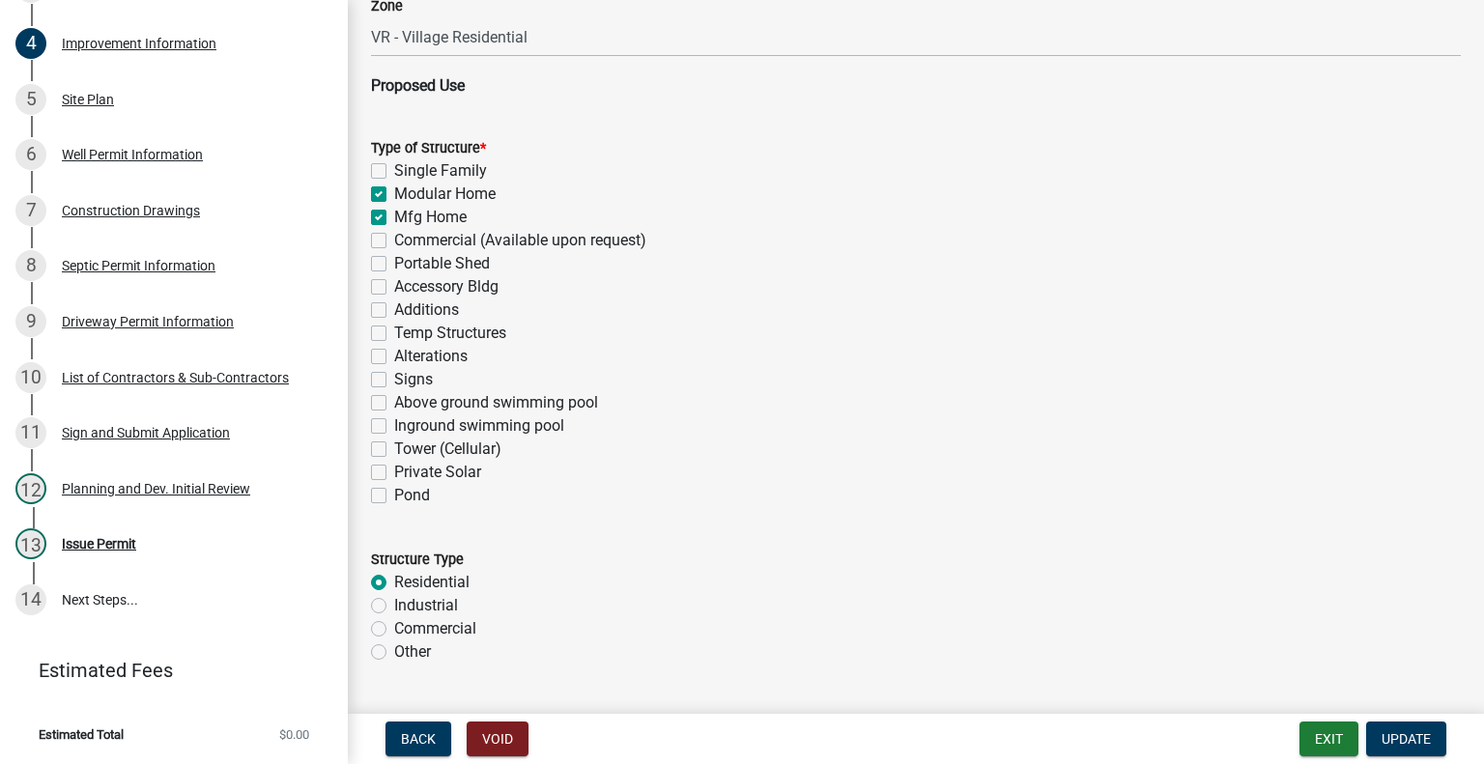
click at [394, 195] on input "Modular Home" at bounding box center [400, 189] width 13 height 13
checkbox input "false"
checkbox input "true"
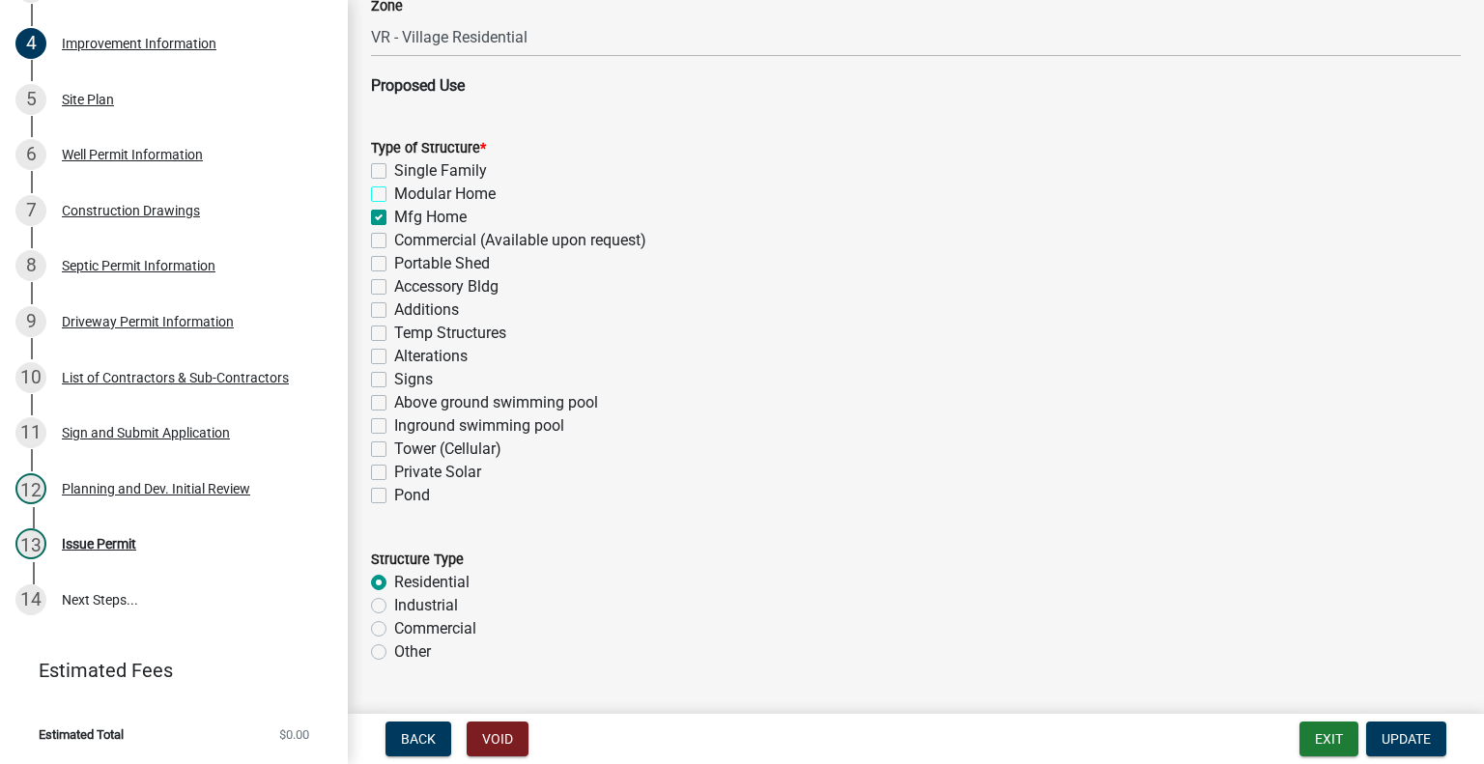
checkbox input "false"
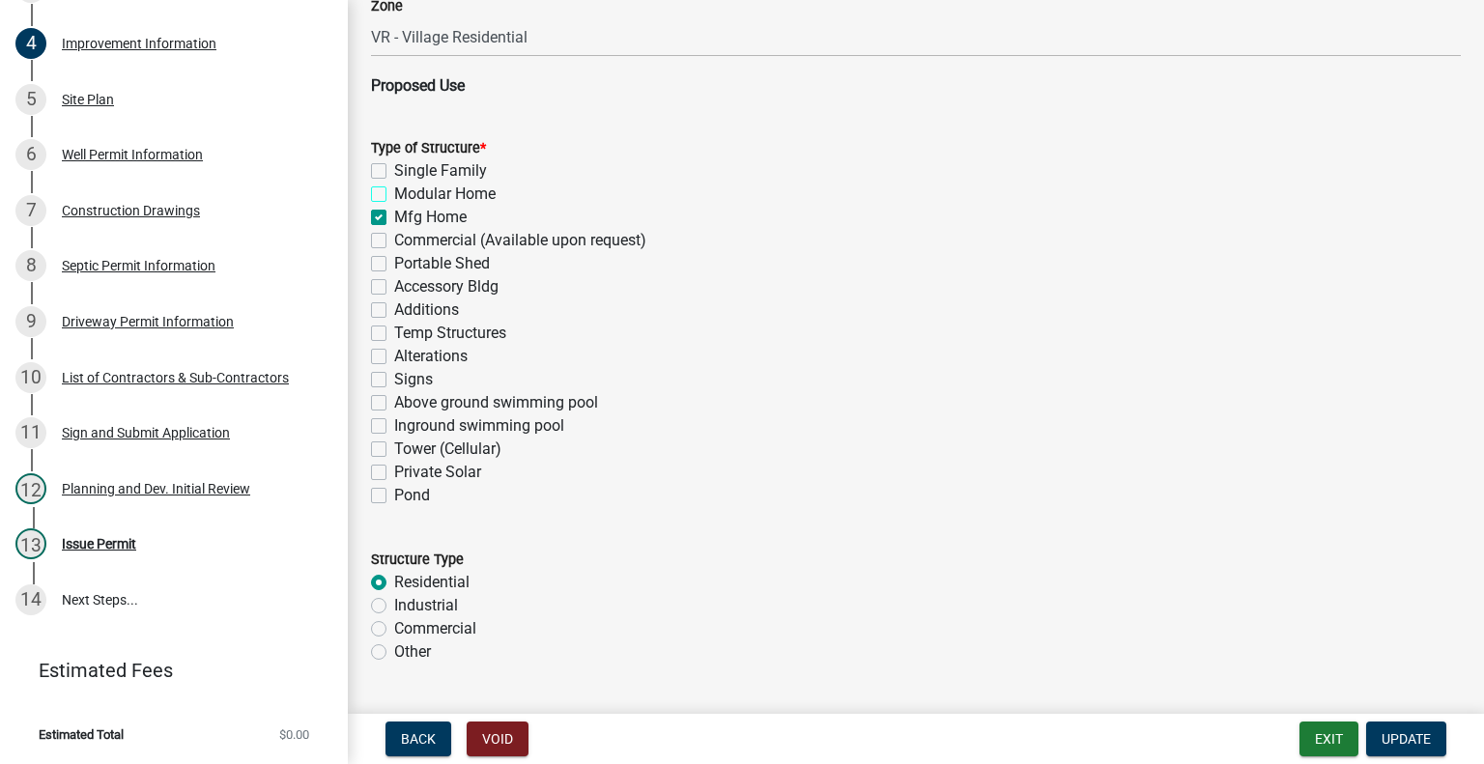
checkbox input "false"
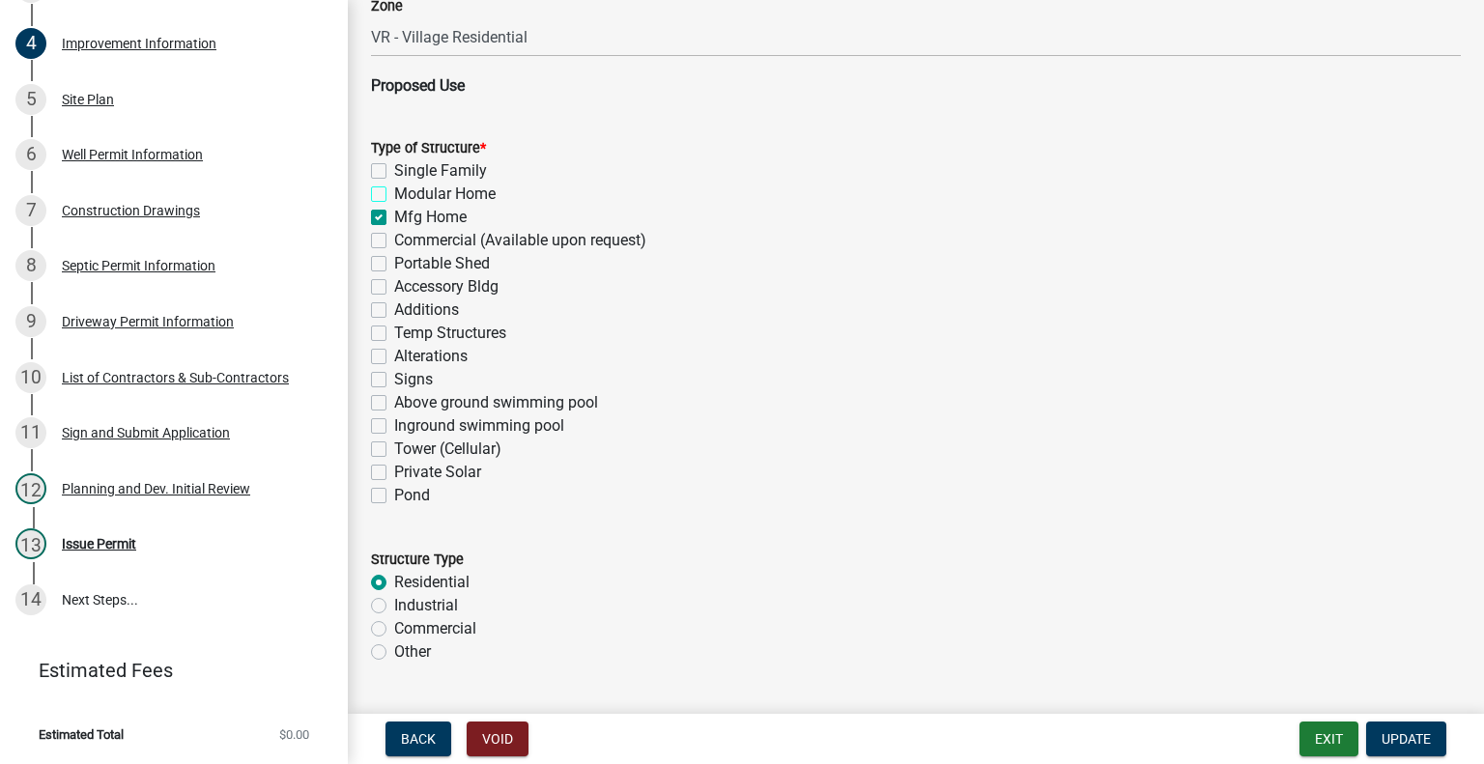
checkbox input "false"
click at [1409, 740] on span "Update" at bounding box center [1405, 738] width 49 height 15
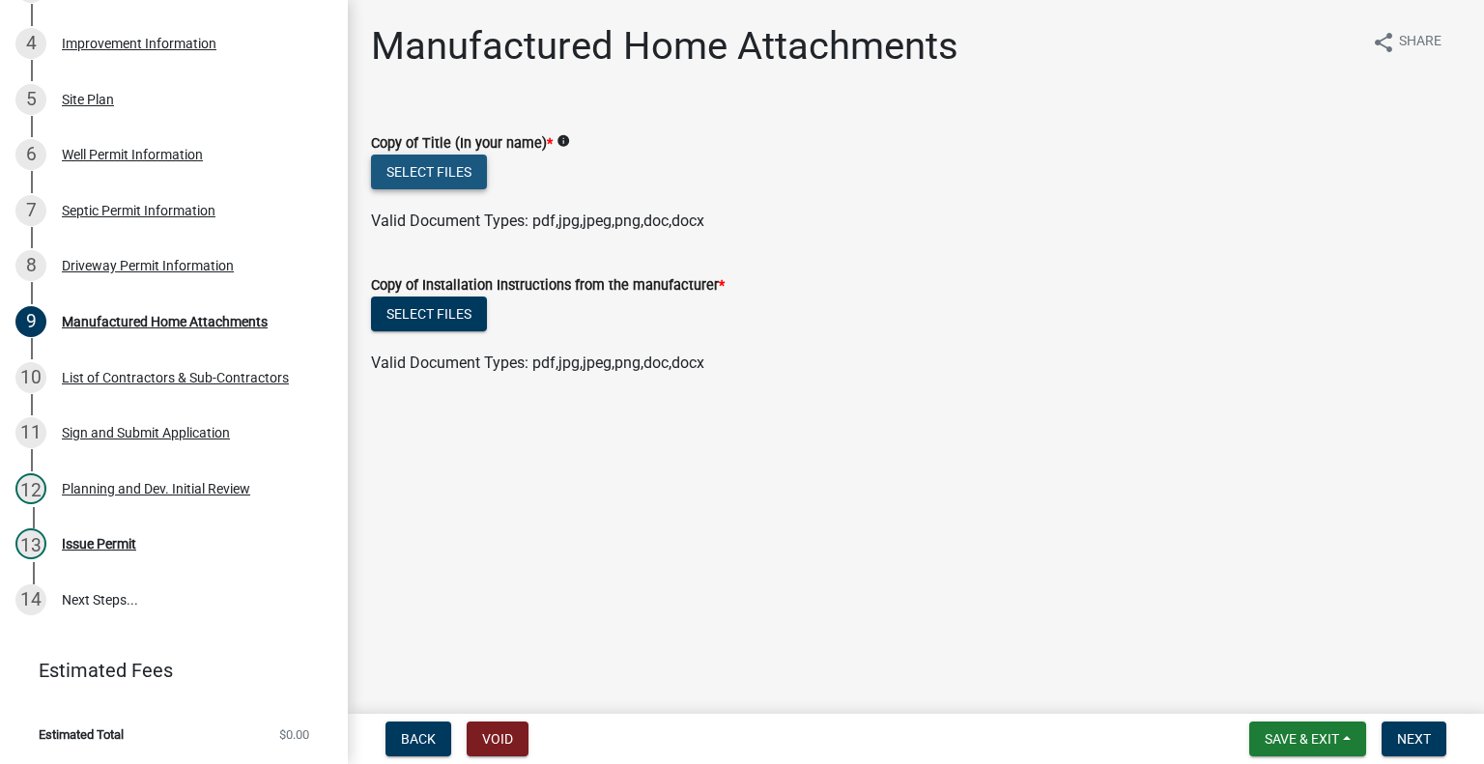
click at [436, 175] on button "Select files" at bounding box center [429, 172] width 116 height 35
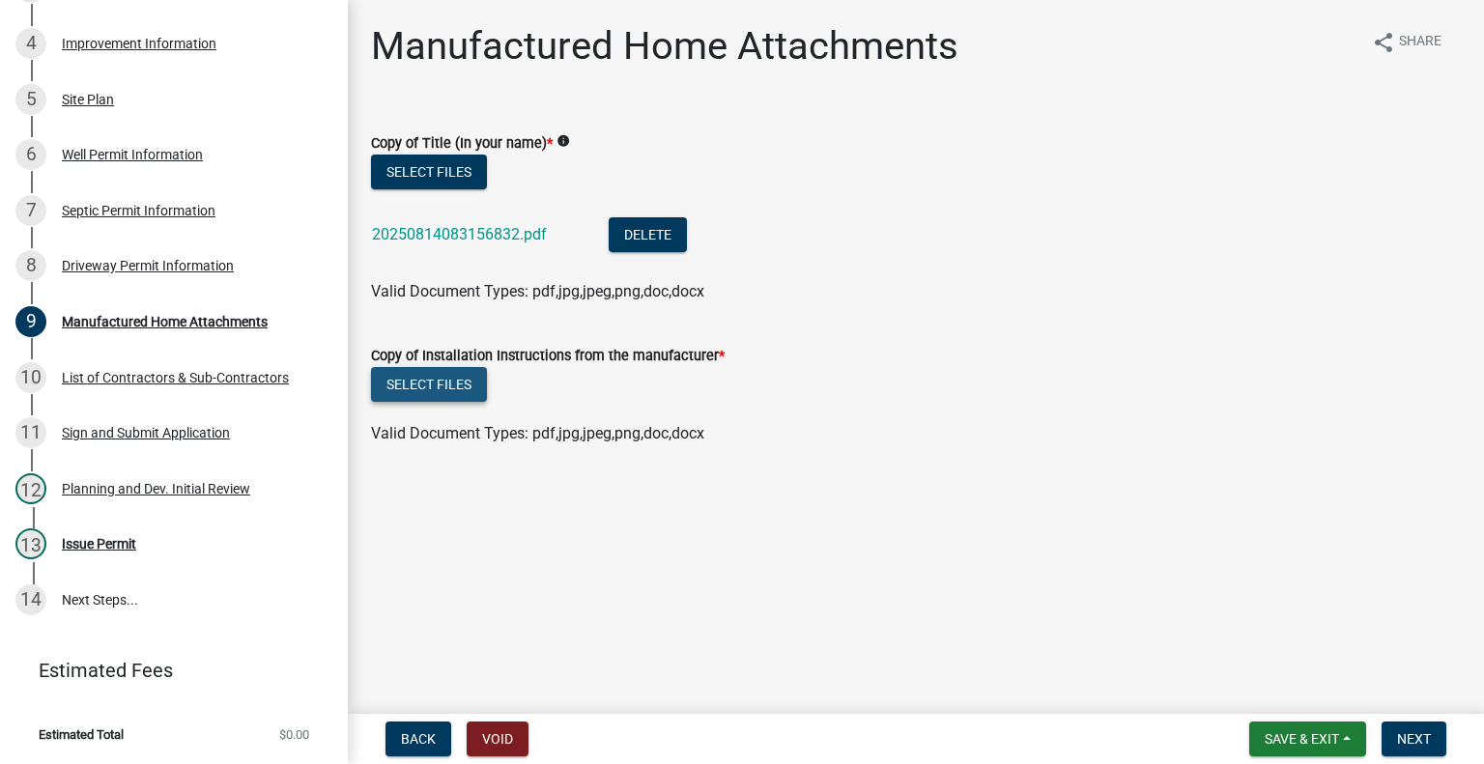
click at [456, 378] on button "Select files" at bounding box center [429, 384] width 116 height 35
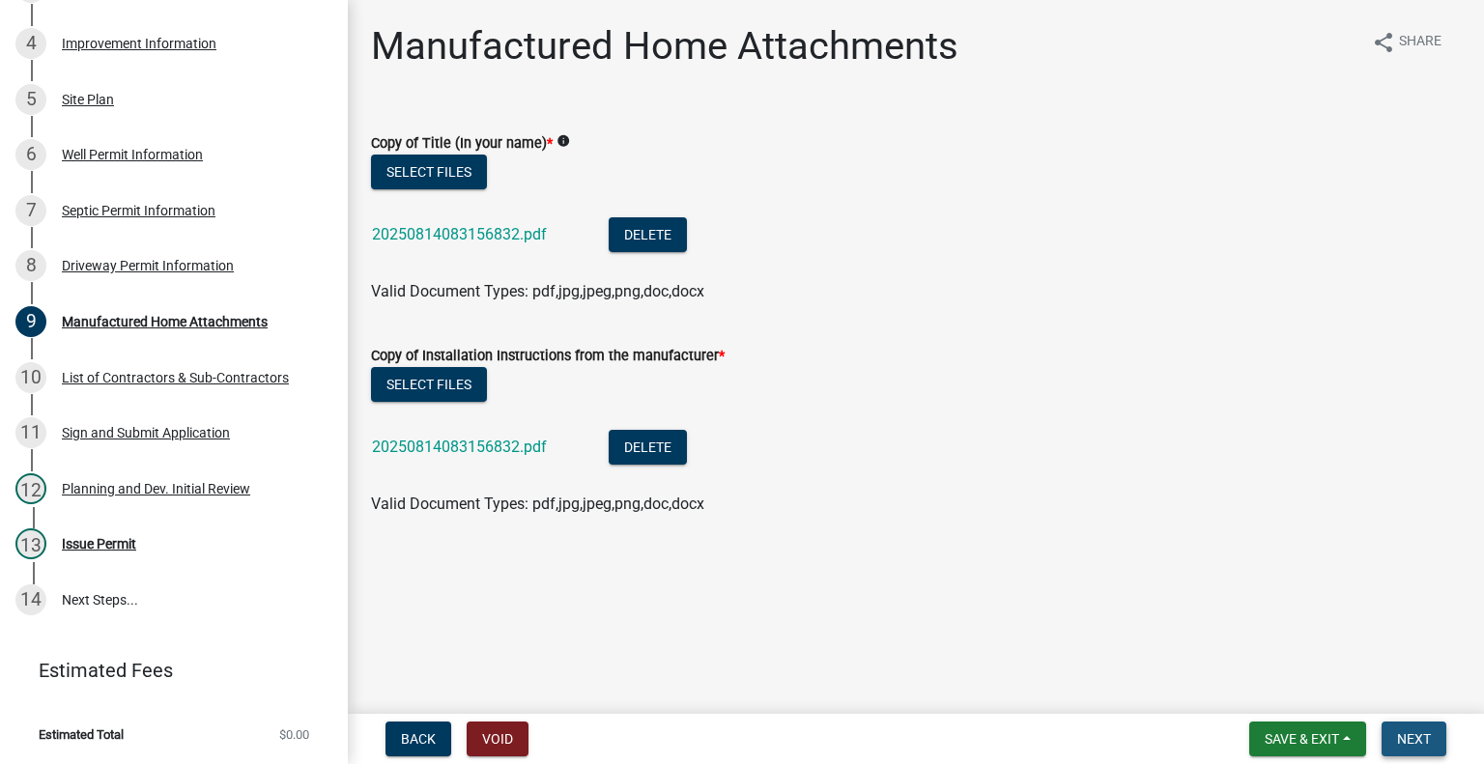
click at [1409, 737] on span "Next" at bounding box center [1414, 738] width 34 height 15
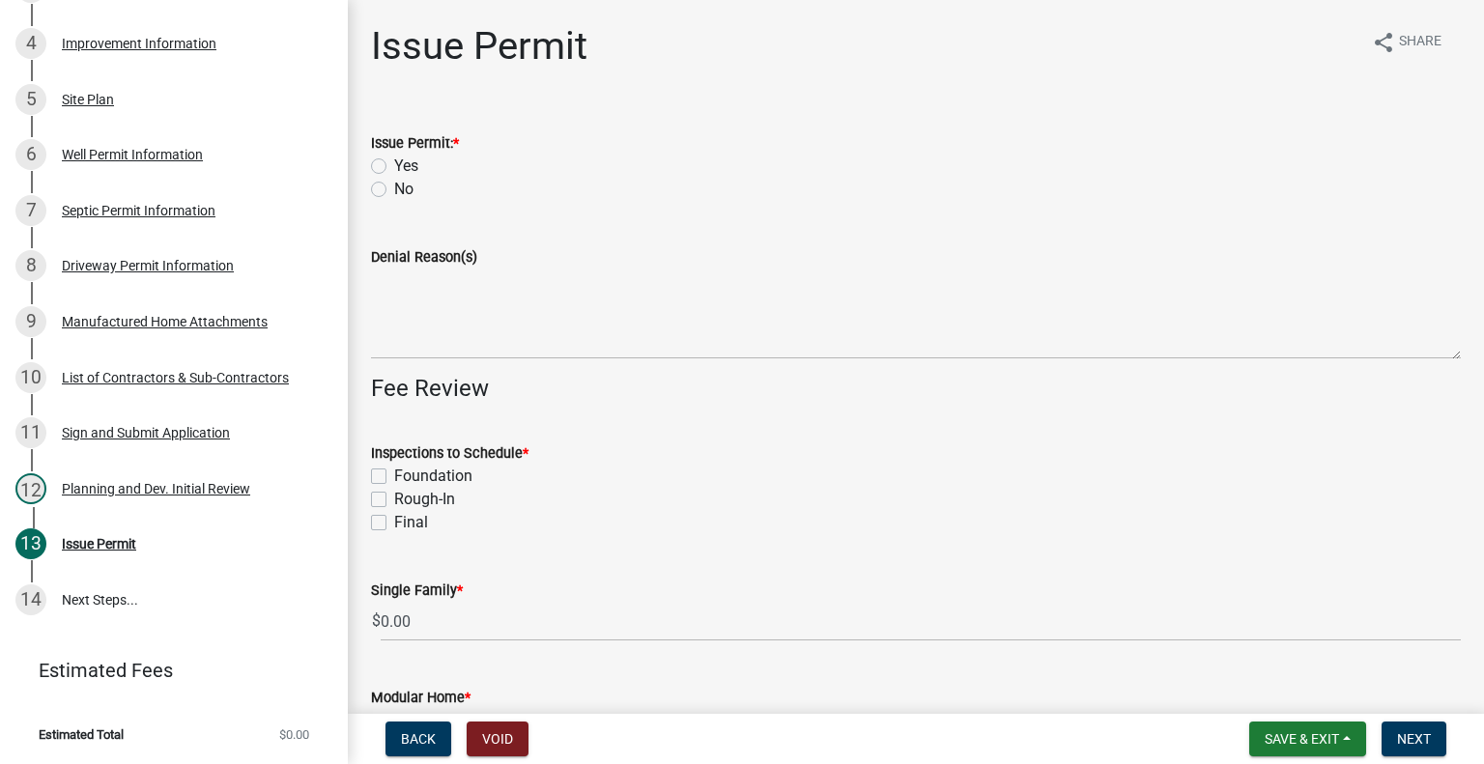
click at [394, 164] on label "Yes" at bounding box center [406, 166] width 24 height 23
click at [394, 164] on input "Yes" at bounding box center [400, 161] width 13 height 13
radio input "true"
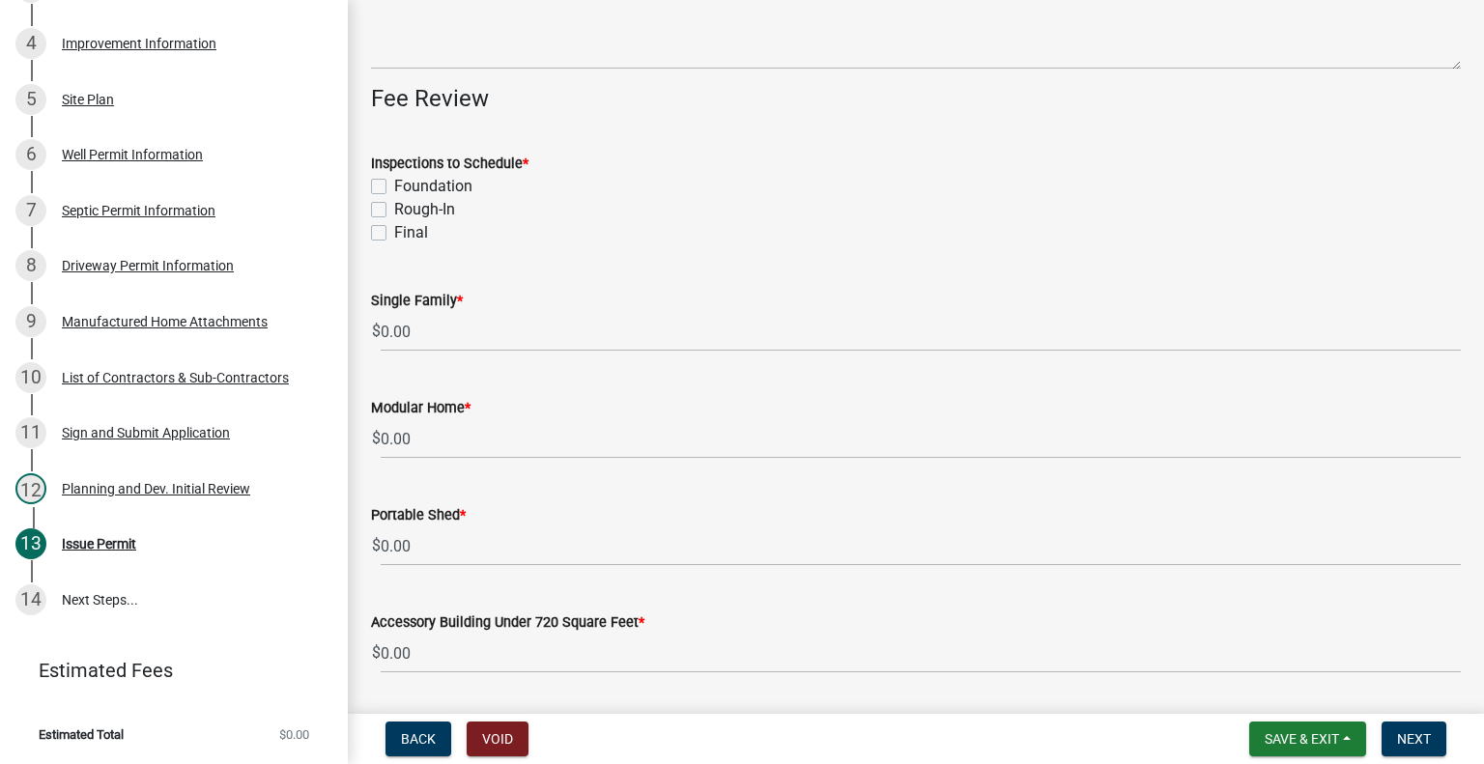
click at [394, 185] on label "Foundation" at bounding box center [433, 186] width 78 height 23
click at [394, 185] on input "Foundation" at bounding box center [400, 181] width 13 height 13
checkbox input "true"
checkbox input "false"
click at [394, 235] on label "Final" at bounding box center [411, 232] width 34 height 23
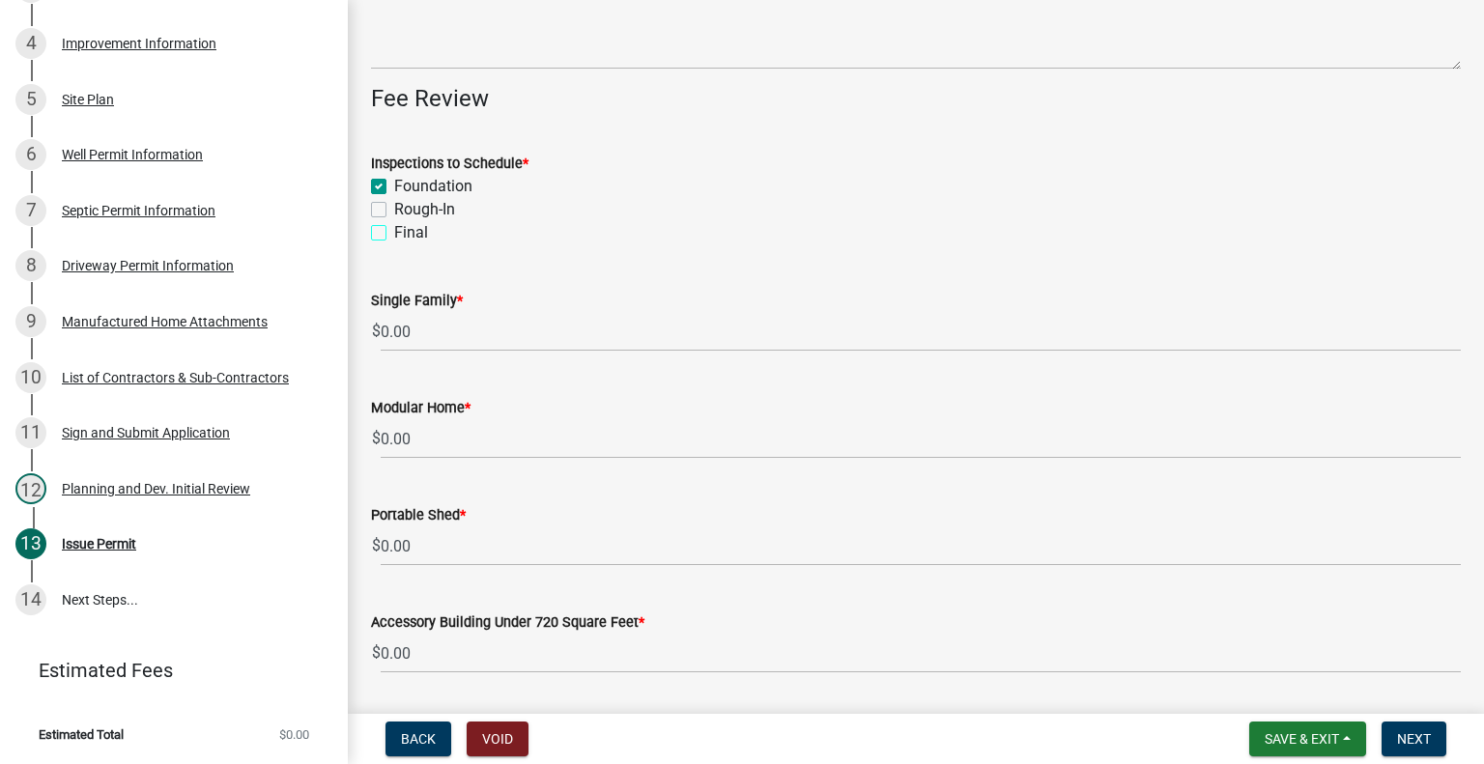
click at [394, 234] on input "Final" at bounding box center [400, 227] width 13 height 13
checkbox input "true"
checkbox input "false"
checkbox input "true"
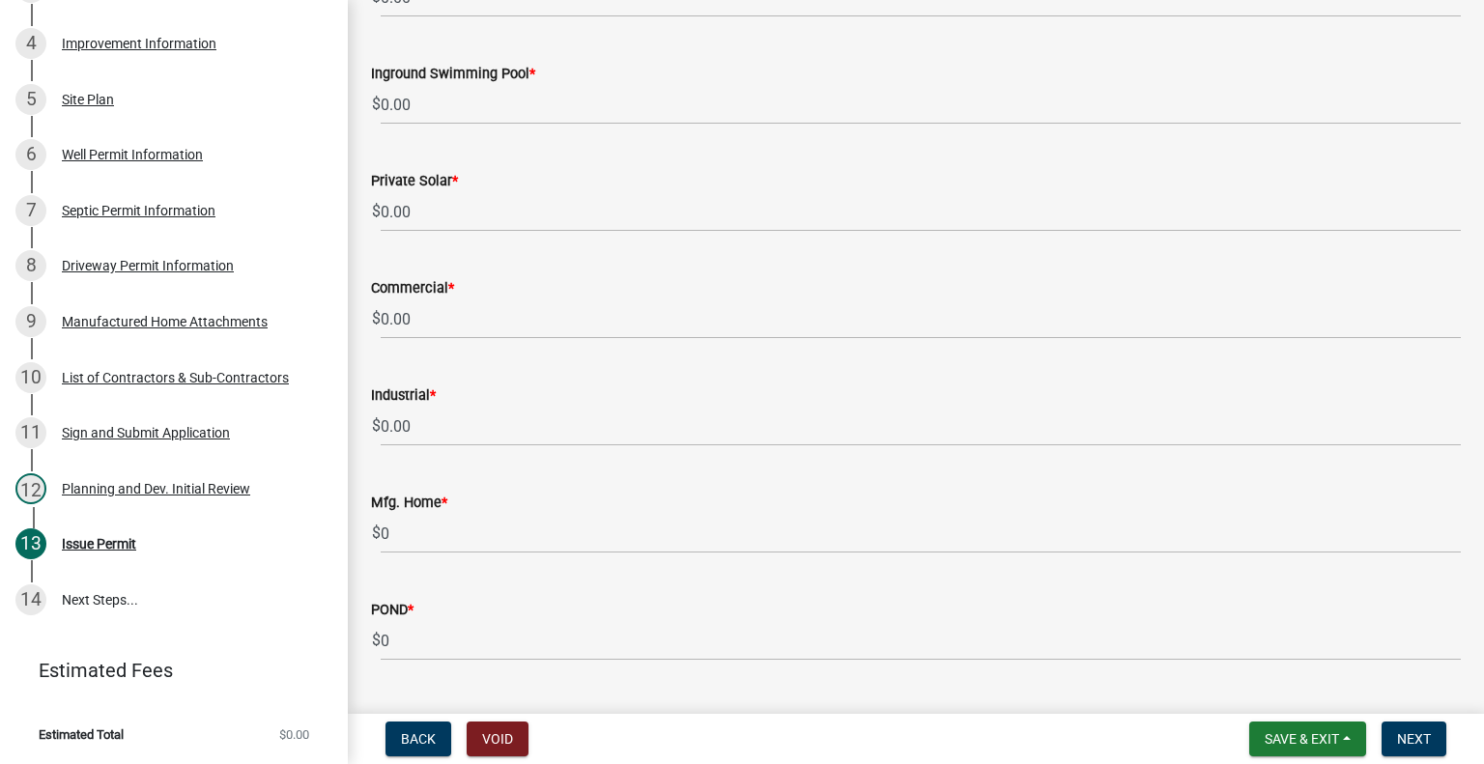
scroll to position [1635, 0]
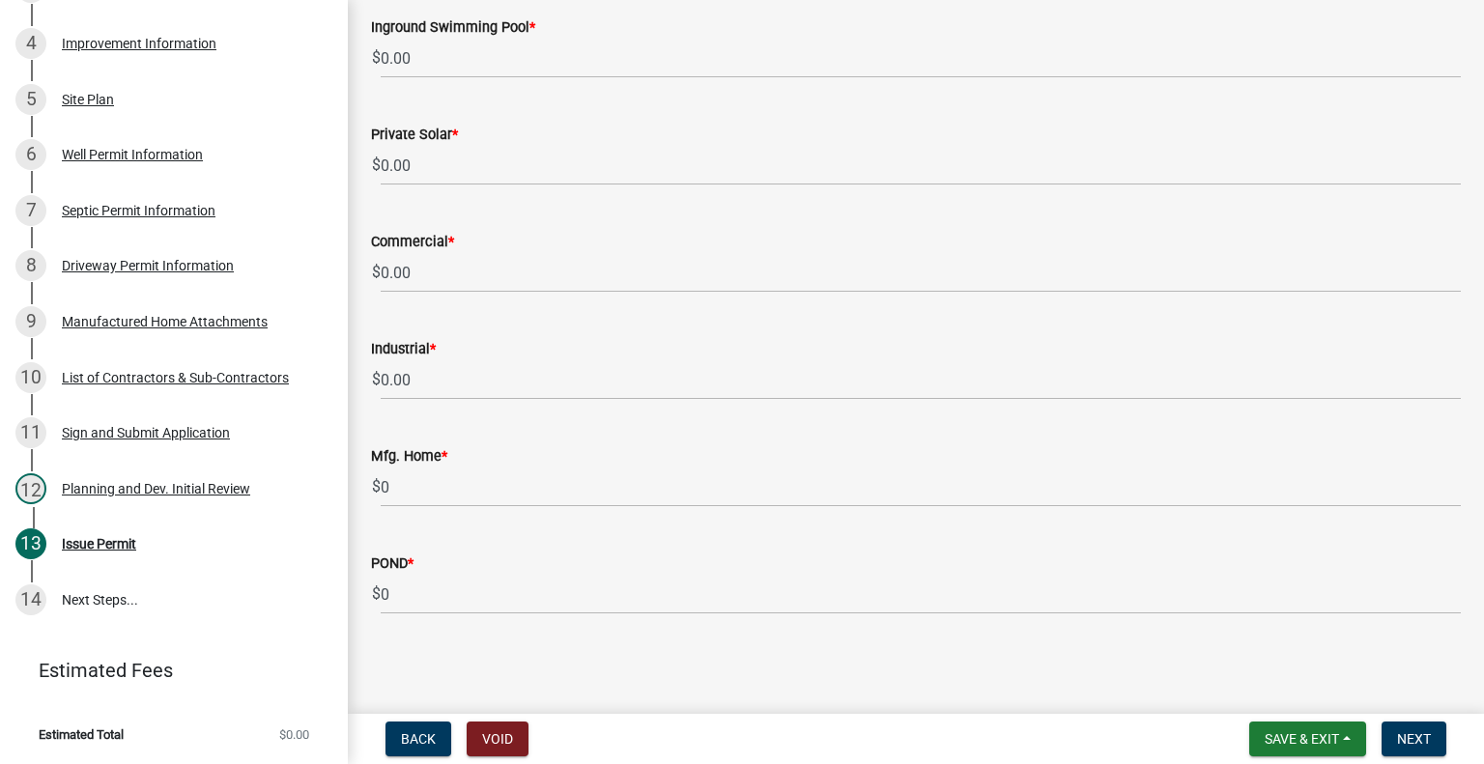
click at [379, 486] on span "$" at bounding box center [376, 488] width 11 height 40
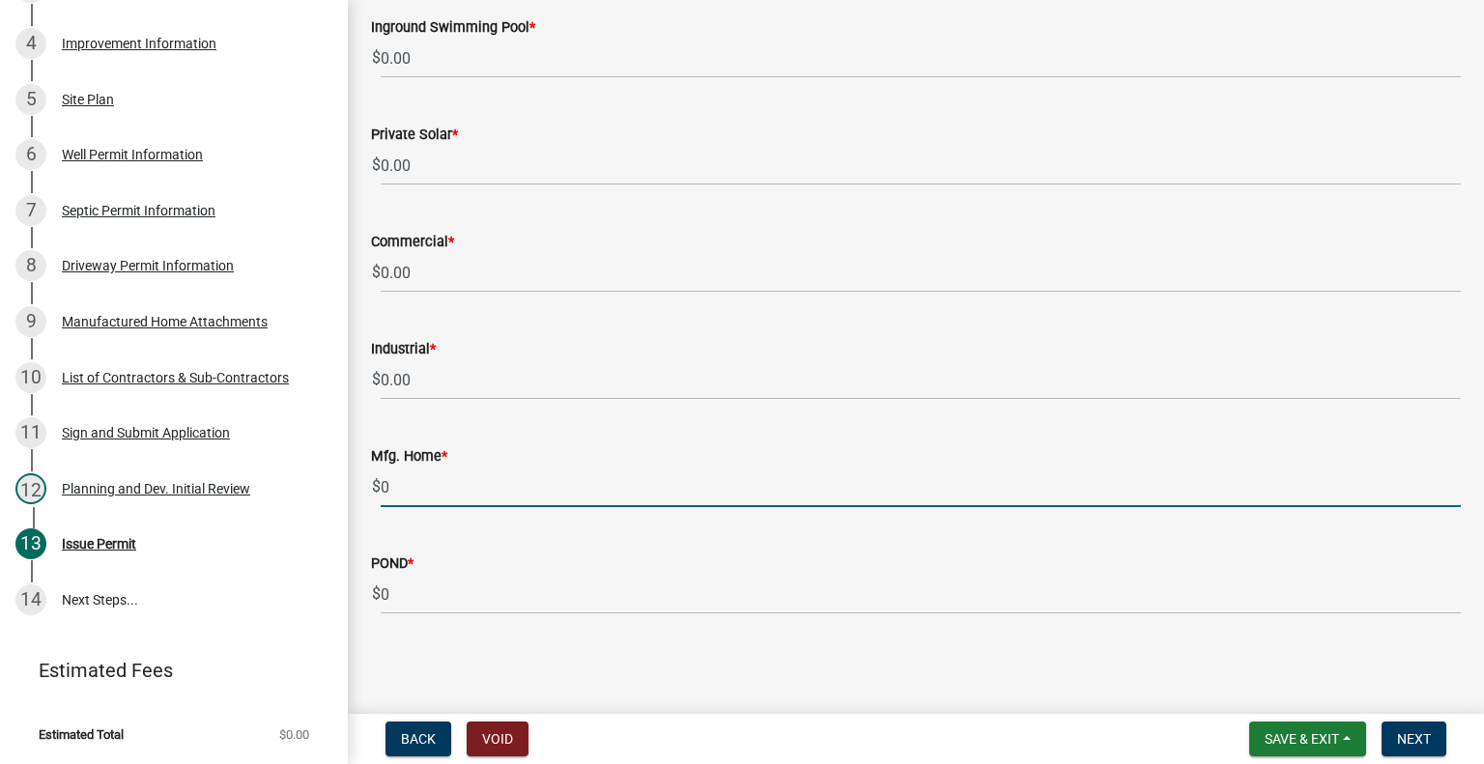
click at [401, 486] on input "0" at bounding box center [921, 488] width 1080 height 40
type input "150"
click at [1423, 736] on span "Next" at bounding box center [1414, 738] width 34 height 15
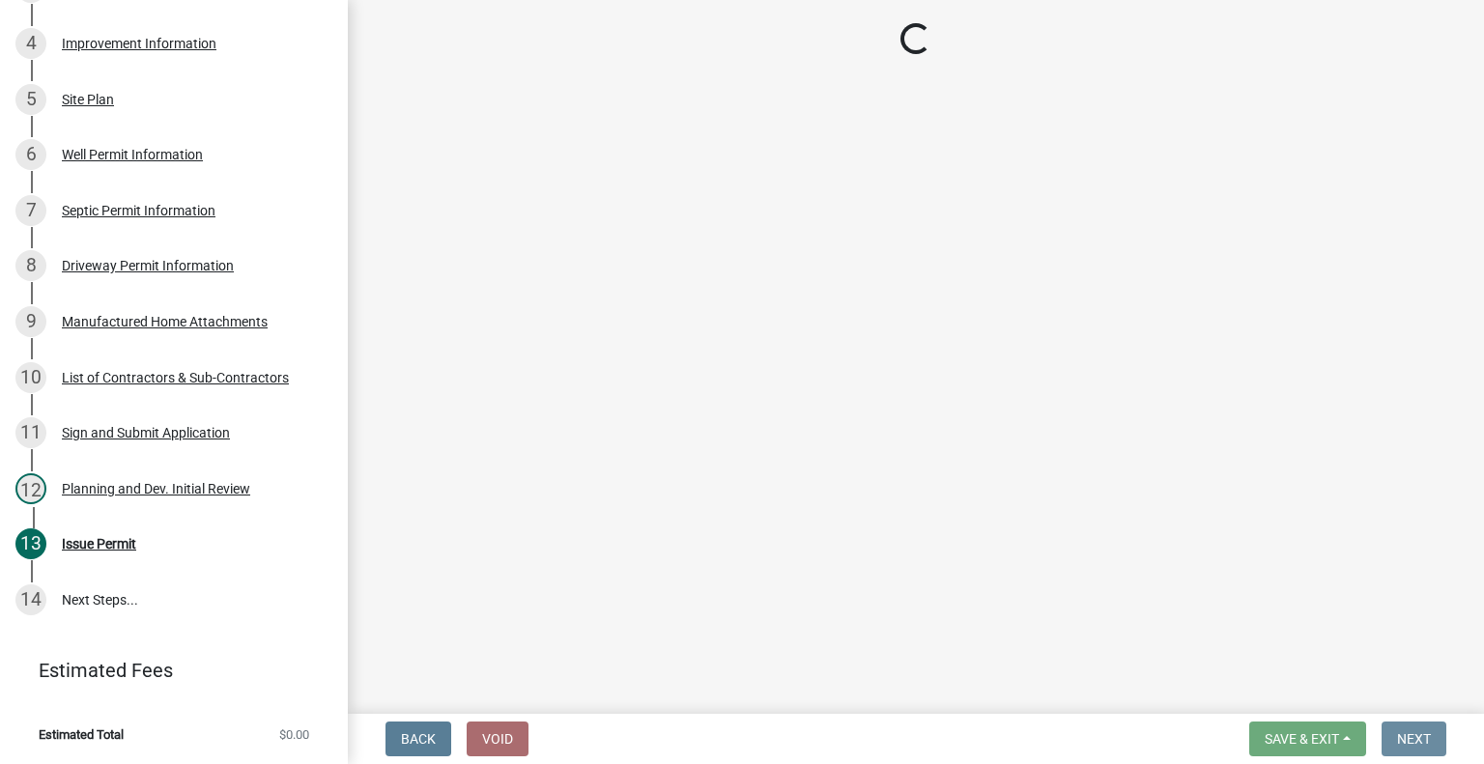
scroll to position [0, 0]
select select "3: 3"
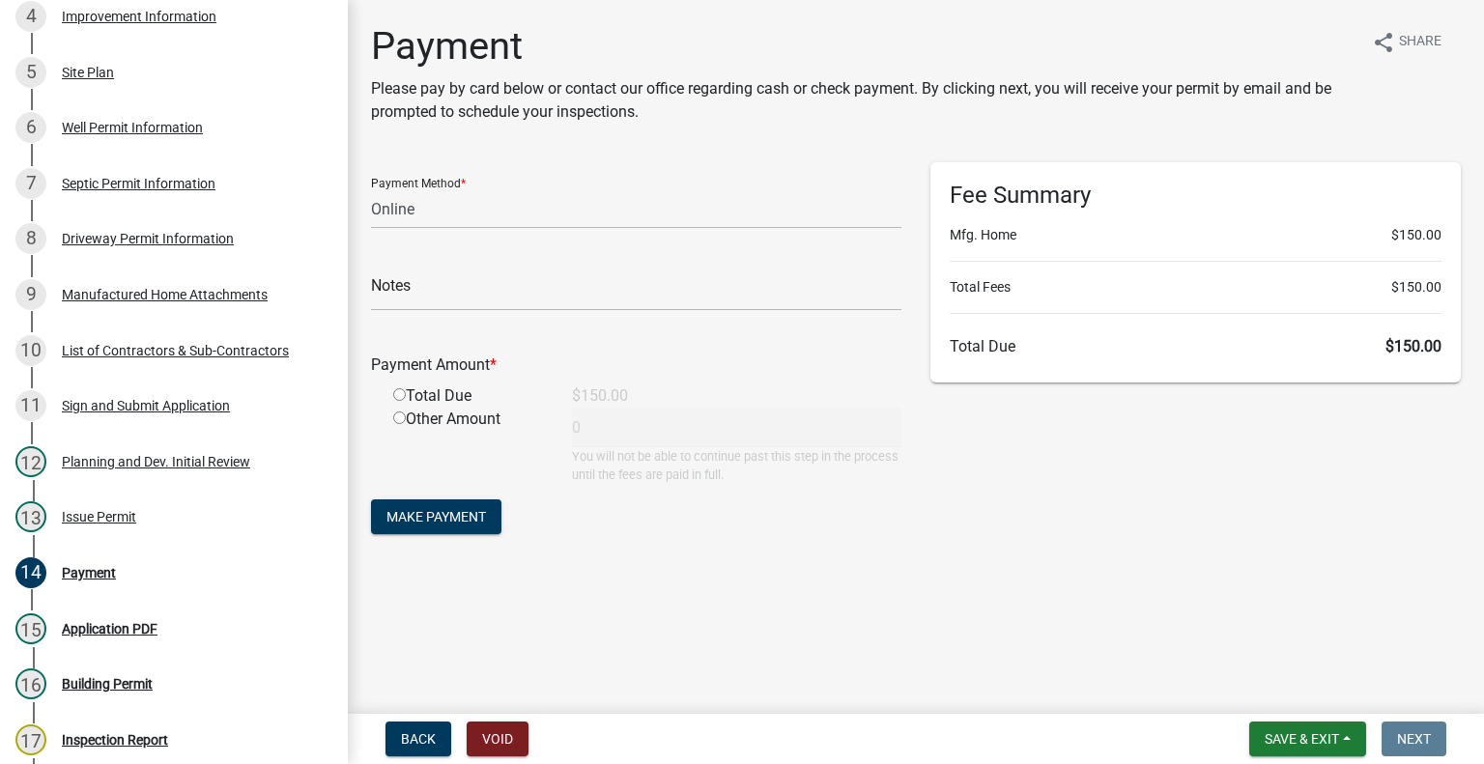
scroll to position [858, 0]
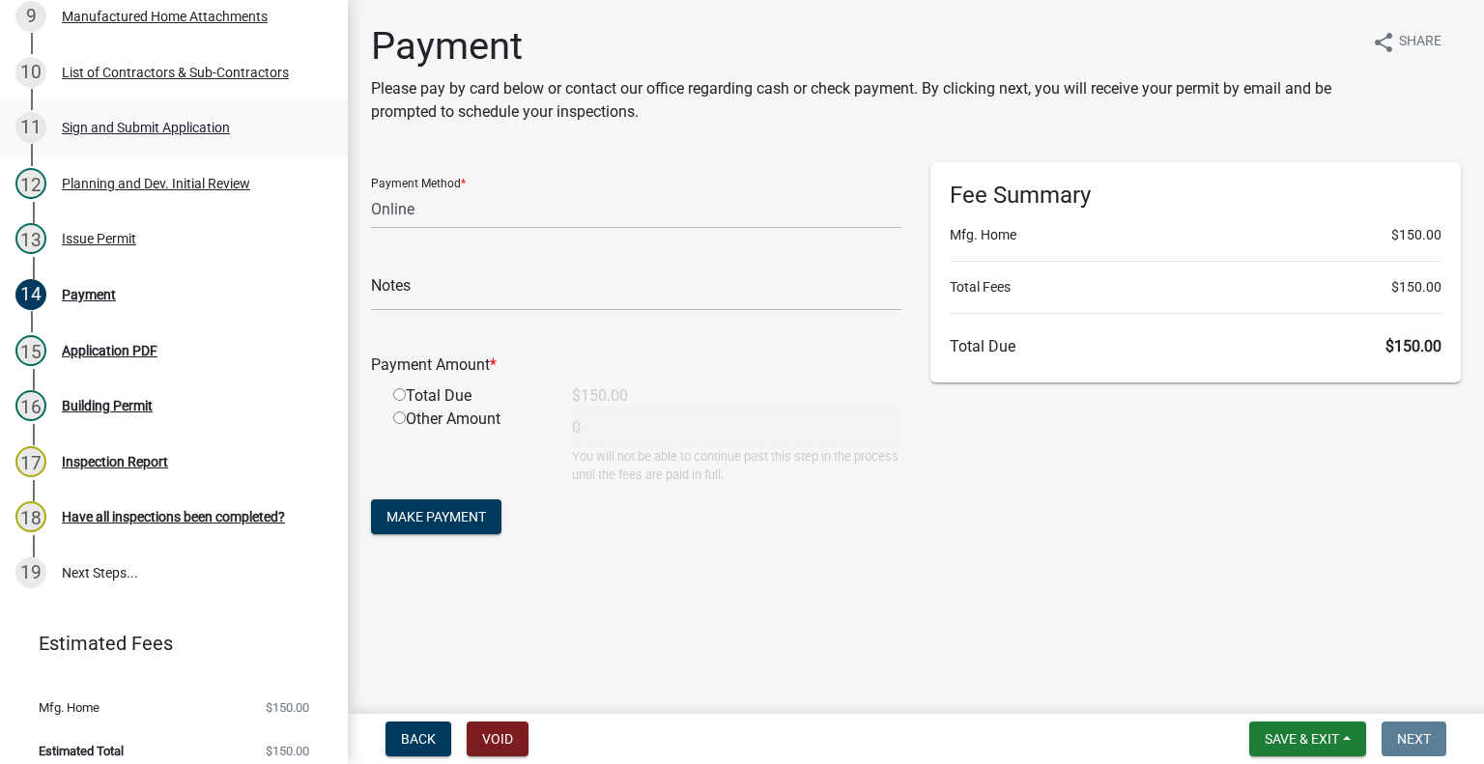
click at [130, 134] on div "Sign and Submit Application" at bounding box center [146, 128] width 168 height 14
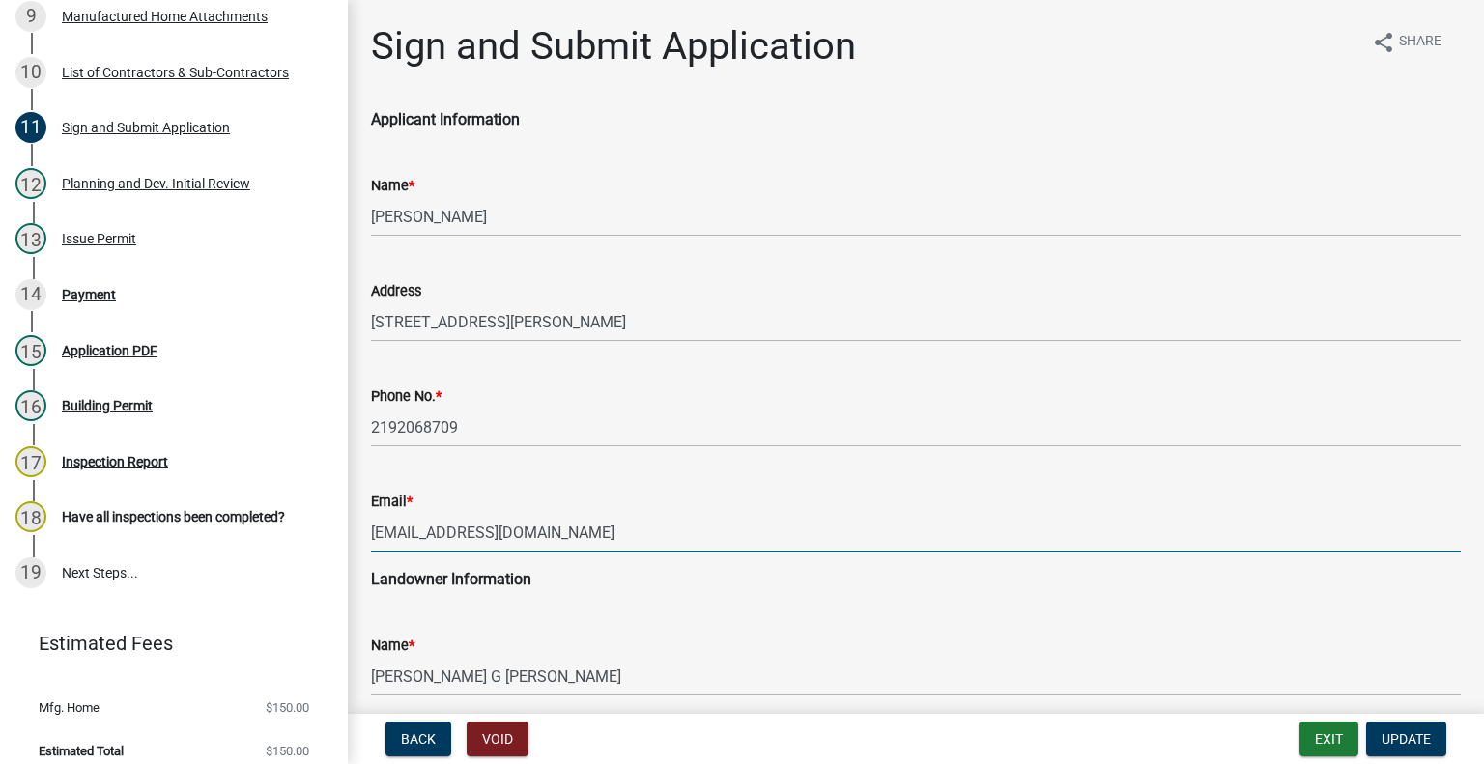
click at [554, 531] on input "[EMAIL_ADDRESS][DOMAIN_NAME]" at bounding box center [916, 533] width 1090 height 40
drag, startPoint x: 554, startPoint y: 531, endPoint x: 337, endPoint y: 553, distance: 218.4
click at [337, 553] on div "Improvement Location Permit (Building Permit) and Certificate of Occupancy 4617…" at bounding box center [742, 382] width 1484 height 764
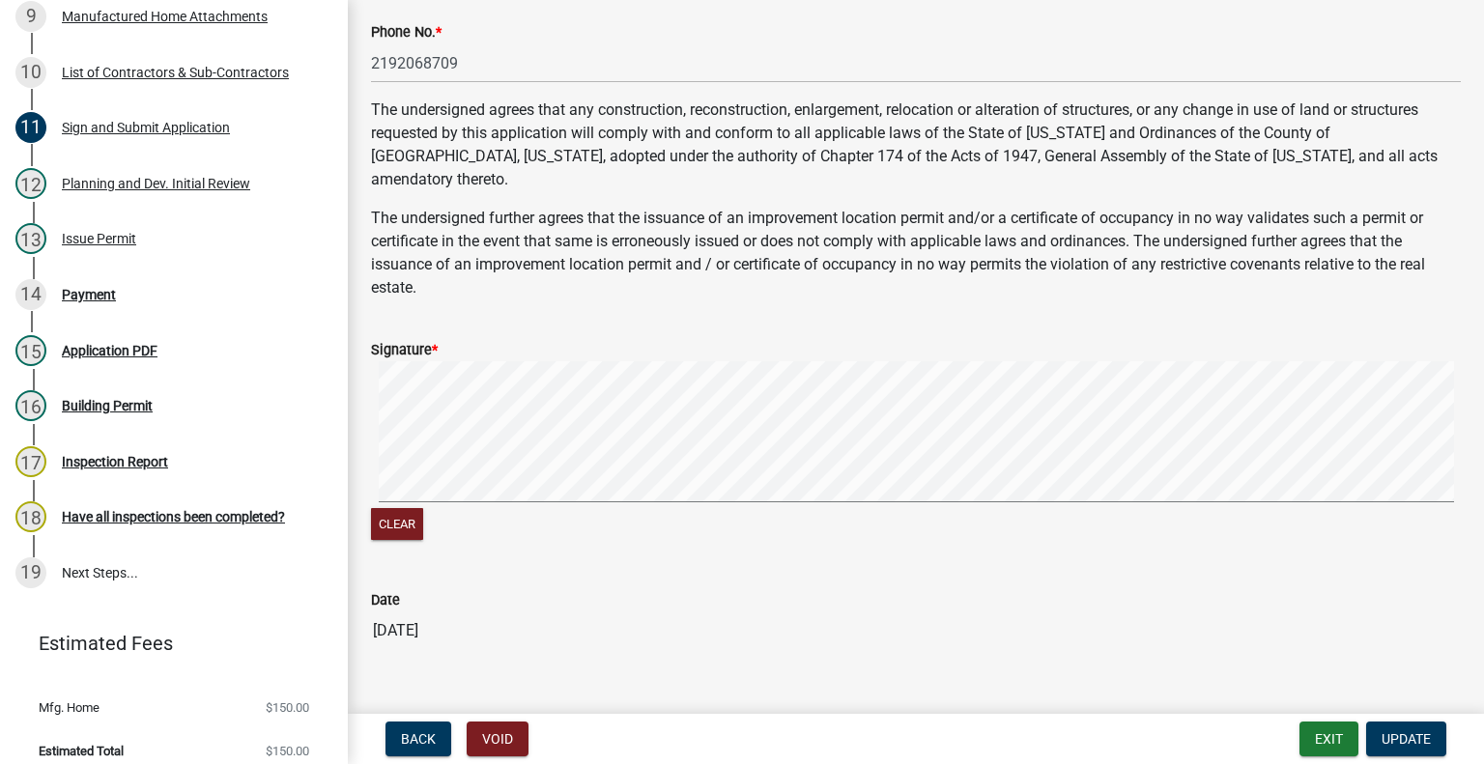
scroll to position [835, 0]
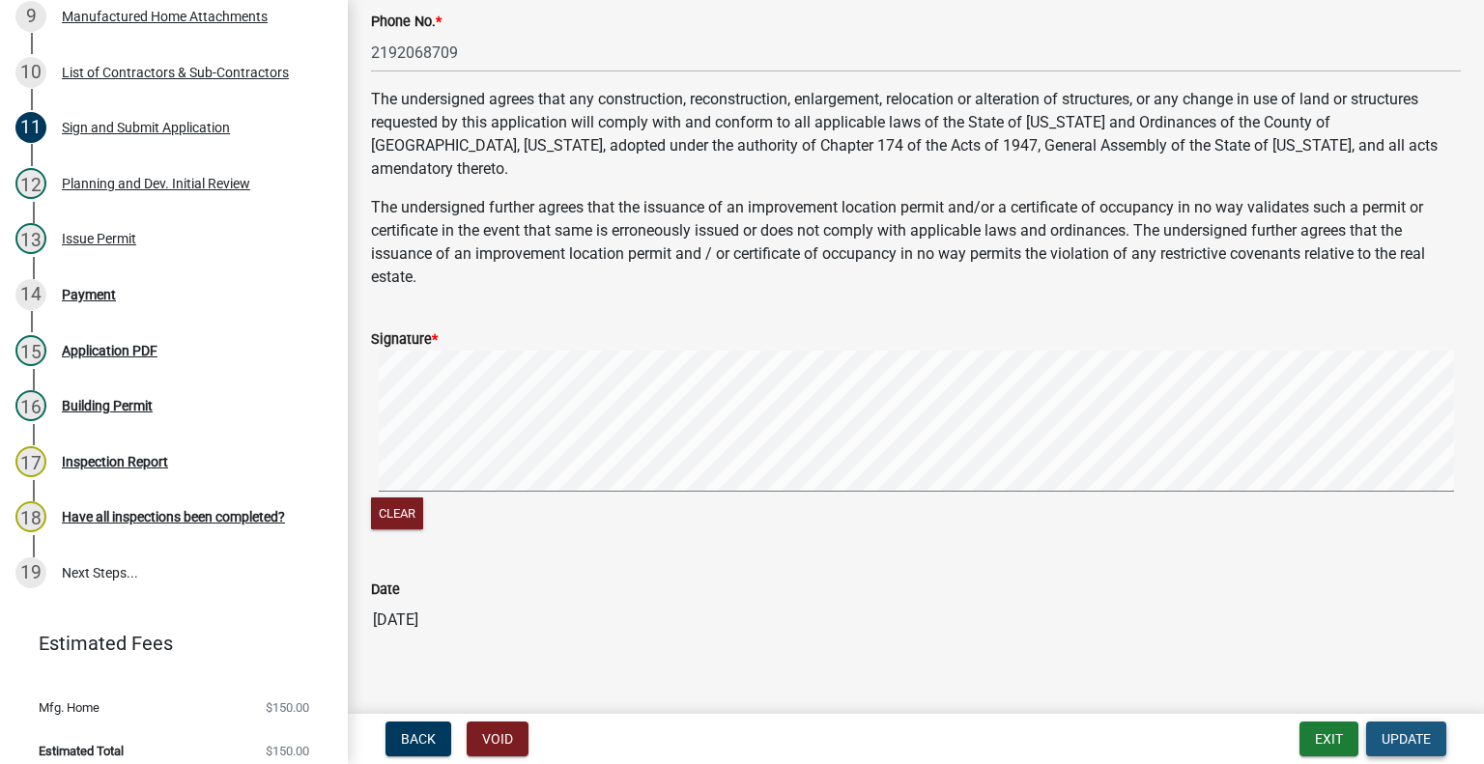
click at [1399, 738] on span "Update" at bounding box center [1405, 738] width 49 height 15
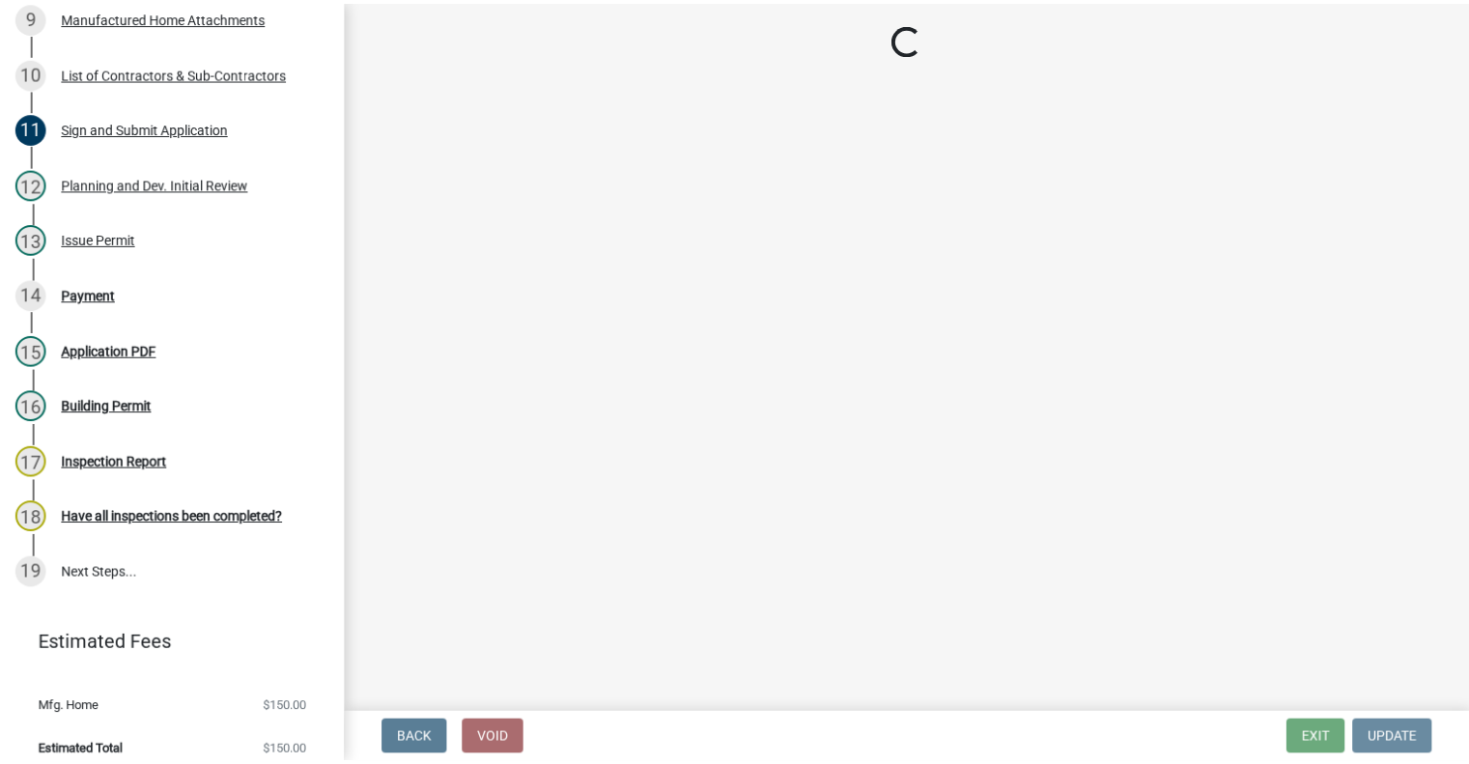
scroll to position [0, 0]
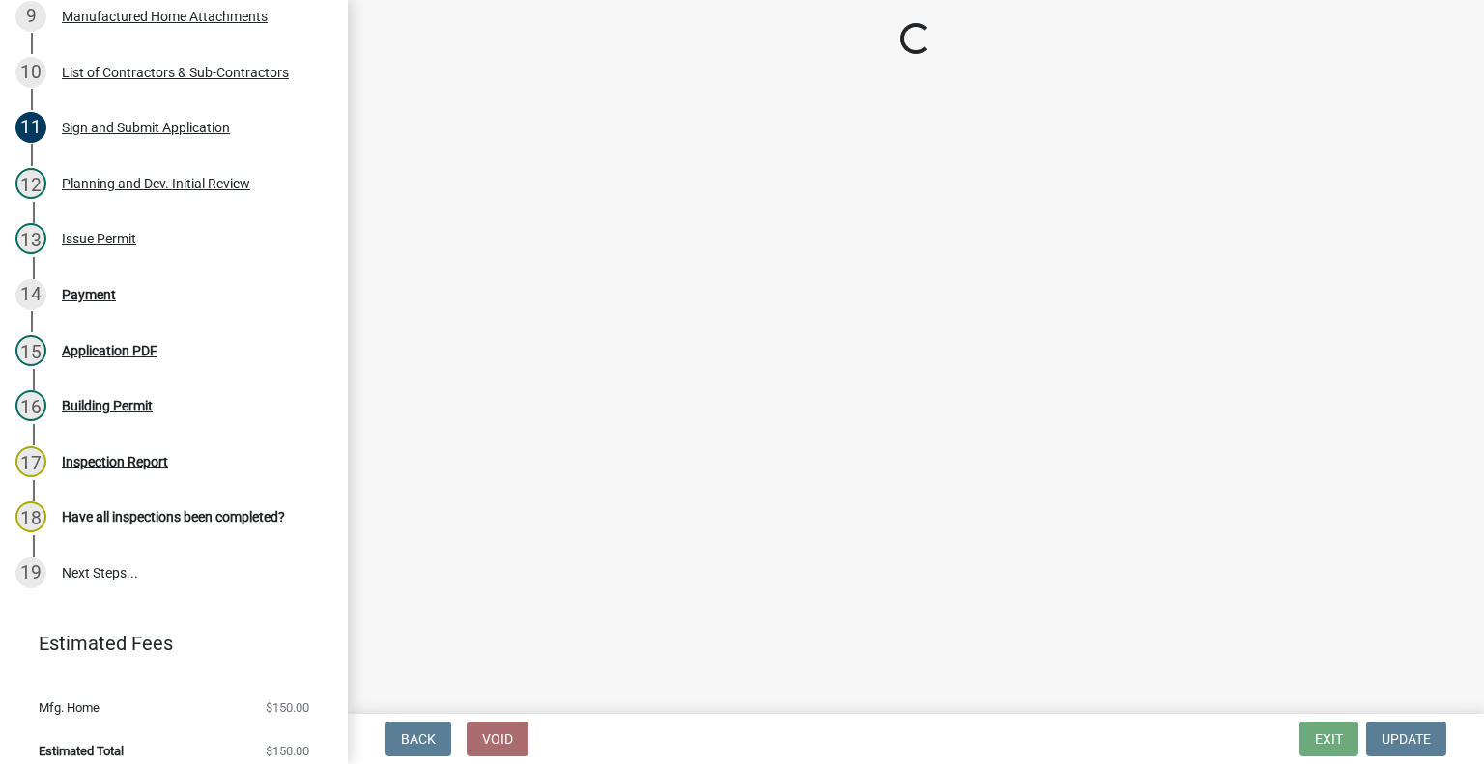
select select "3: 3"
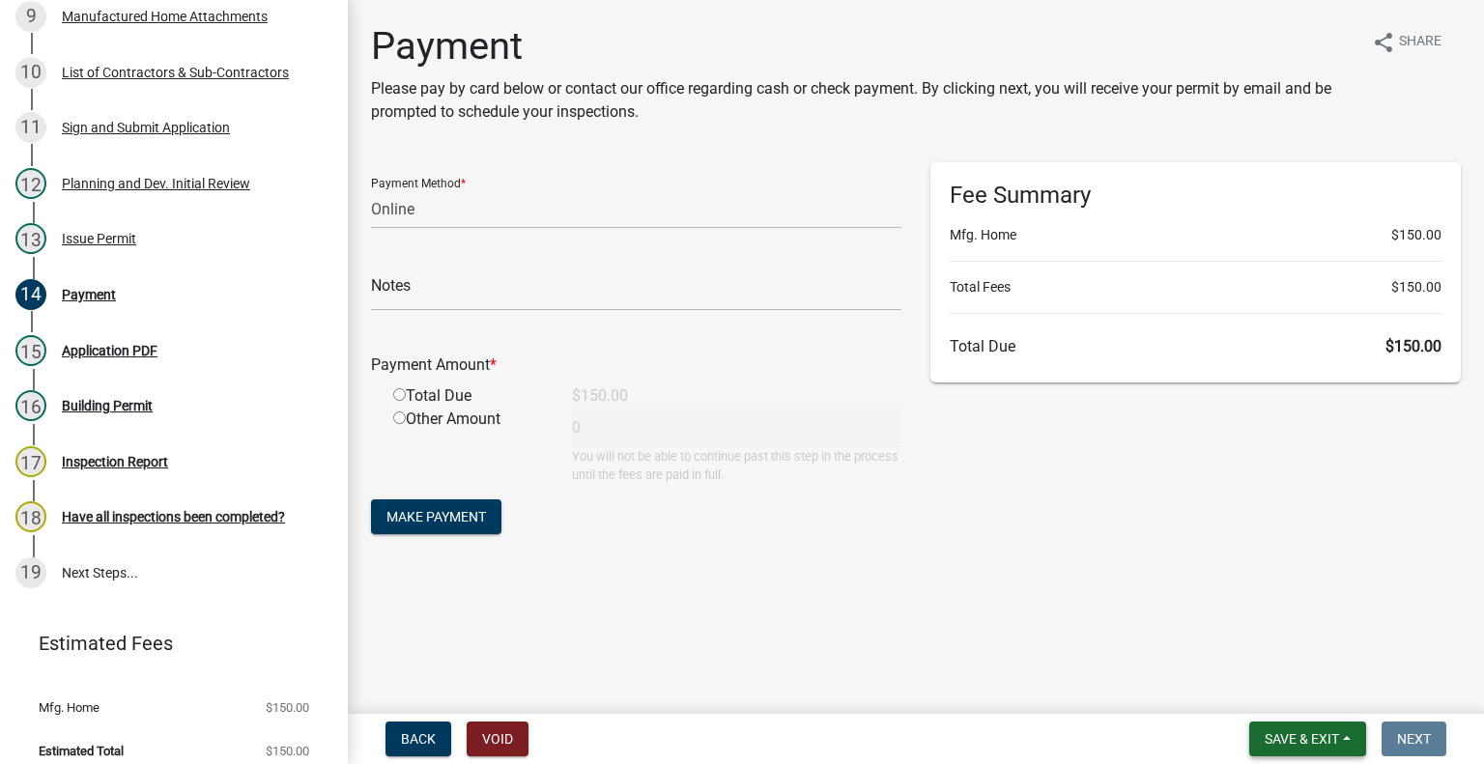
click at [1283, 743] on span "Save & Exit" at bounding box center [1302, 738] width 74 height 15
click at [1283, 688] on button "Save & Exit" at bounding box center [1288, 689] width 155 height 46
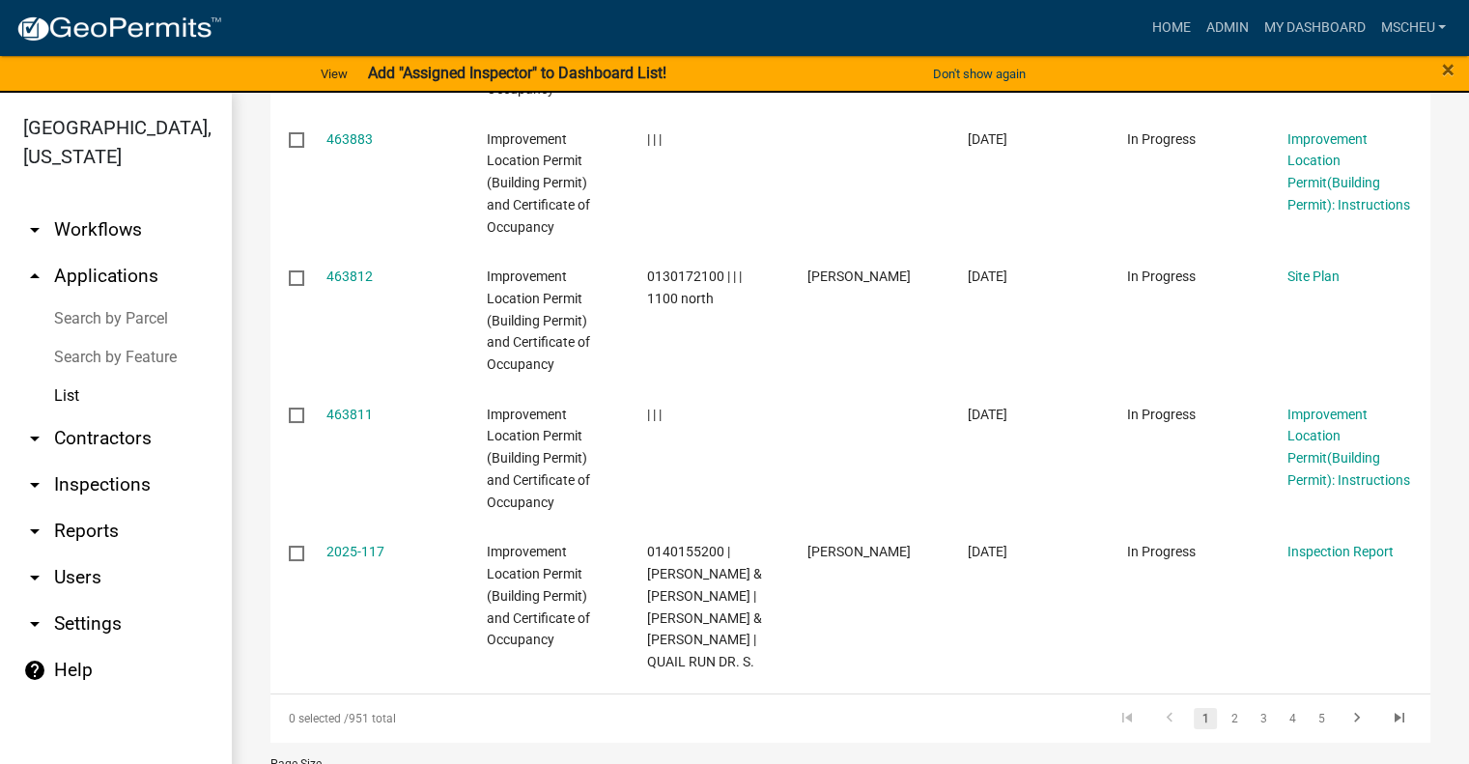
scroll to position [1227, 0]
